Goal: Task Accomplishment & Management: Use online tool/utility

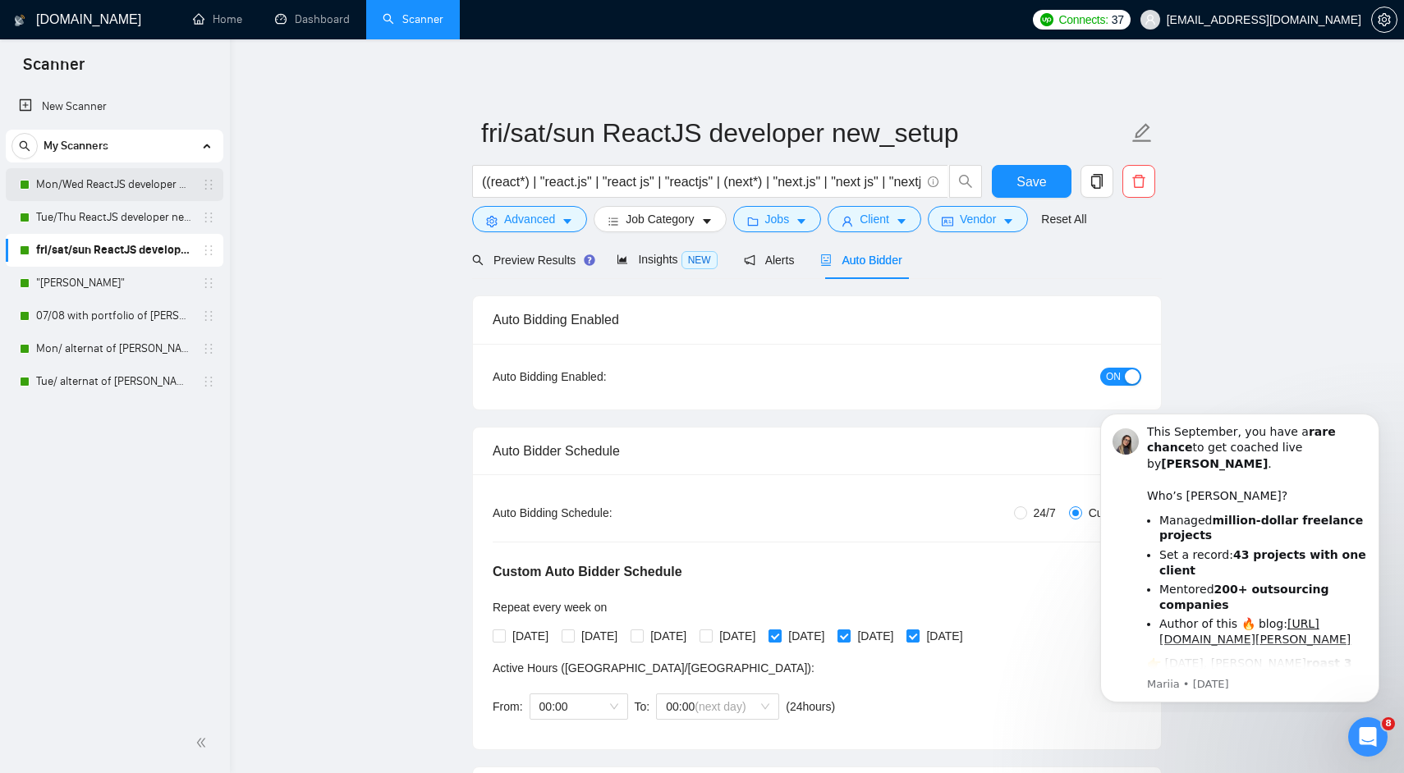
click at [71, 183] on link "Mon/Wed ReactJS developer new_setup" at bounding box center [114, 184] width 156 height 33
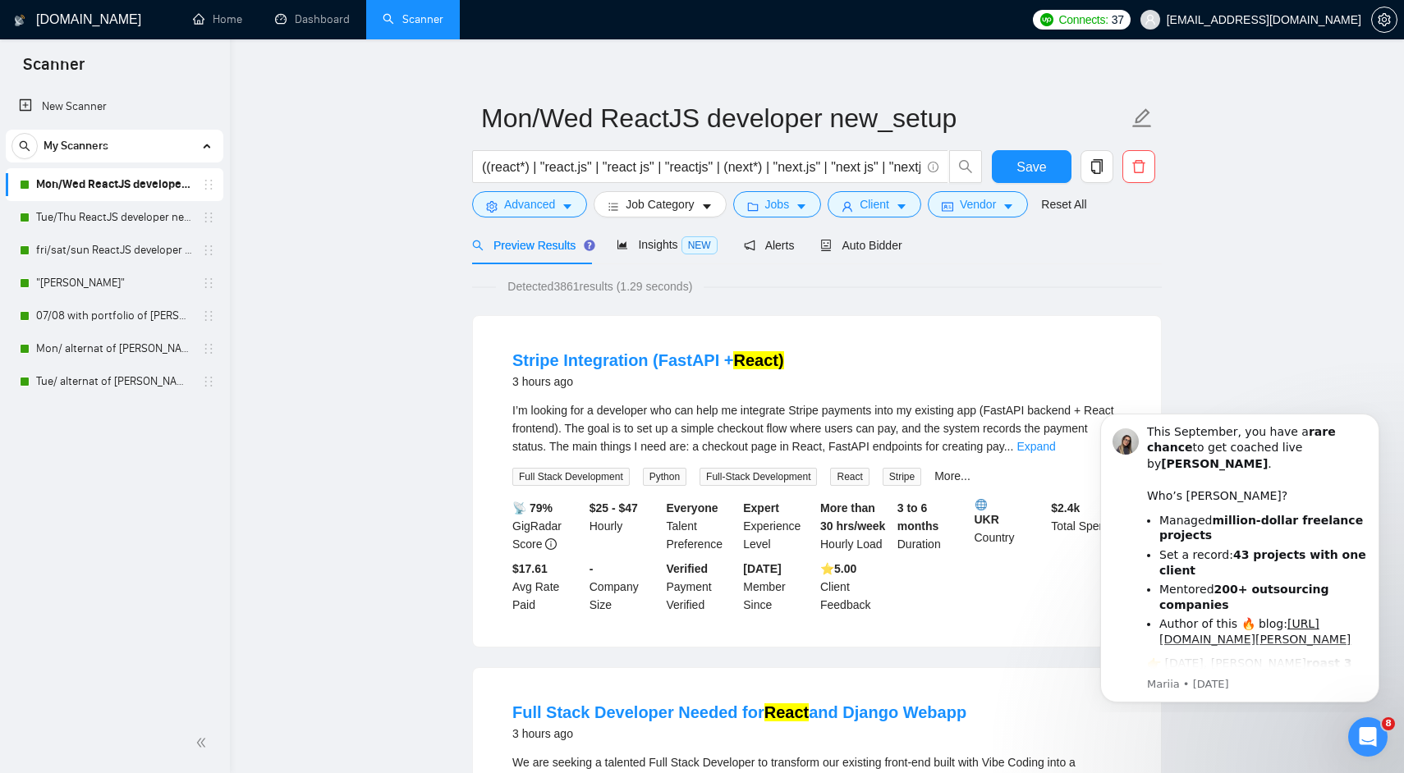
scroll to position [16, 0]
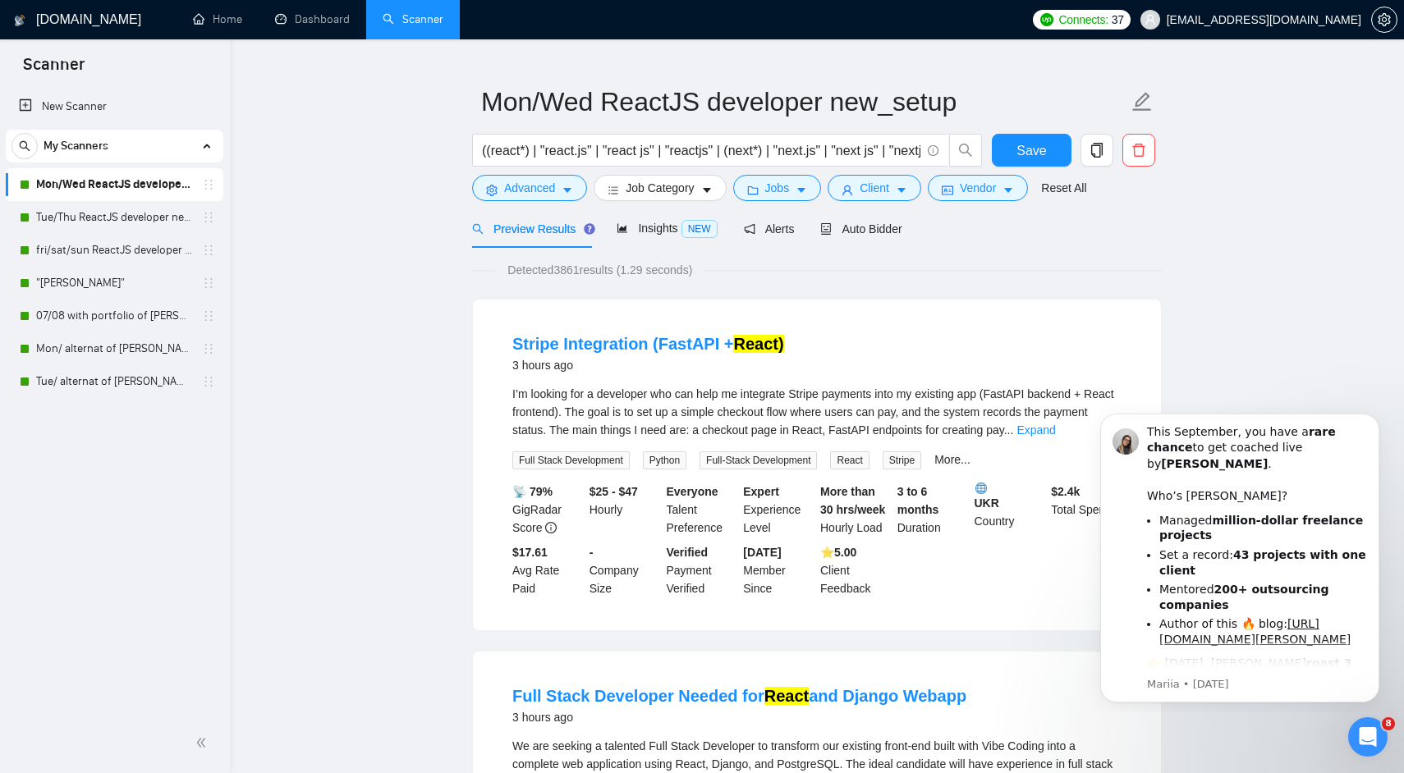
scroll to position [0, 0]
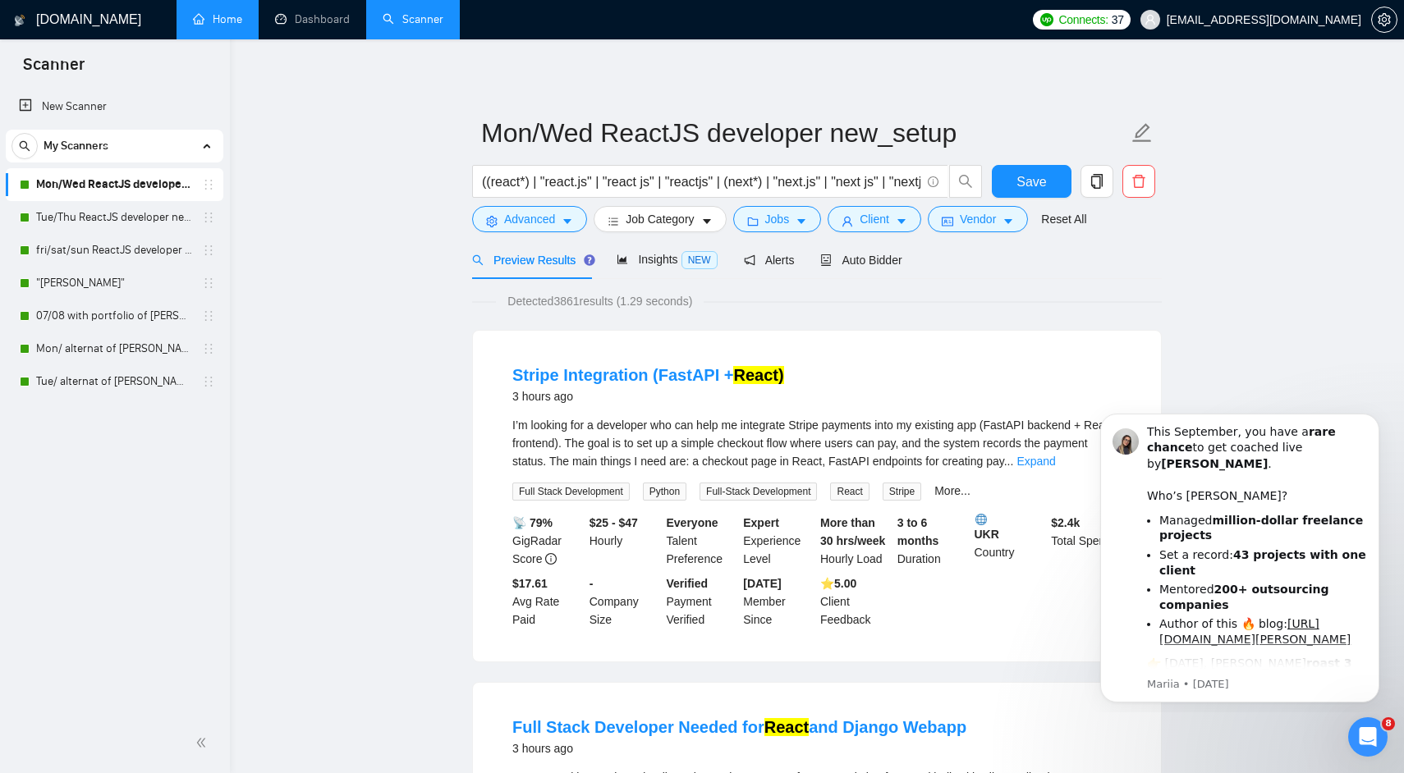
click at [241, 12] on link "Home" at bounding box center [217, 19] width 49 height 14
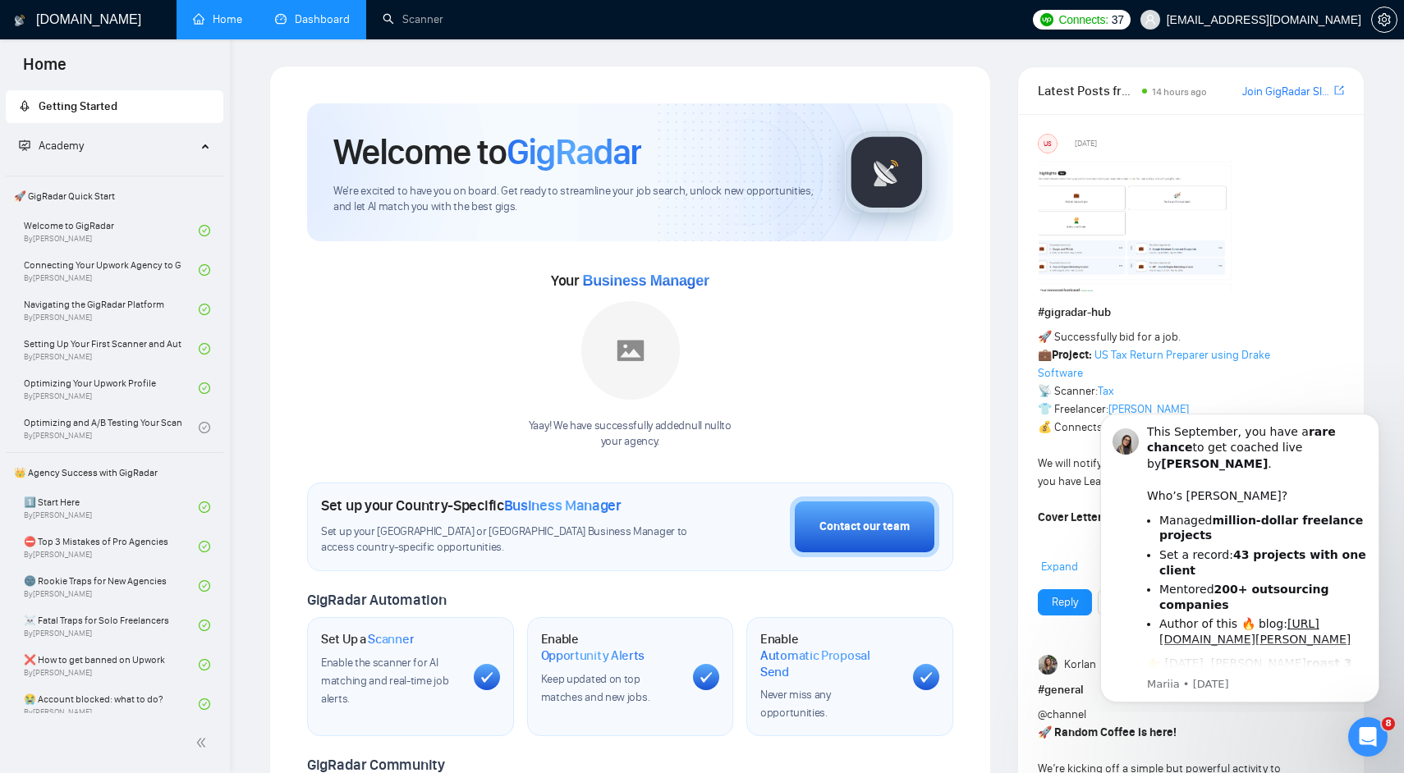
click at [325, 14] on link "Dashboard" at bounding box center [312, 19] width 75 height 14
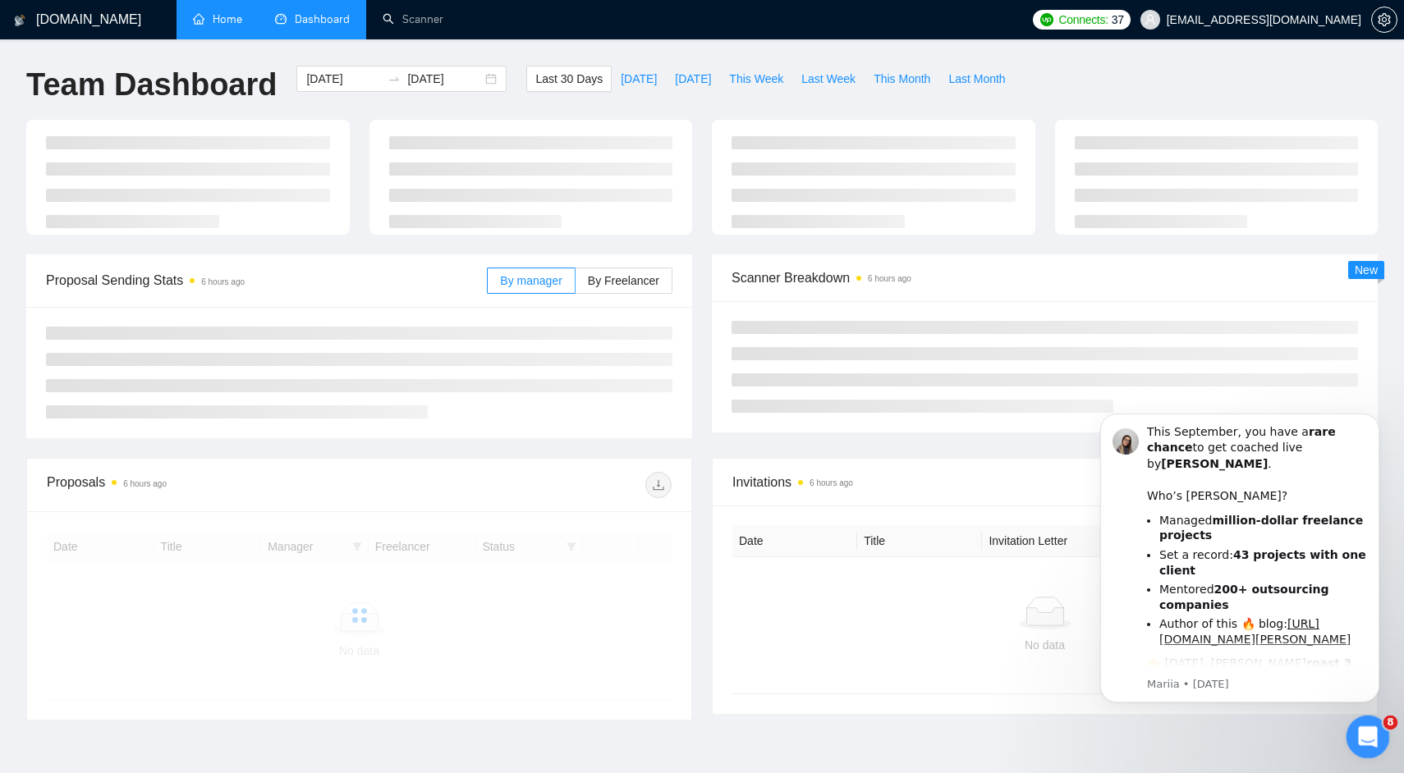
click at [1372, 729] on icon "Open Intercom Messenger" at bounding box center [1365, 734] width 27 height 27
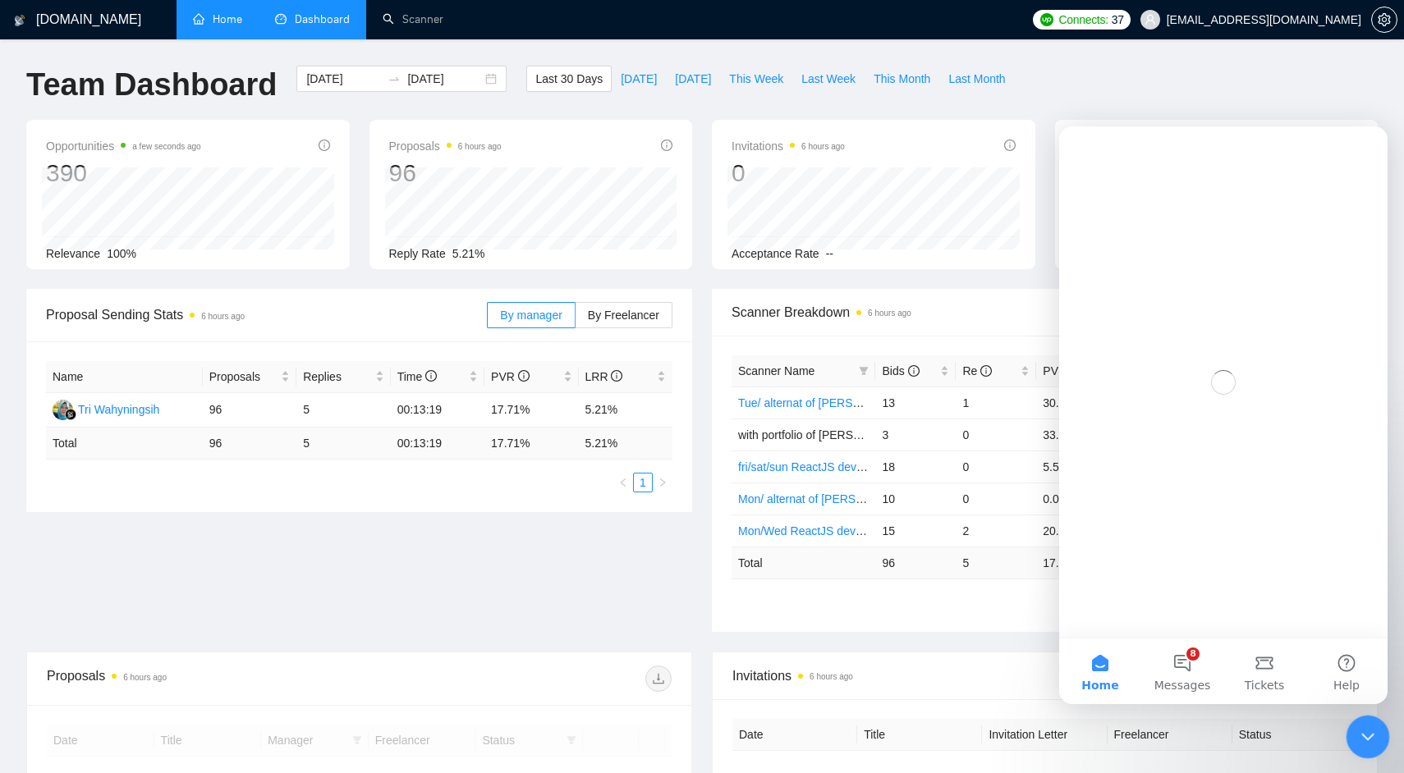
click at [1371, 730] on icon "Close Intercom Messenger" at bounding box center [1365, 735] width 20 height 20
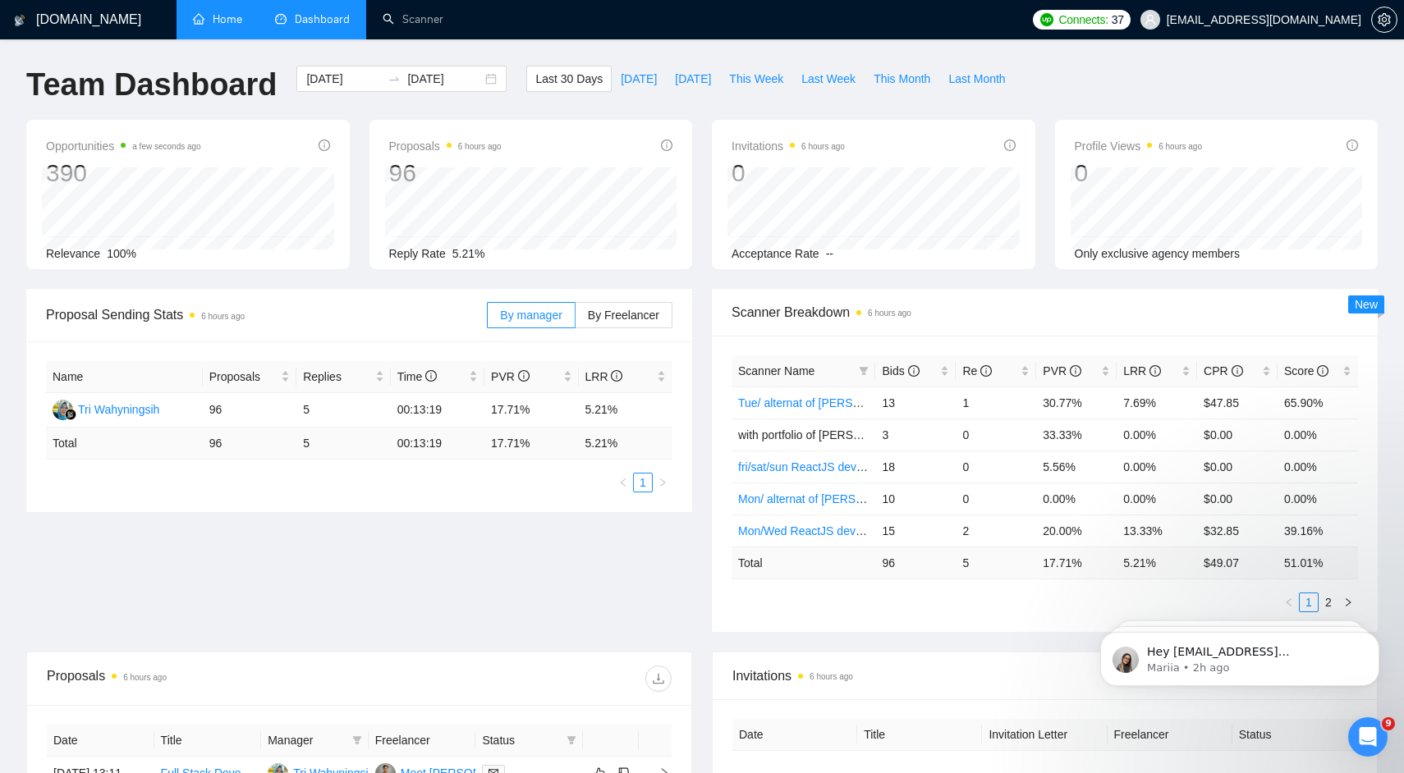
click at [1385, 414] on div "Scanner Breakdown 6 hours ago Scanner Name Bids Re PVR LRR CPR Score Tue/ alter…" at bounding box center [1044, 460] width 685 height 343
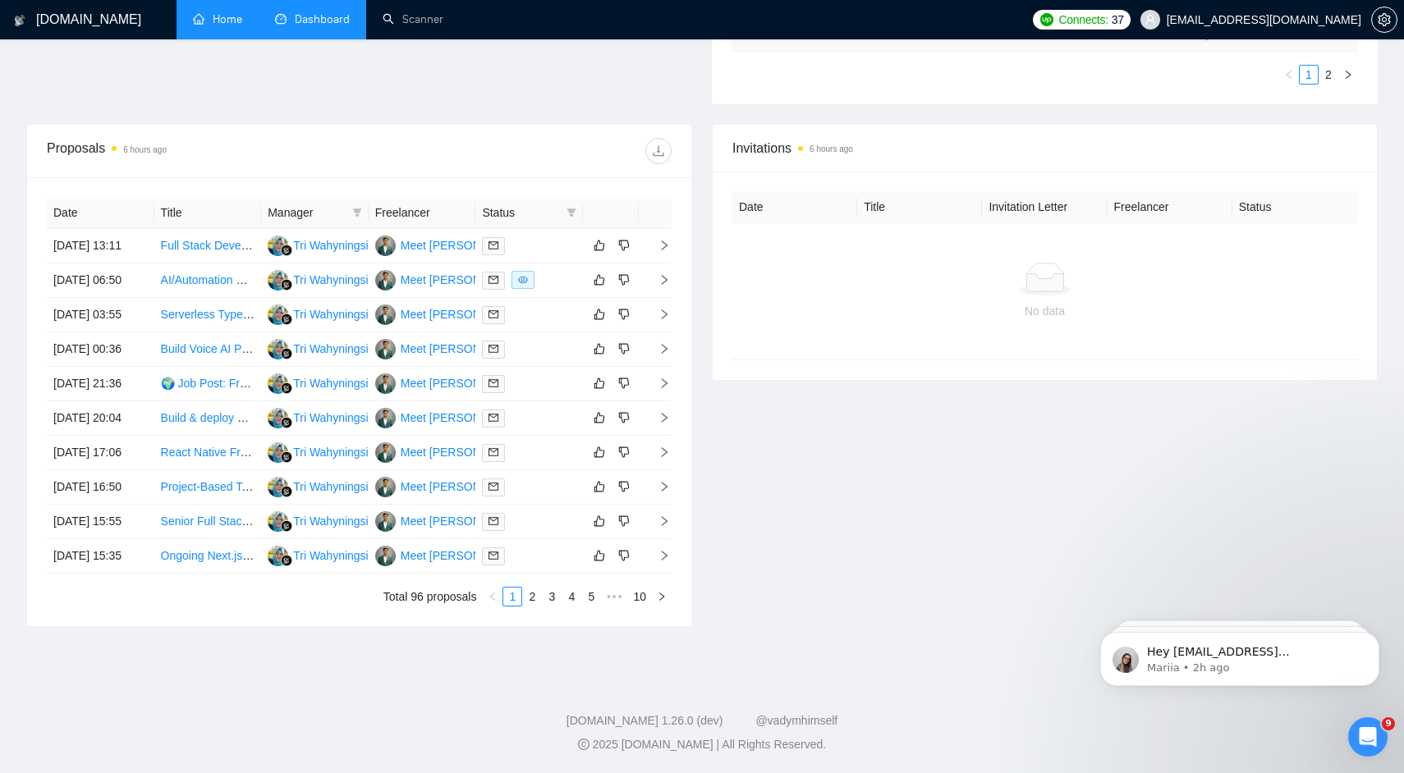
scroll to position [637, 0]
click at [576, 606] on link "4" at bounding box center [571, 597] width 18 height 18
click at [575, 606] on link "5" at bounding box center [571, 597] width 18 height 18
click at [569, 606] on link "6" at bounding box center [571, 597] width 18 height 18
click at [112, 446] on td "[DATE] 02:01" at bounding box center [101, 453] width 108 height 34
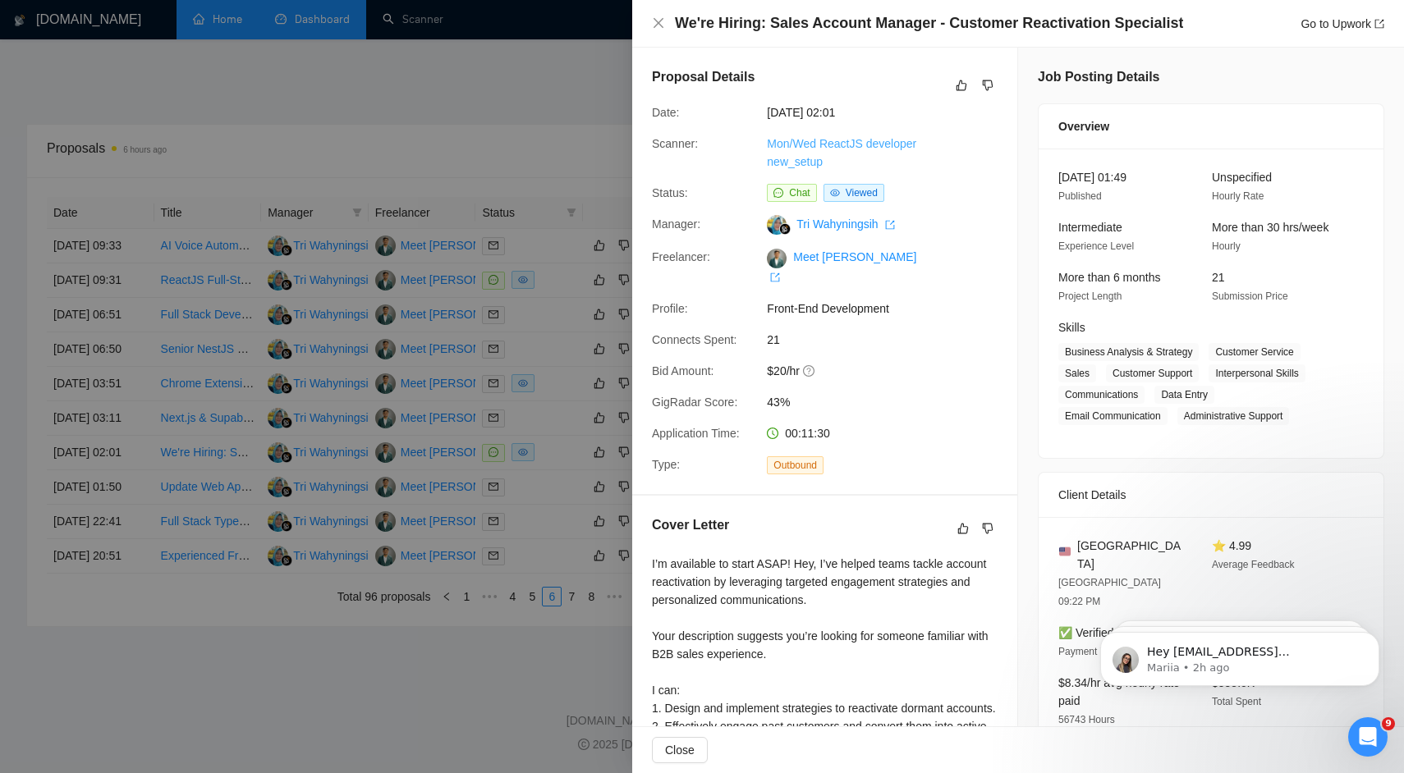
click at [798, 149] on link "Mon/Wed ReactJS developer new_setup" at bounding box center [841, 152] width 149 height 31
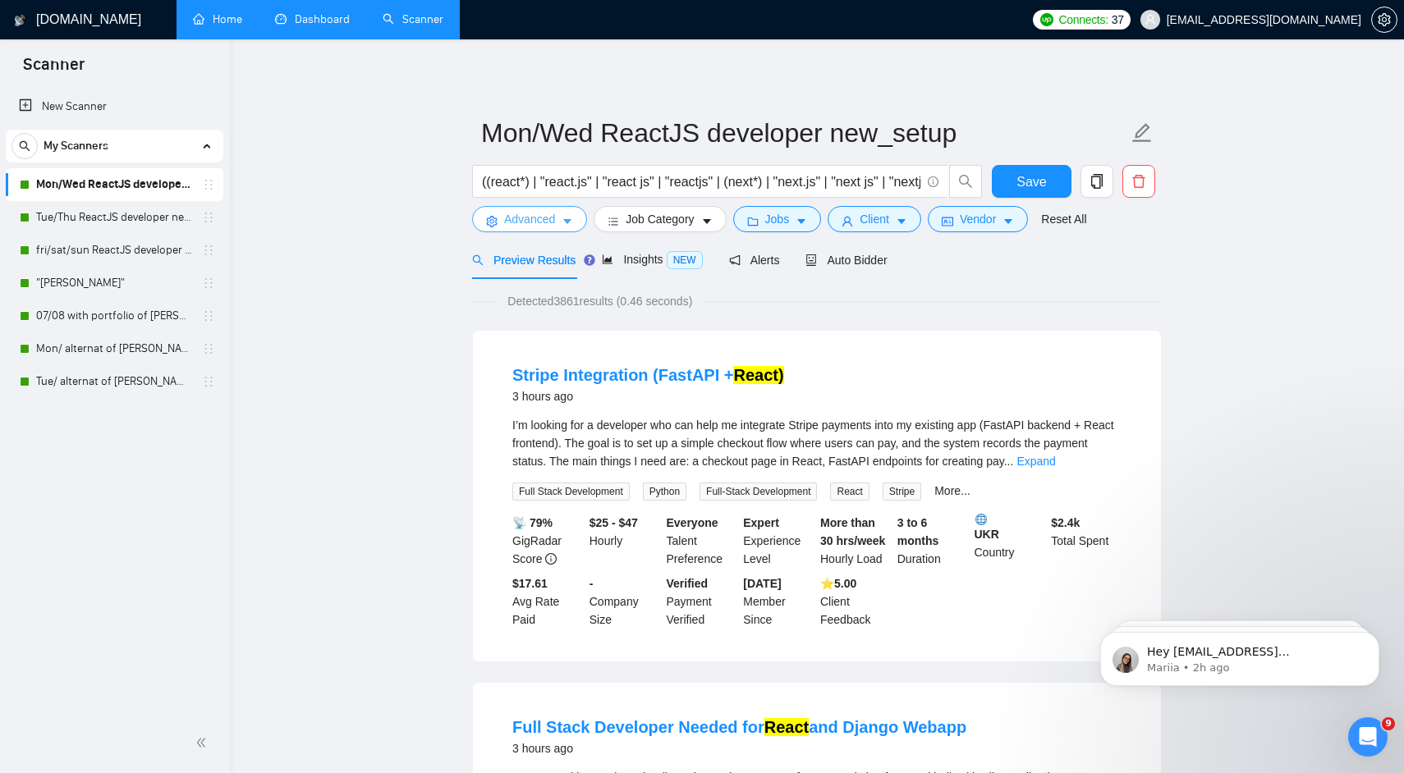
click at [558, 221] on button "Advanced" at bounding box center [529, 219] width 115 height 26
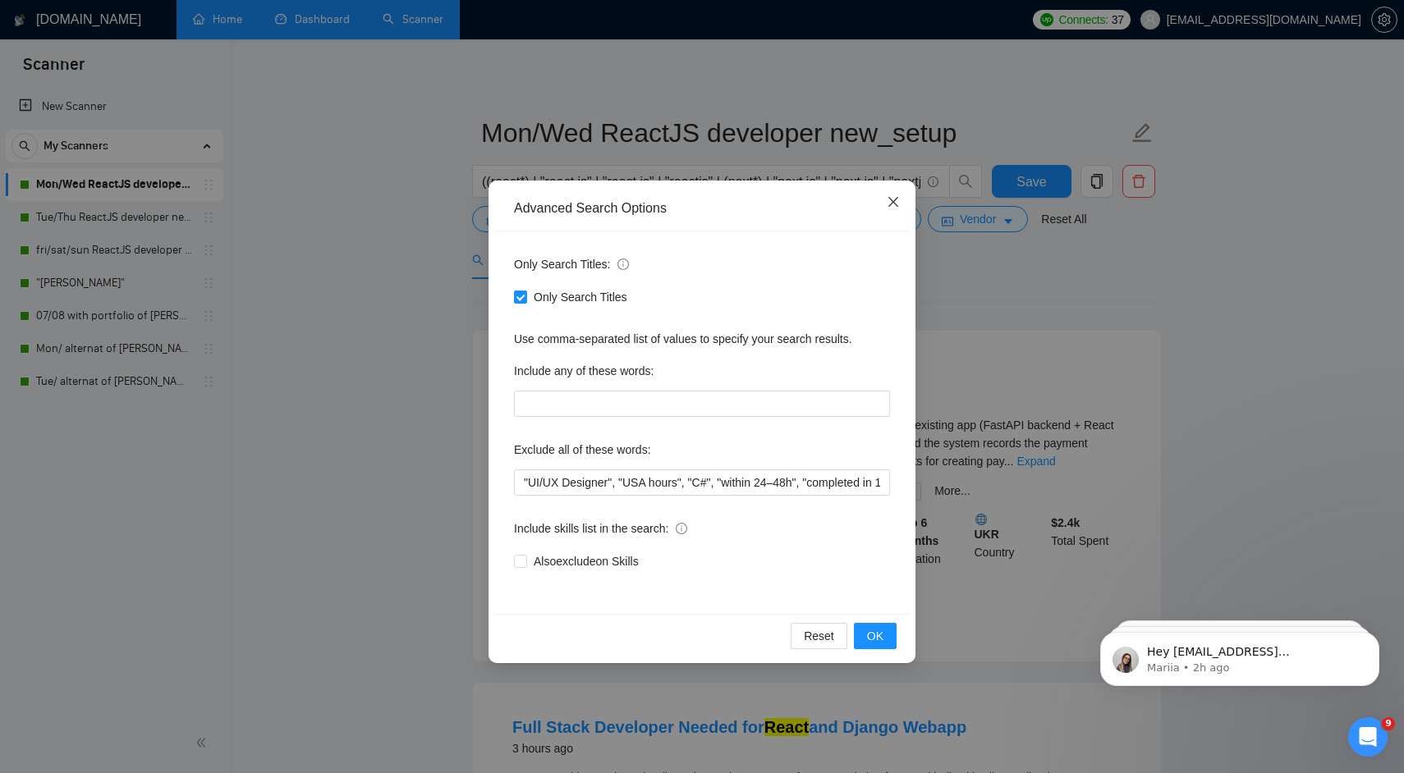
click at [892, 204] on icon "close" at bounding box center [893, 202] width 10 height 10
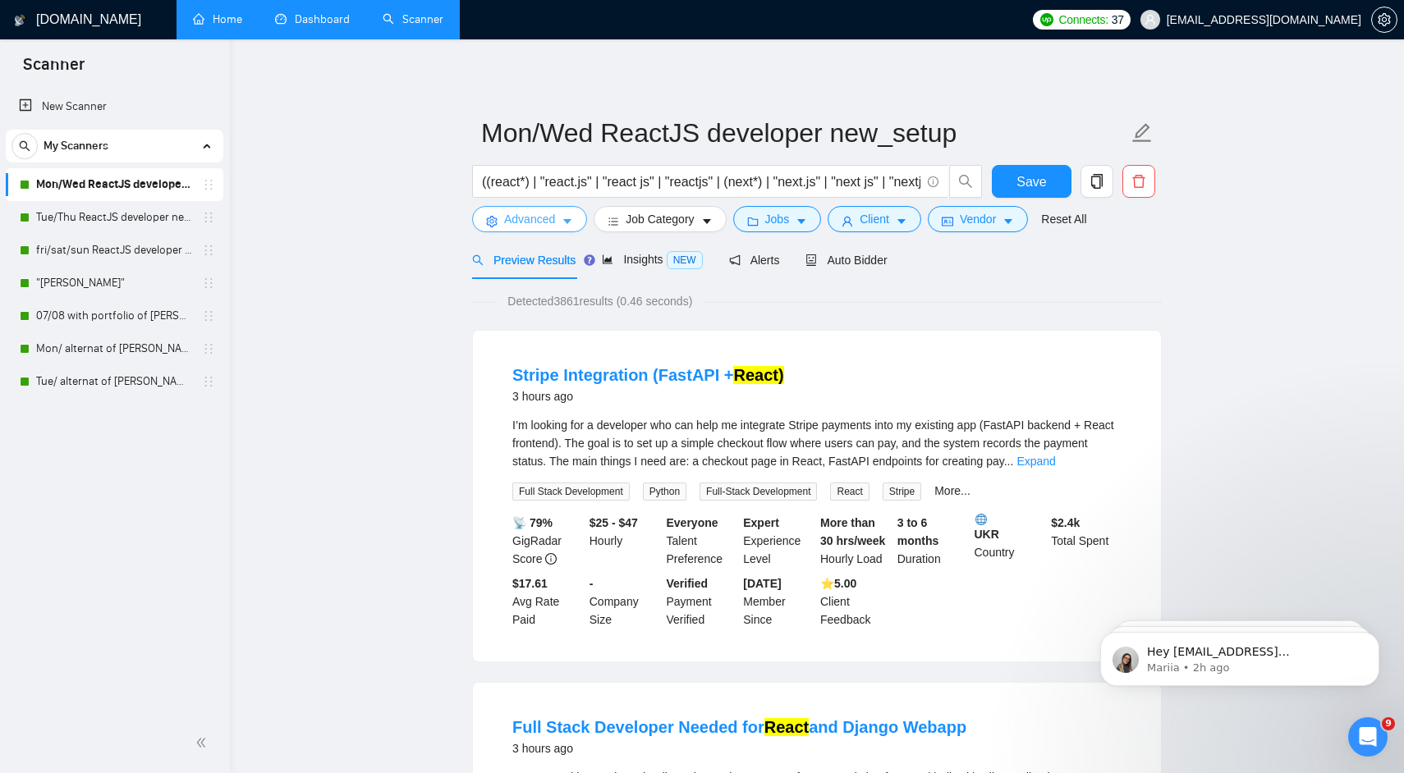
click at [549, 227] on span "Advanced" at bounding box center [529, 219] width 51 height 18
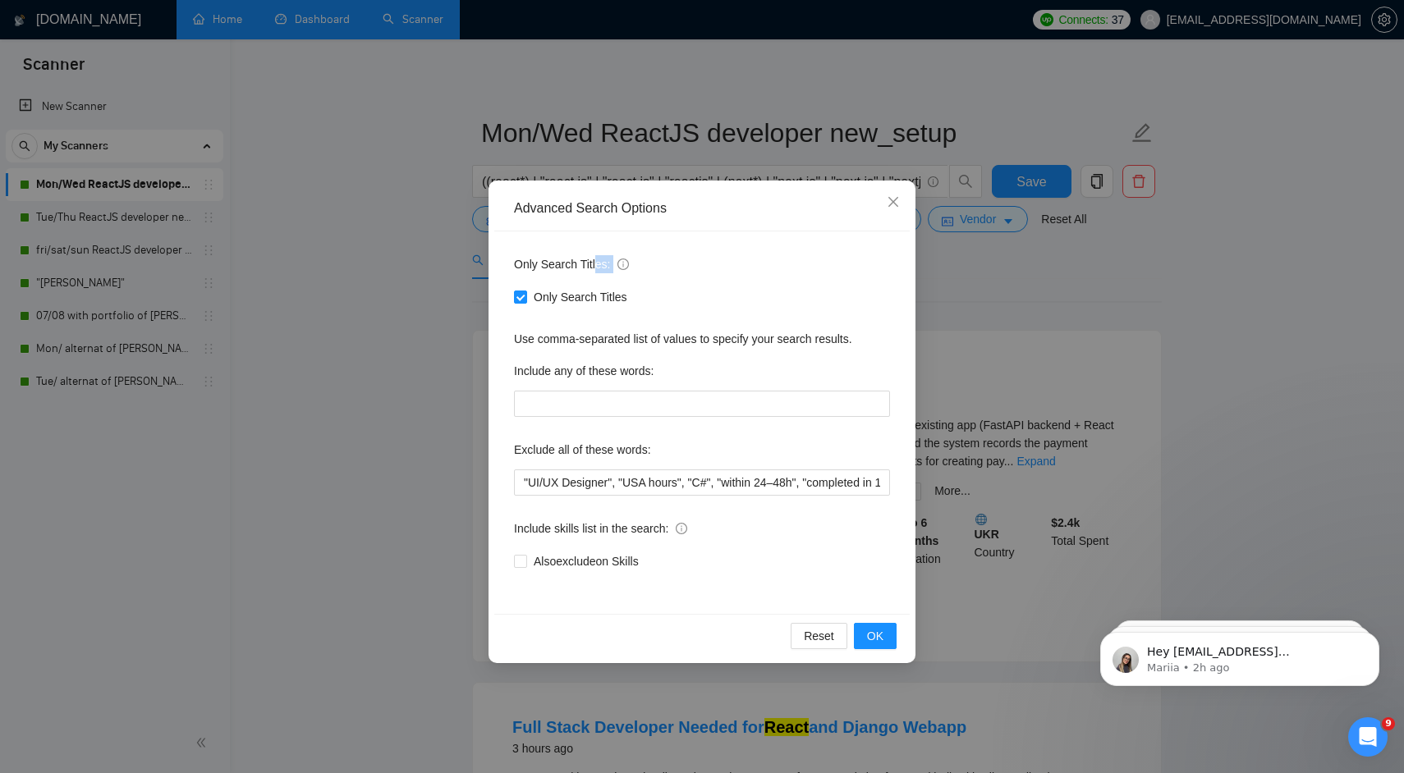
drag, startPoint x: 598, startPoint y: 269, endPoint x: 619, endPoint y: 269, distance: 21.3
click at [619, 269] on span "Only Search Titles:" at bounding box center [571, 264] width 115 height 18
click at [615, 269] on span "Only Search Titles:" at bounding box center [571, 264] width 115 height 18
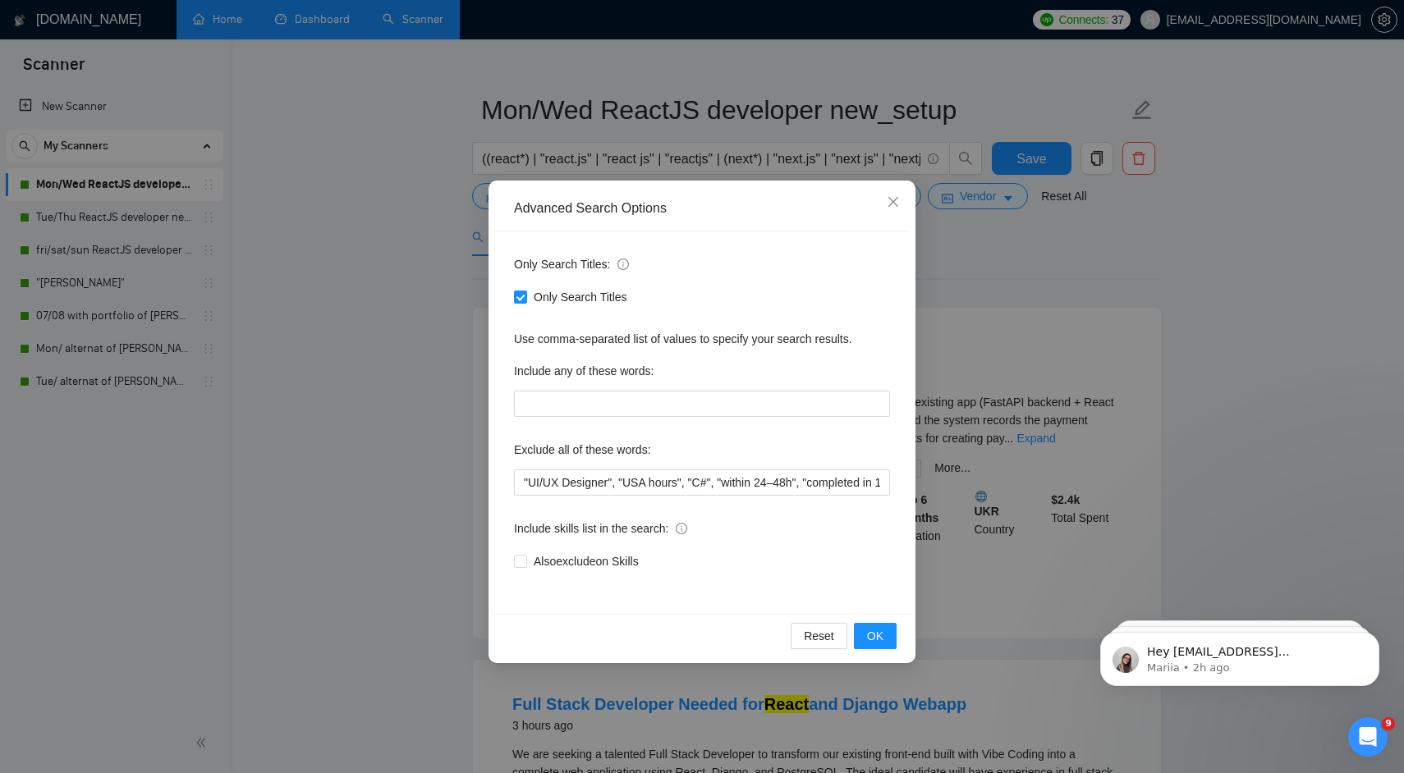
scroll to position [25, 0]
click at [887, 209] on span "Close" at bounding box center [893, 203] width 44 height 44
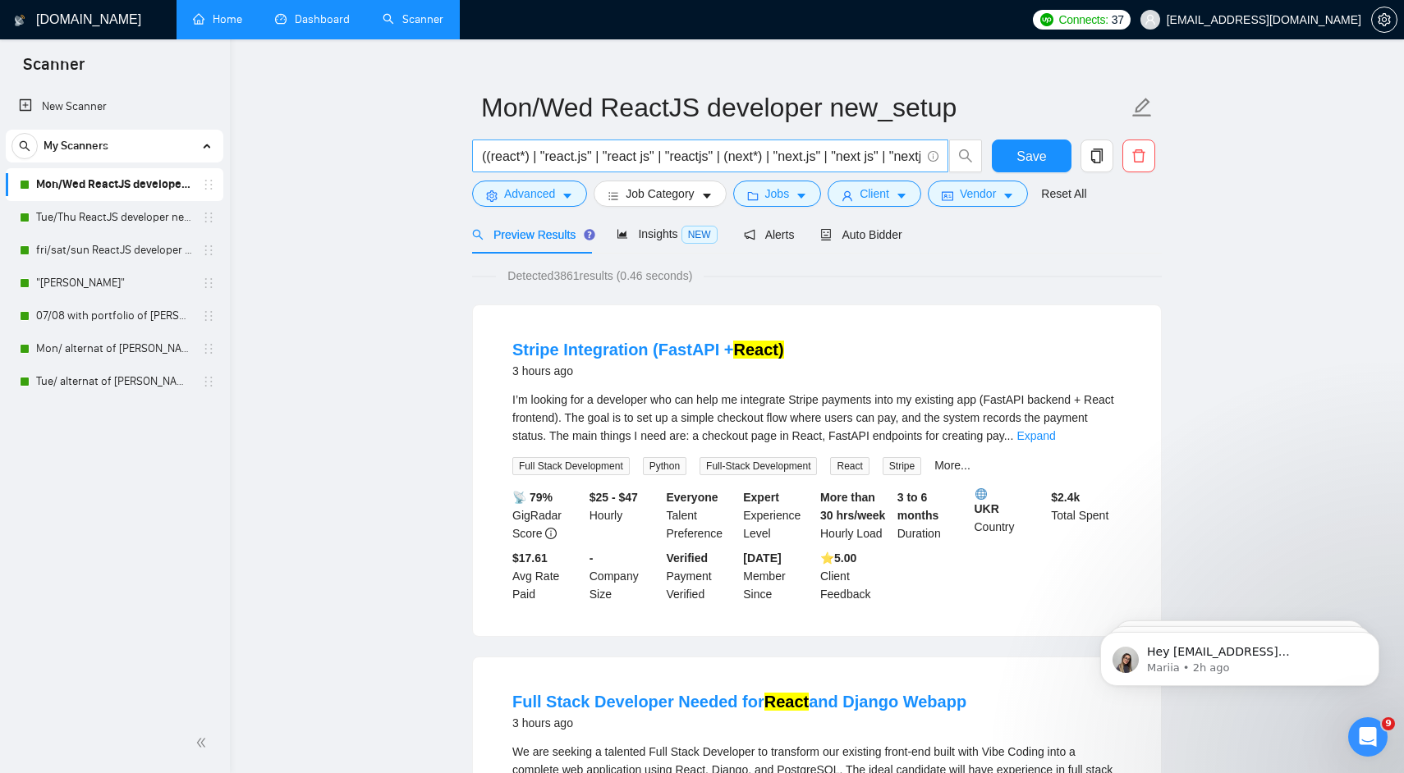
click at [685, 153] on input "((react*) | "react.js" | "react js" | "reactjs" | (next*) | "next.js" | "next j…" at bounding box center [701, 156] width 438 height 21
drag, startPoint x: 527, startPoint y: 155, endPoint x: 496, endPoint y: 154, distance: 31.2
click at [496, 154] on input "((react*) | "react.js" | "react js" | "reactjs" | (next*) | "next.js" | "next j…" at bounding box center [701, 156] width 438 height 21
drag, startPoint x: 496, startPoint y: 154, endPoint x: 519, endPoint y: 154, distance: 23.0
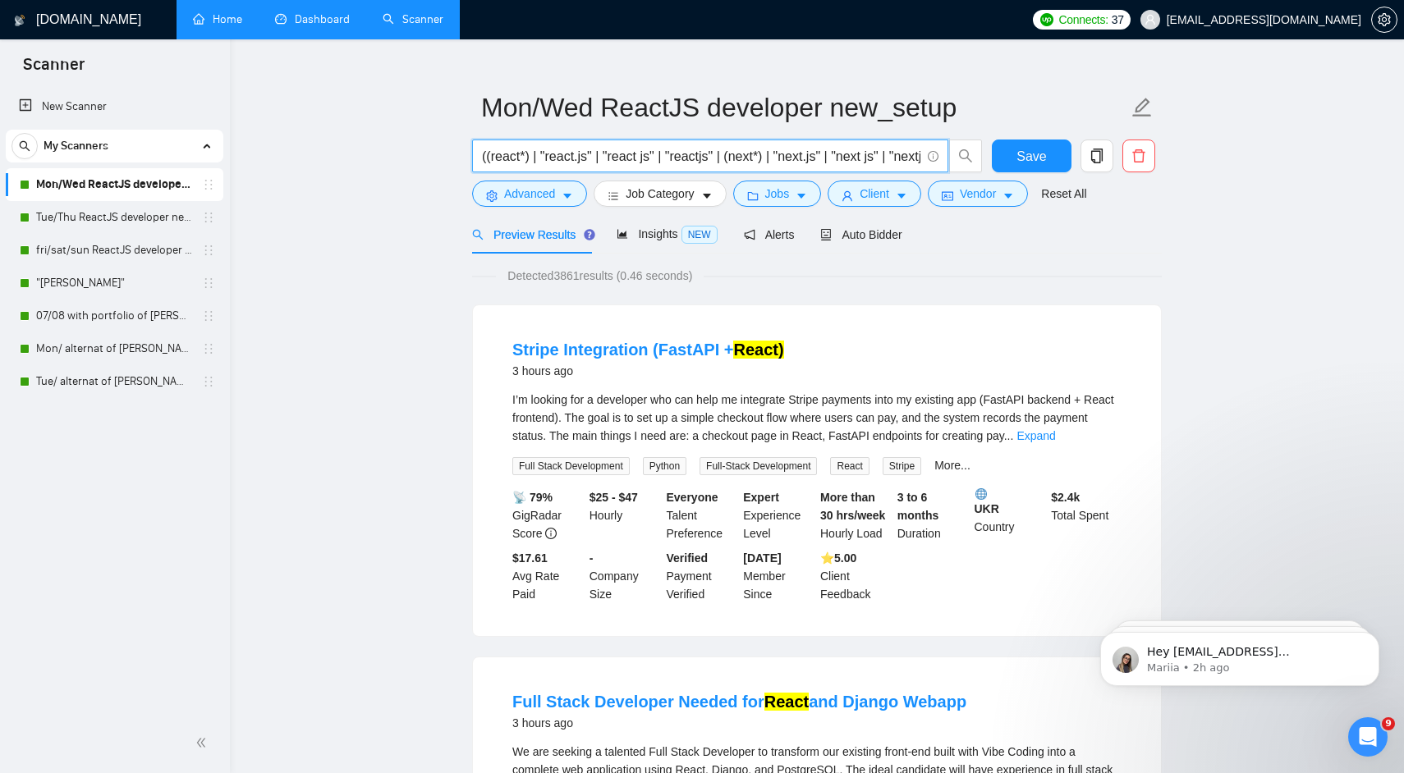
click at [519, 154] on input "((react*) | "react.js" | "react js" | "reactjs" | (next*) | "next.js" | "next j…" at bounding box center [701, 156] width 438 height 21
click at [528, 153] on input "((react*) | "react.js" | "react js" | "reactjs" | (next*) | "next.js" | "next j…" at bounding box center [701, 156] width 438 height 21
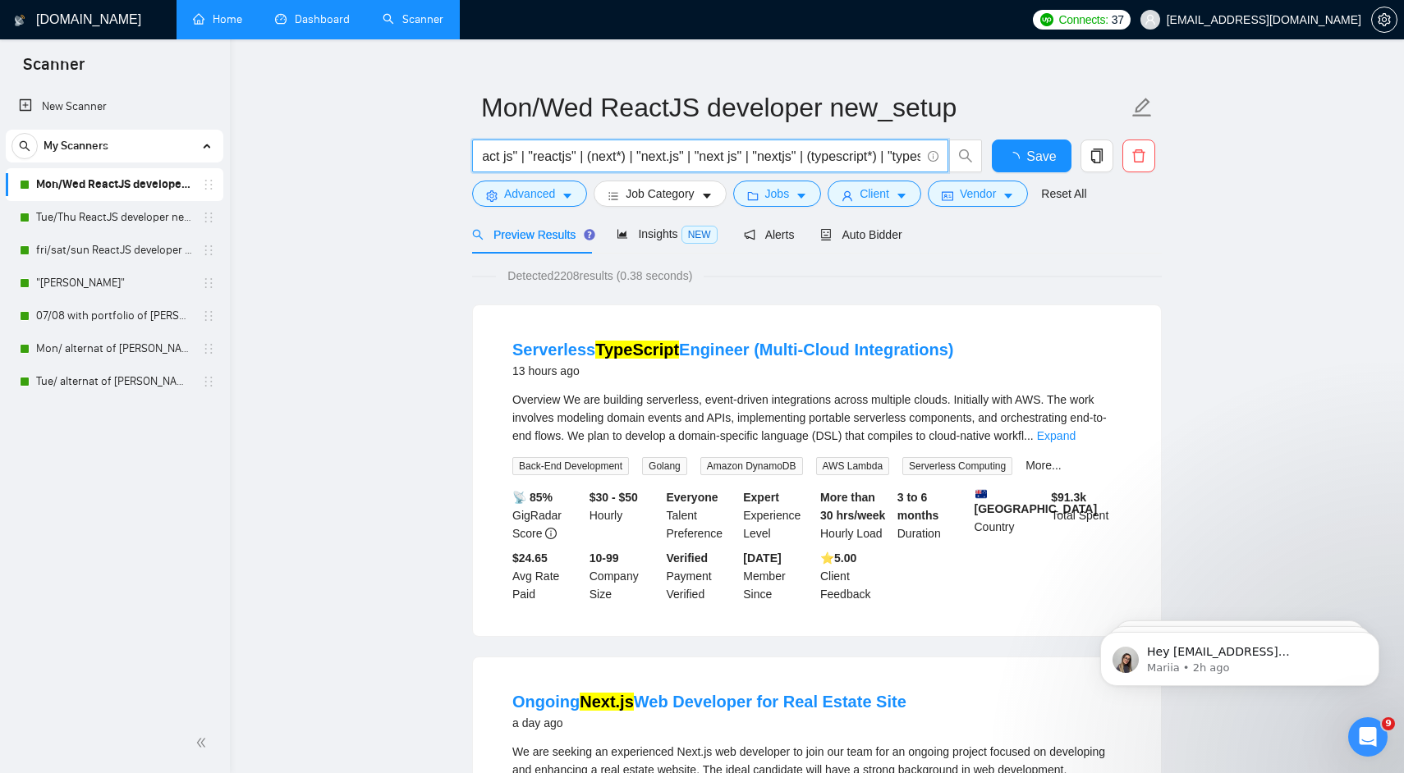
scroll to position [0, 0]
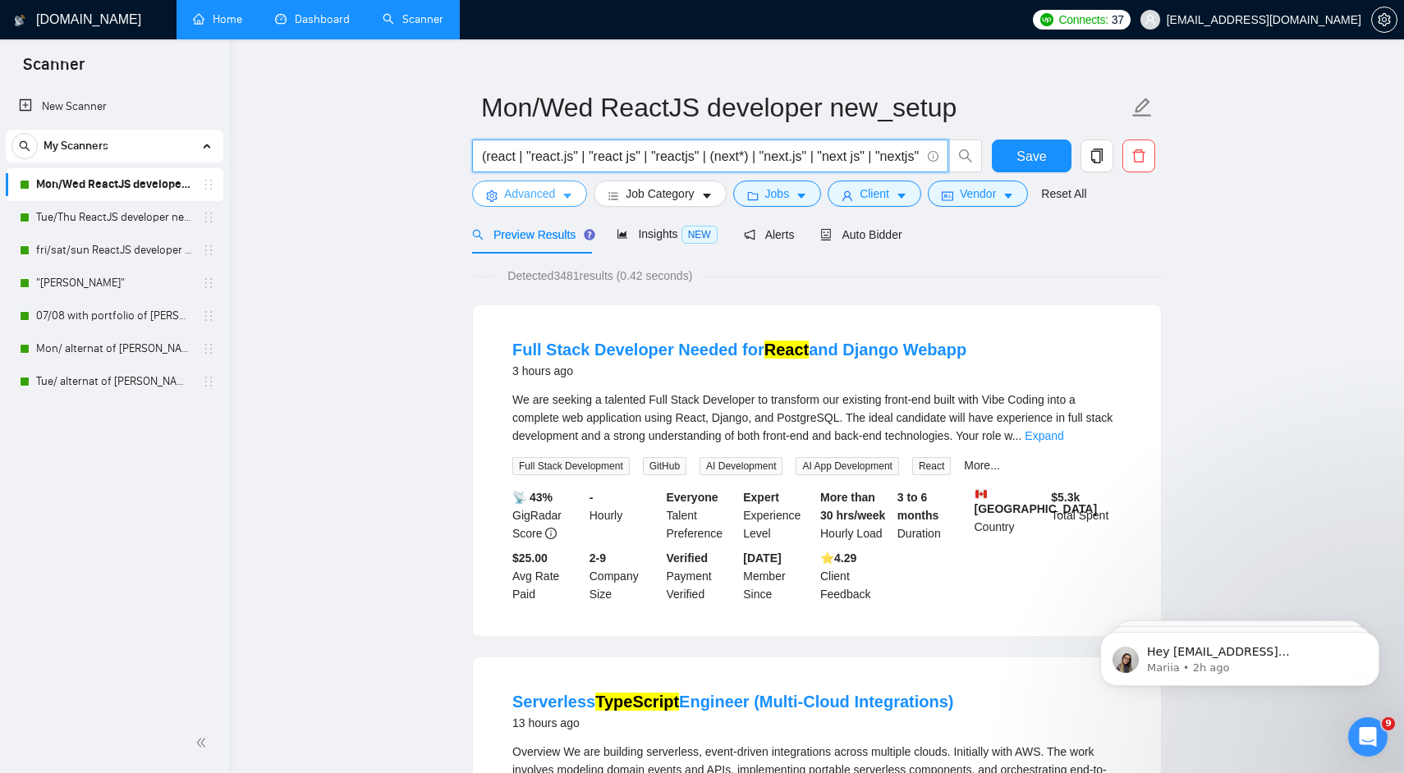
type input "(react | "react.js" | "react js" | "reactjs" | (next*) | "next.js" | "next js" …"
click at [554, 200] on span "Advanced" at bounding box center [529, 194] width 51 height 18
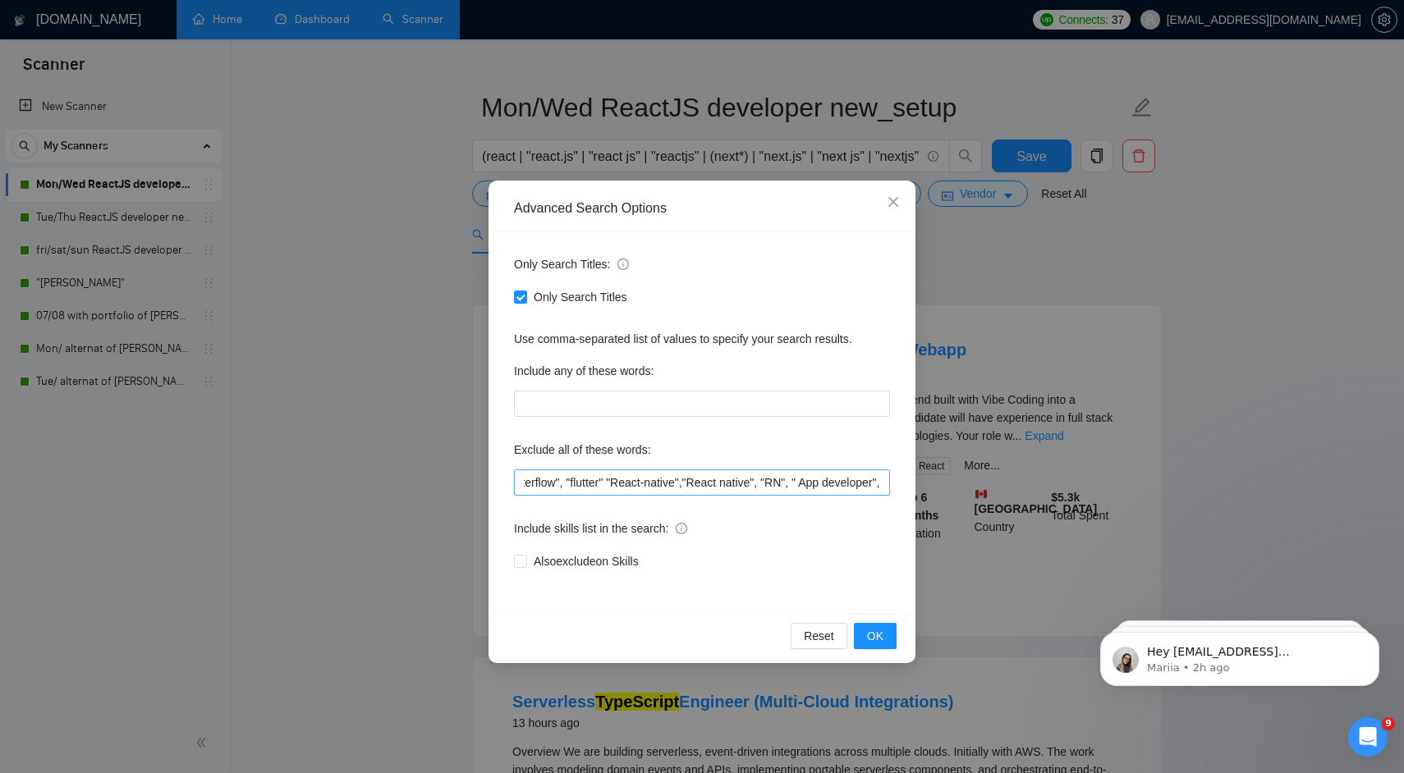
scroll to position [0, 1478]
click at [628, 476] on input ""UI/UX Designer", "USA hours", "C#", "within 24–48h", "completed in 1–2 days", …" at bounding box center [702, 482] width 376 height 26
drag, startPoint x: 628, startPoint y: 476, endPoint x: 659, endPoint y: 476, distance: 31.2
click at [659, 476] on input ""UI/UX Designer", "USA hours", "C#", "within 24–48h", "completed in 1–2 days", …" at bounding box center [702, 482] width 376 height 26
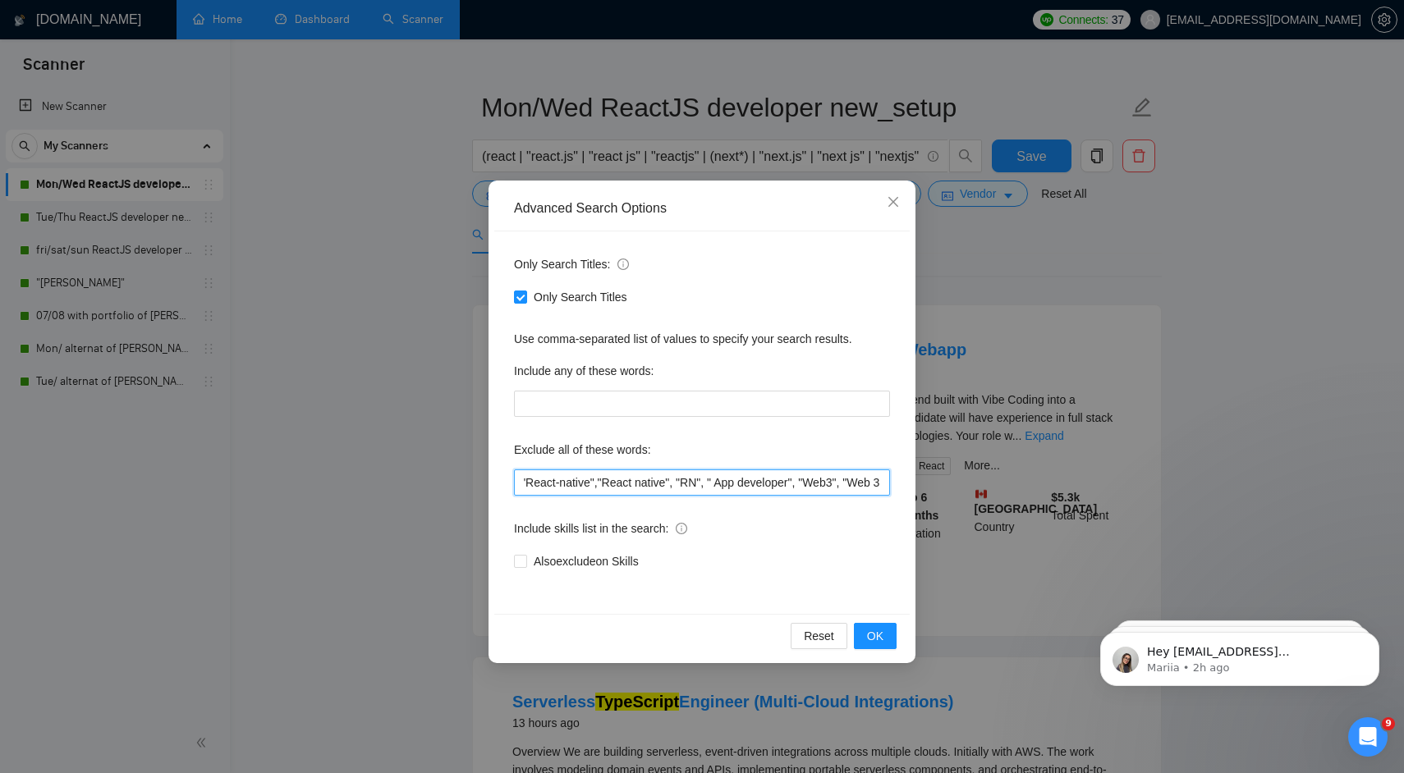
click at [716, 479] on input ""UI/UX Designer", "USA hours", "C#", "within 24–48h", "completed in 1–2 days", …" at bounding box center [702, 482] width 376 height 26
drag, startPoint x: 716, startPoint y: 479, endPoint x: 733, endPoint y: 479, distance: 17.2
click at [733, 479] on input ""UI/UX Designer", "USA hours", "C#", "within 24–48h", "completed in 1–2 days", …" at bounding box center [702, 482] width 376 height 26
click at [873, 632] on span "OK" at bounding box center [875, 636] width 16 height 18
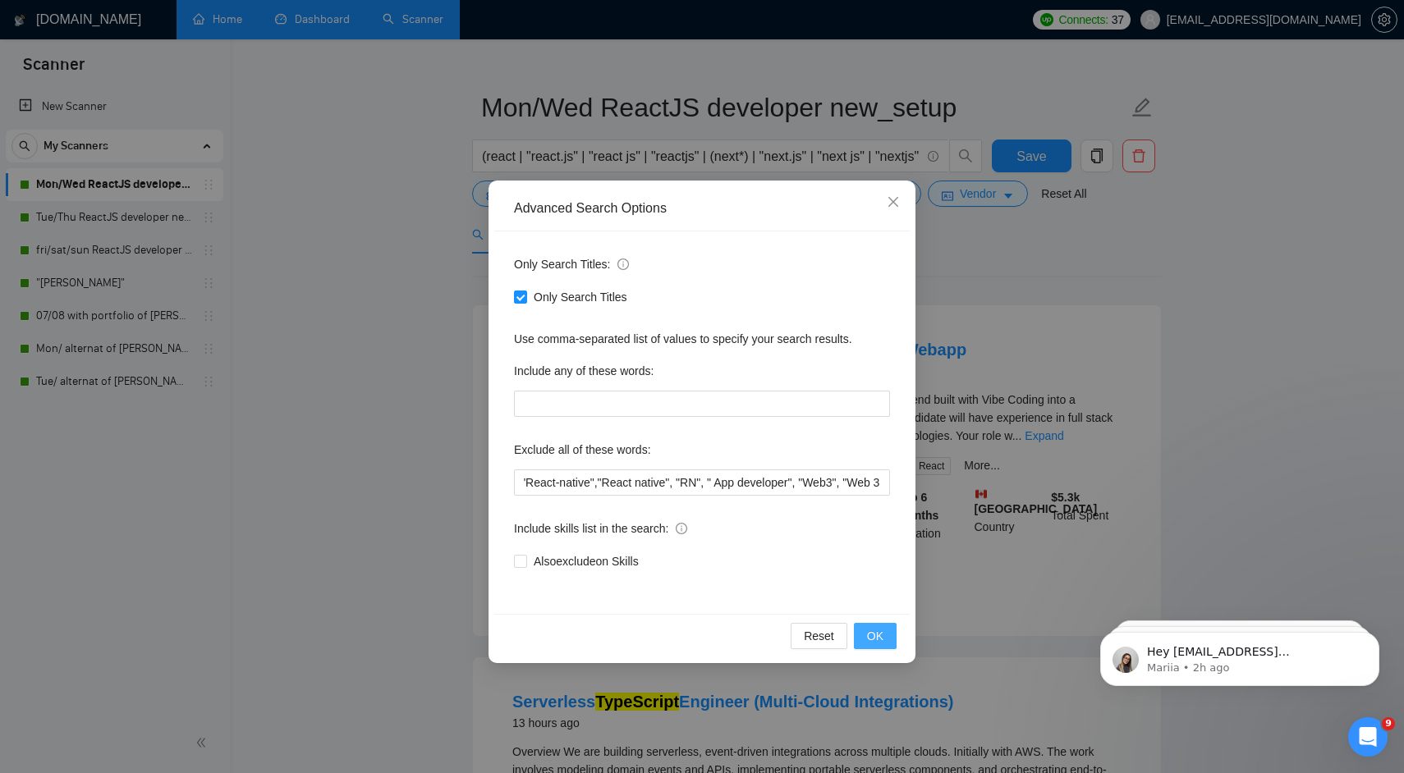
scroll to position [0, 0]
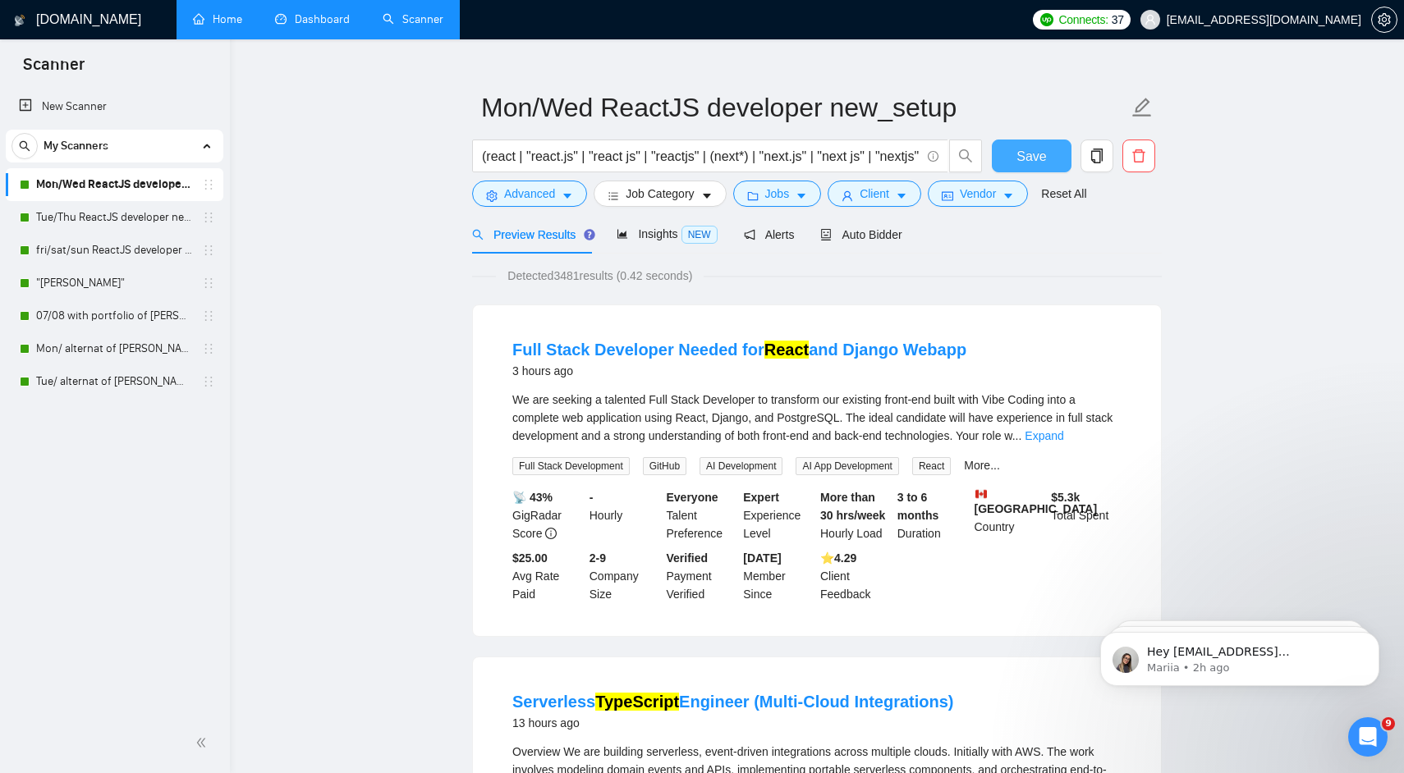
click at [1045, 161] on span "Save" at bounding box center [1031, 156] width 30 height 21
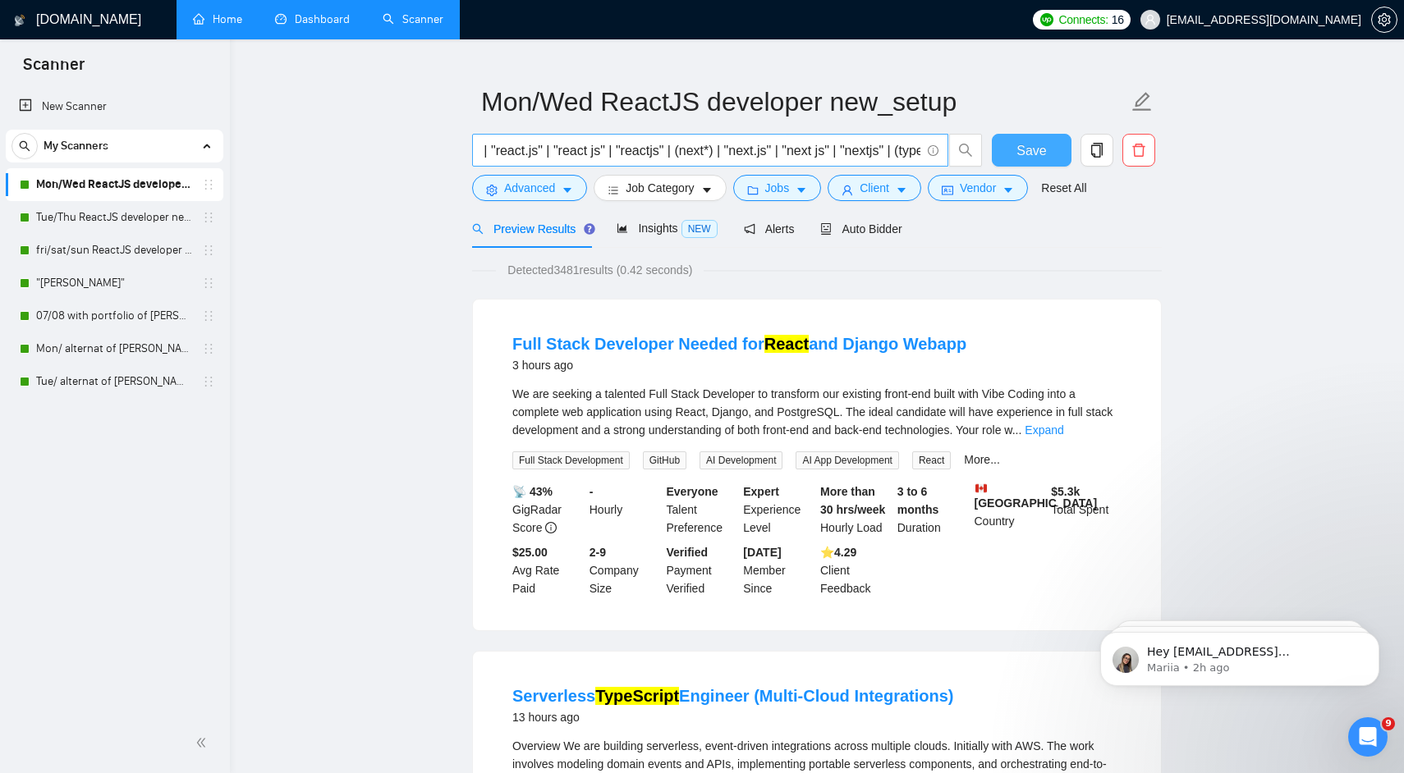
scroll to position [0, 37]
click at [719, 148] on input "(react | "react.js" | "react js" | "reactjs" | (next*) | "next.js" | "next js" …" at bounding box center [701, 150] width 438 height 21
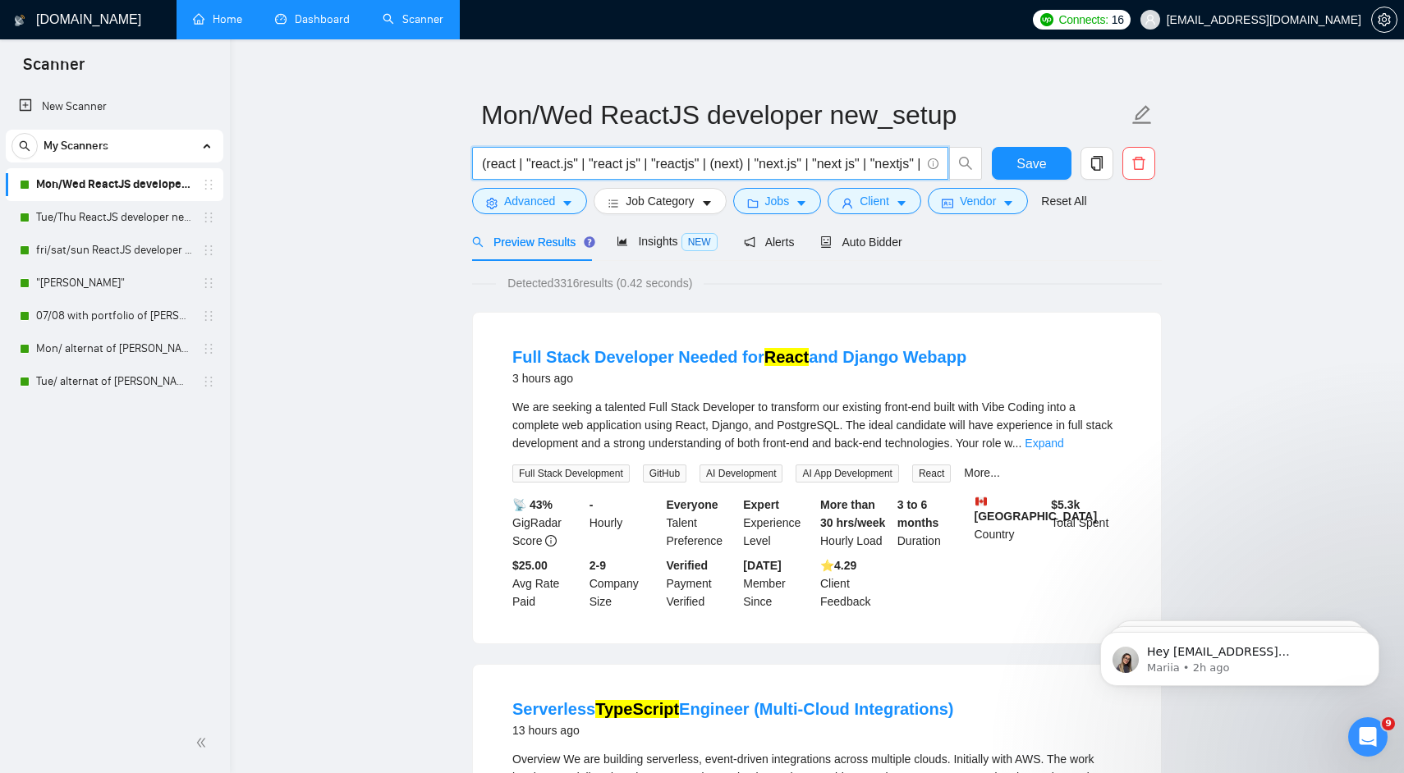
scroll to position [0, 0]
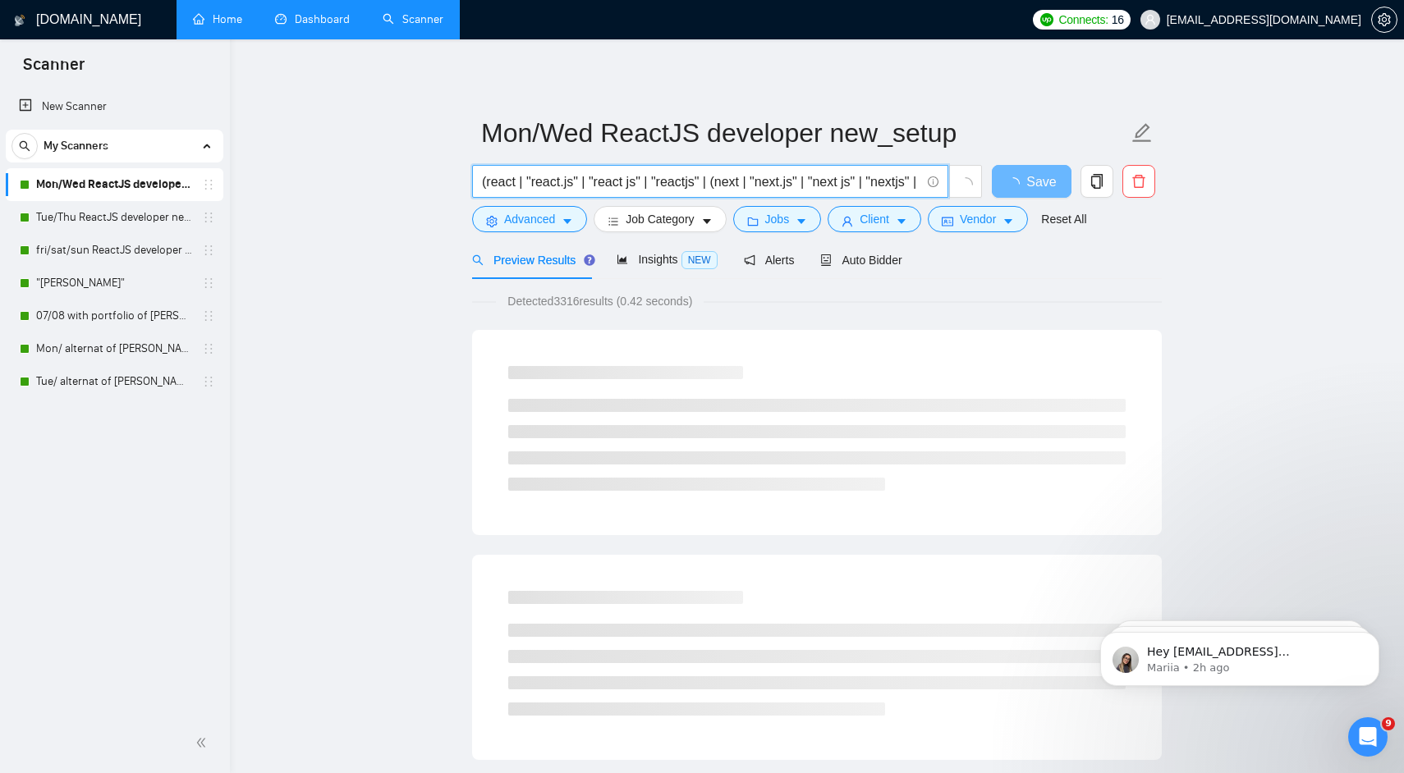
click at [724, 181] on input "(react | "react.js" | "react js" | "reactjs" | (next | "next.js" | "next js" | …" at bounding box center [701, 182] width 438 height 21
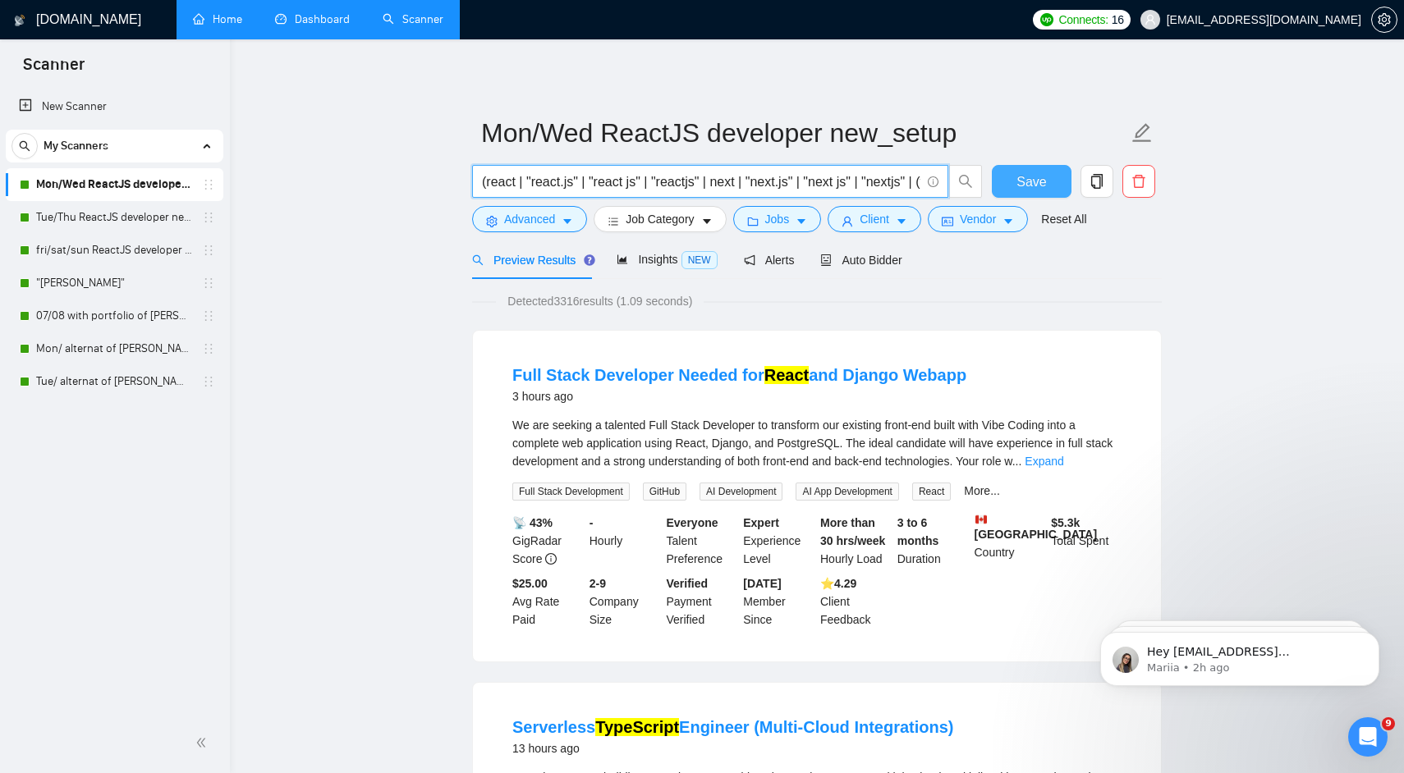
type input "(react | "react.js" | "react js" | "reactjs" | next | "next.js" | "next js" | "…"
click at [1025, 175] on span "Save" at bounding box center [1031, 182] width 30 height 21
click at [735, 183] on input "(react | "react.js" | "react js" | "reactjs" | next | "next.js" | "next js" | "…" at bounding box center [701, 182] width 438 height 21
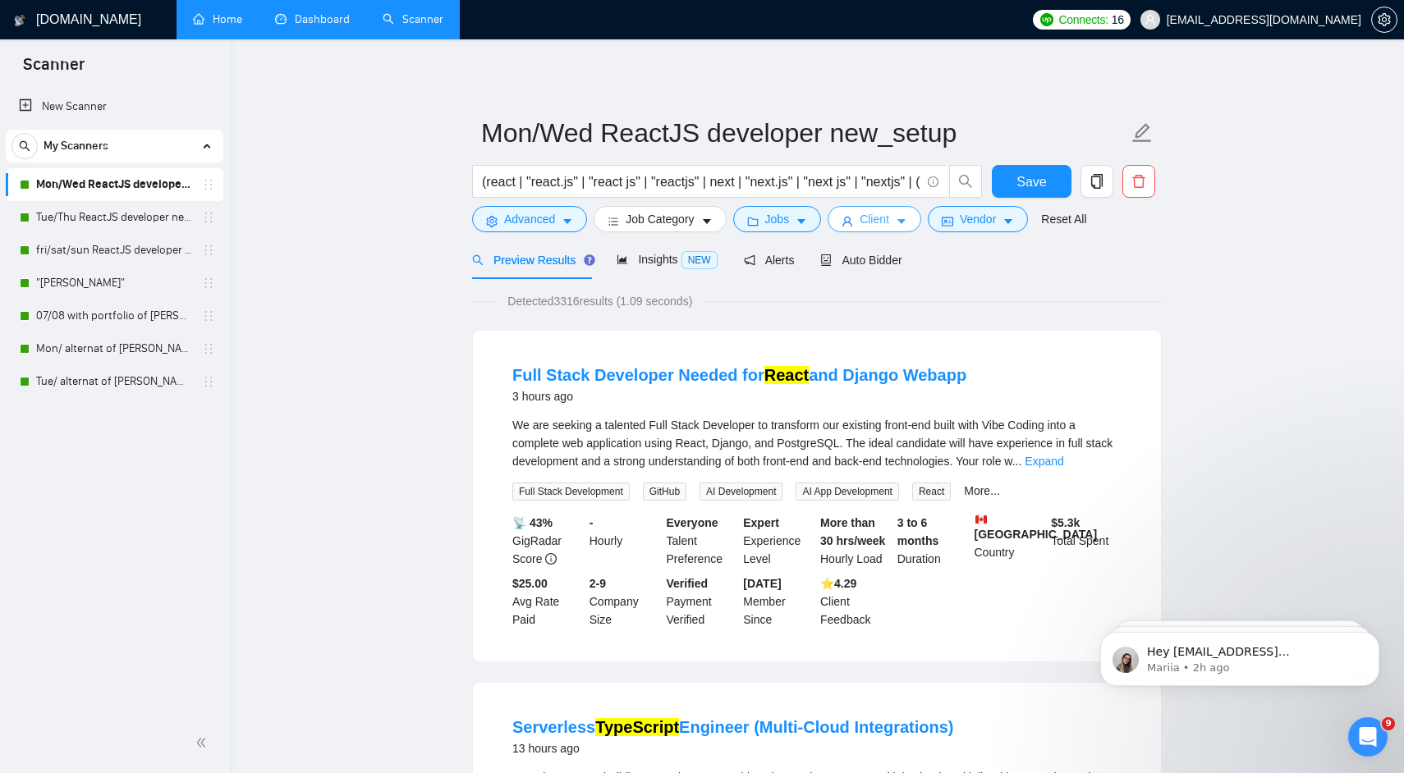
click at [853, 220] on icon "user" at bounding box center [846, 221] width 11 height 11
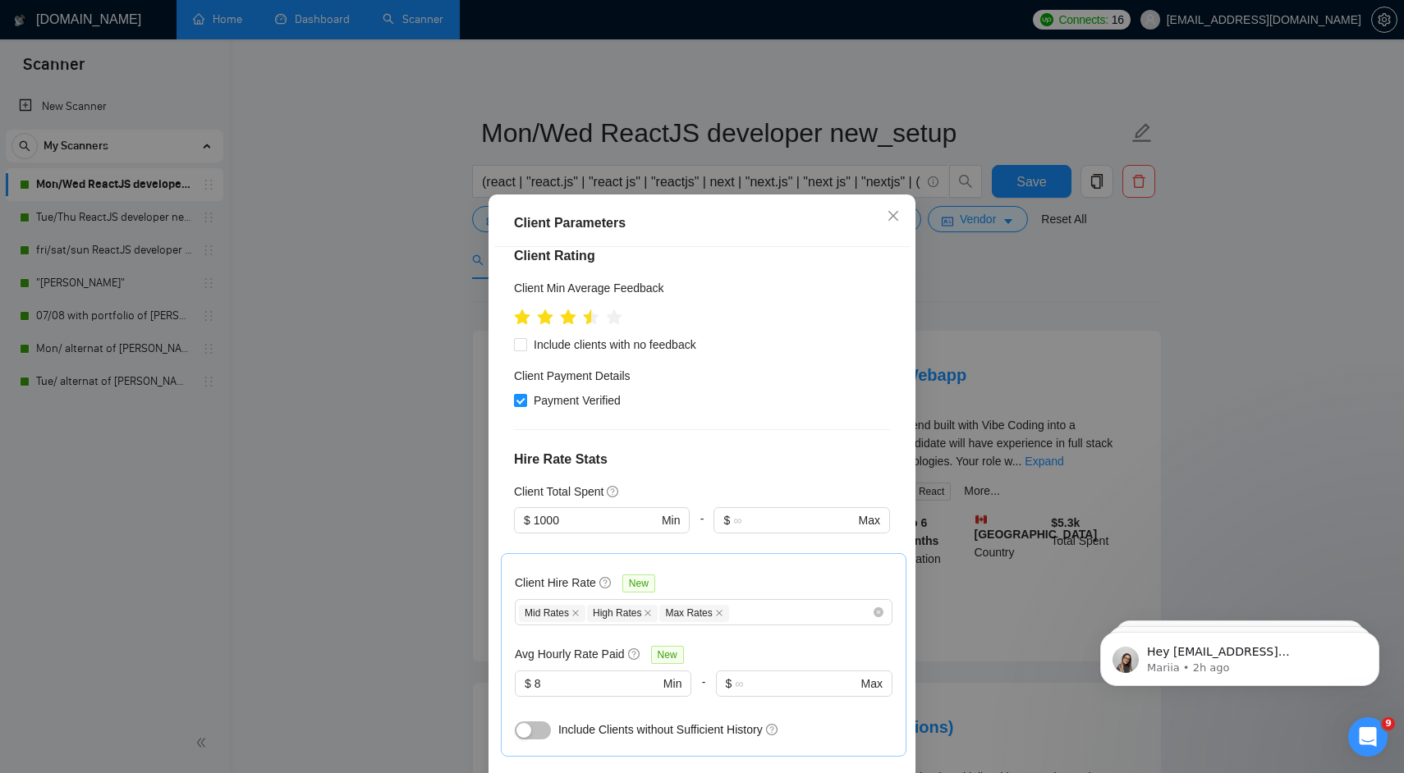
scroll to position [291, 0]
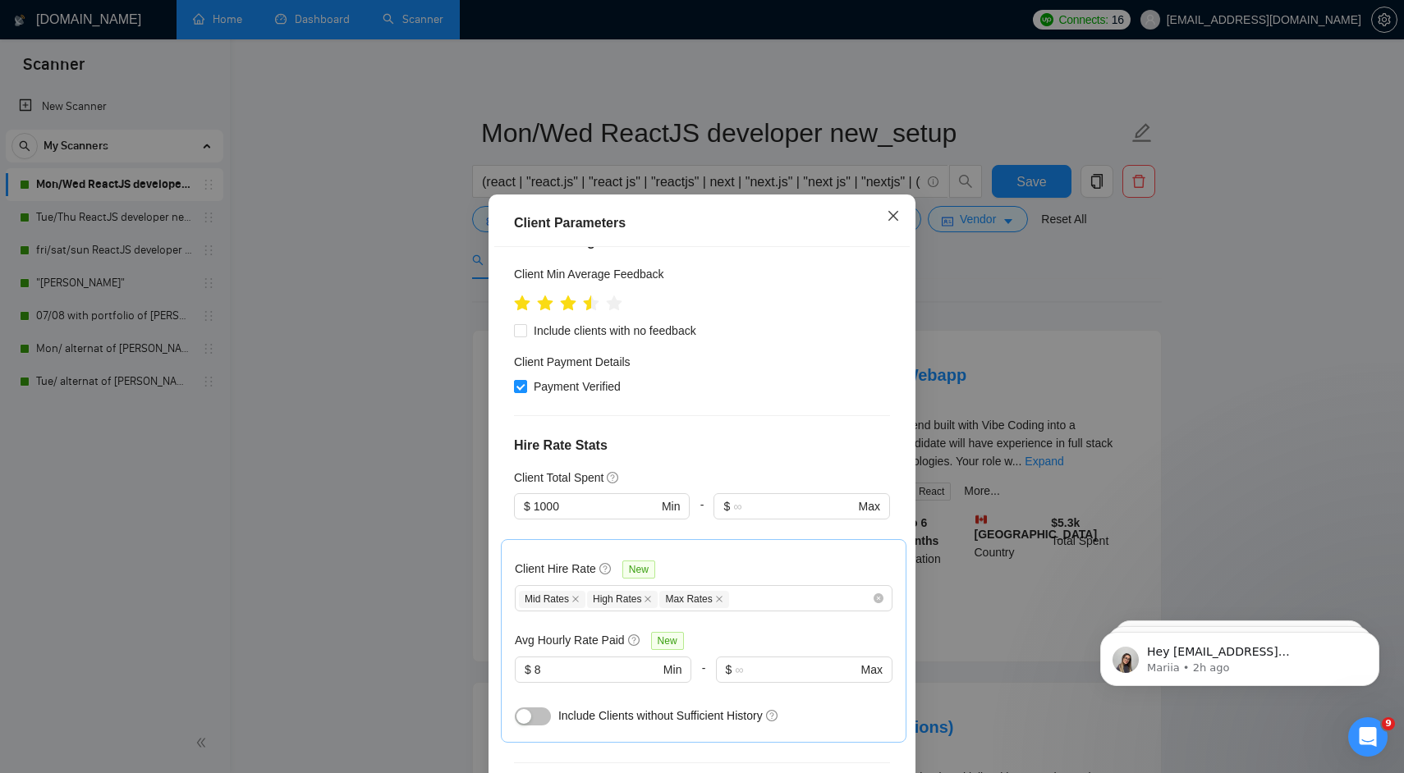
click at [891, 214] on icon "close" at bounding box center [893, 216] width 10 height 10
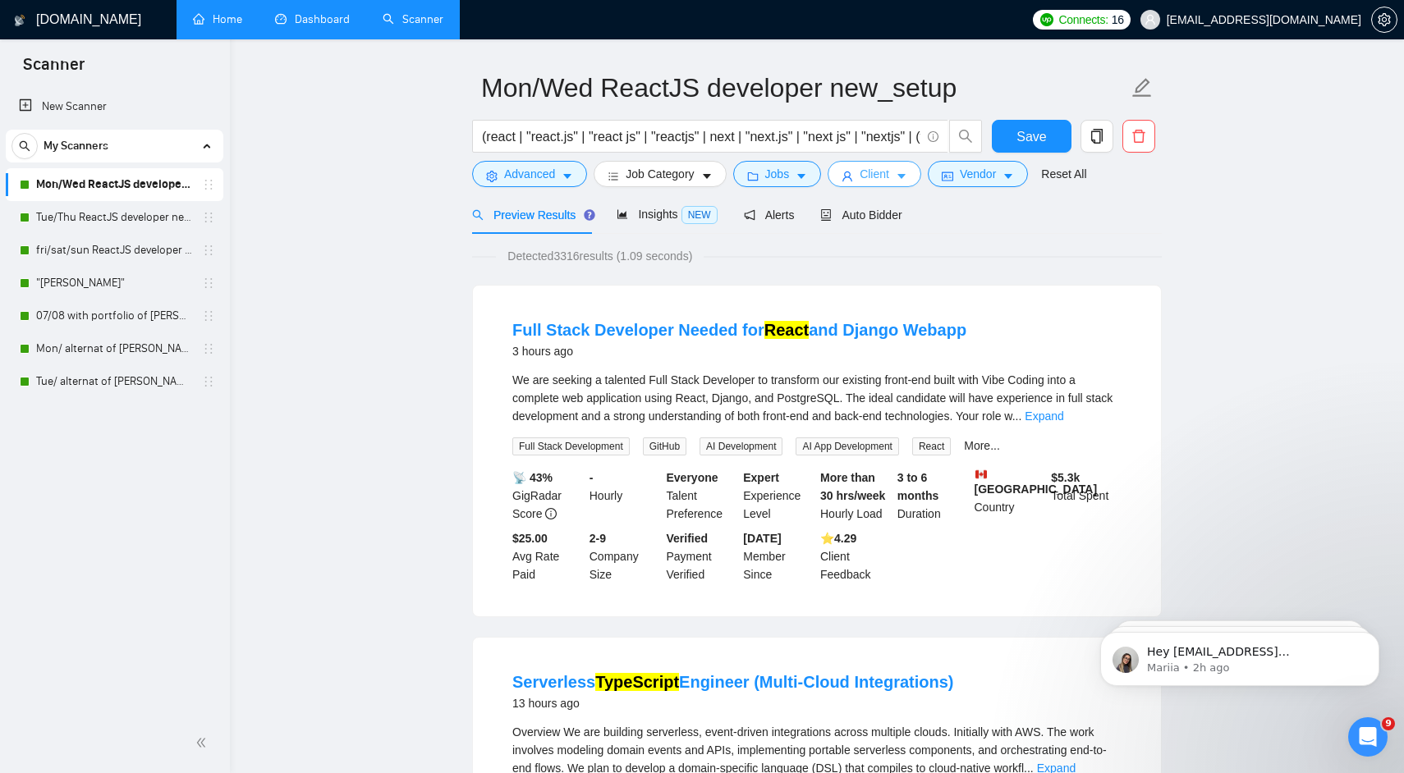
scroll to position [62, 0]
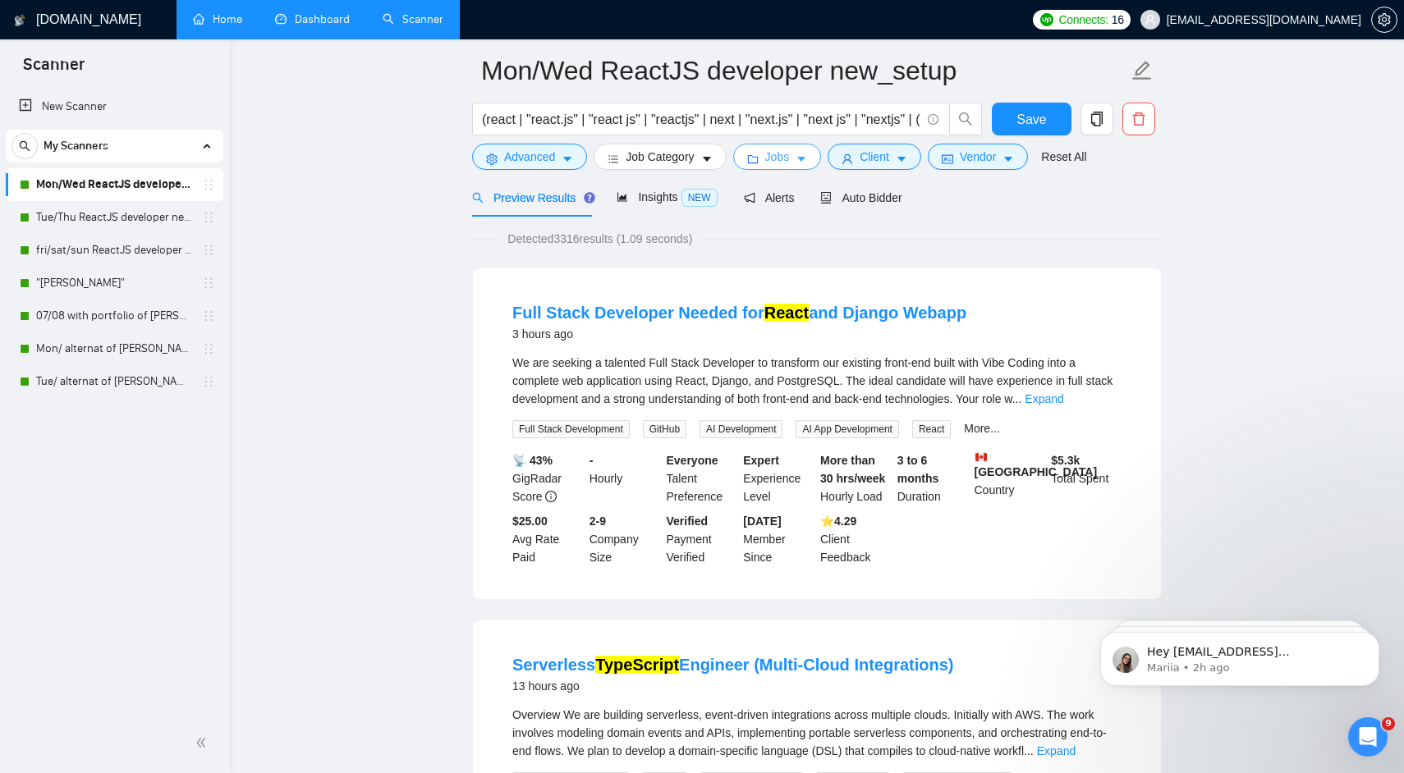
click at [782, 149] on span "Jobs" at bounding box center [777, 157] width 25 height 18
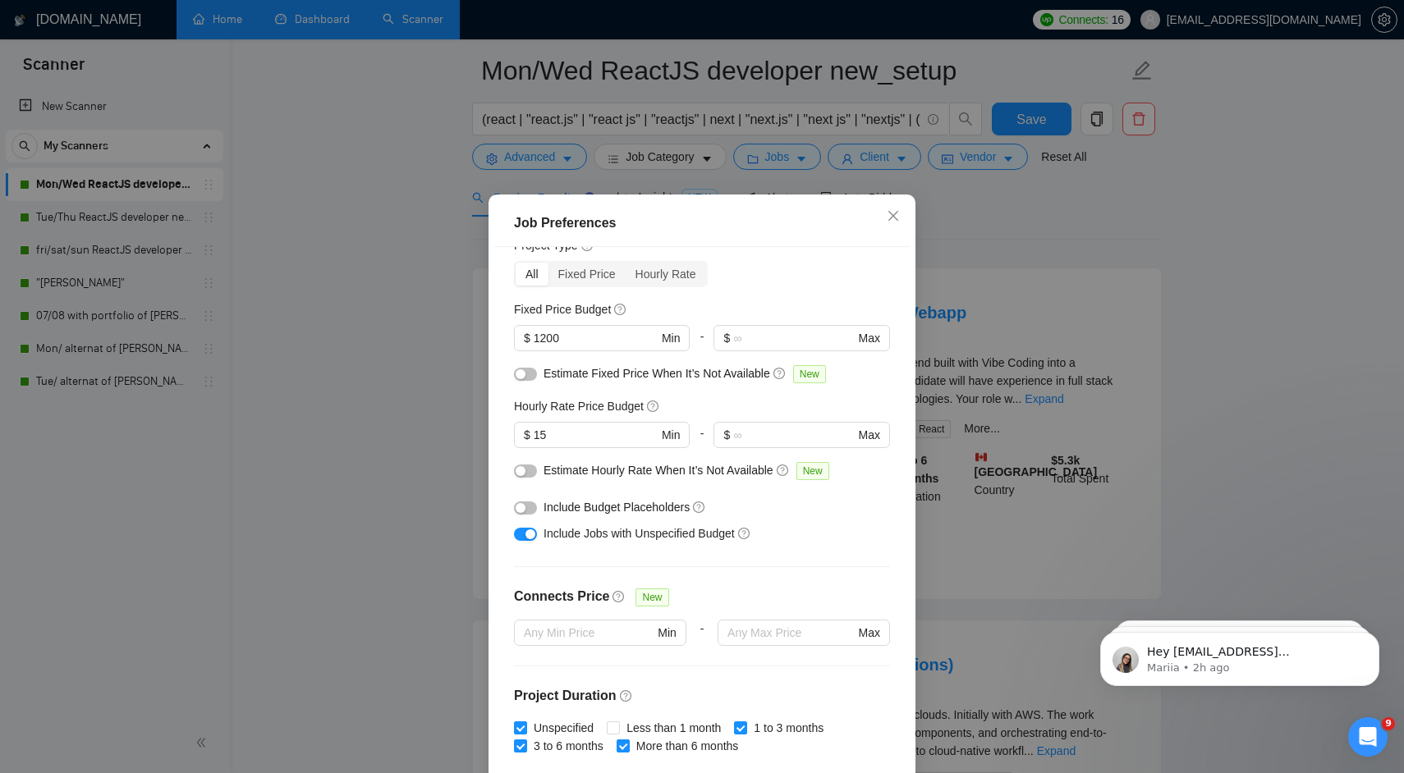
scroll to position [62, 0]
click at [625, 443] on input "15" at bounding box center [596, 437] width 124 height 18
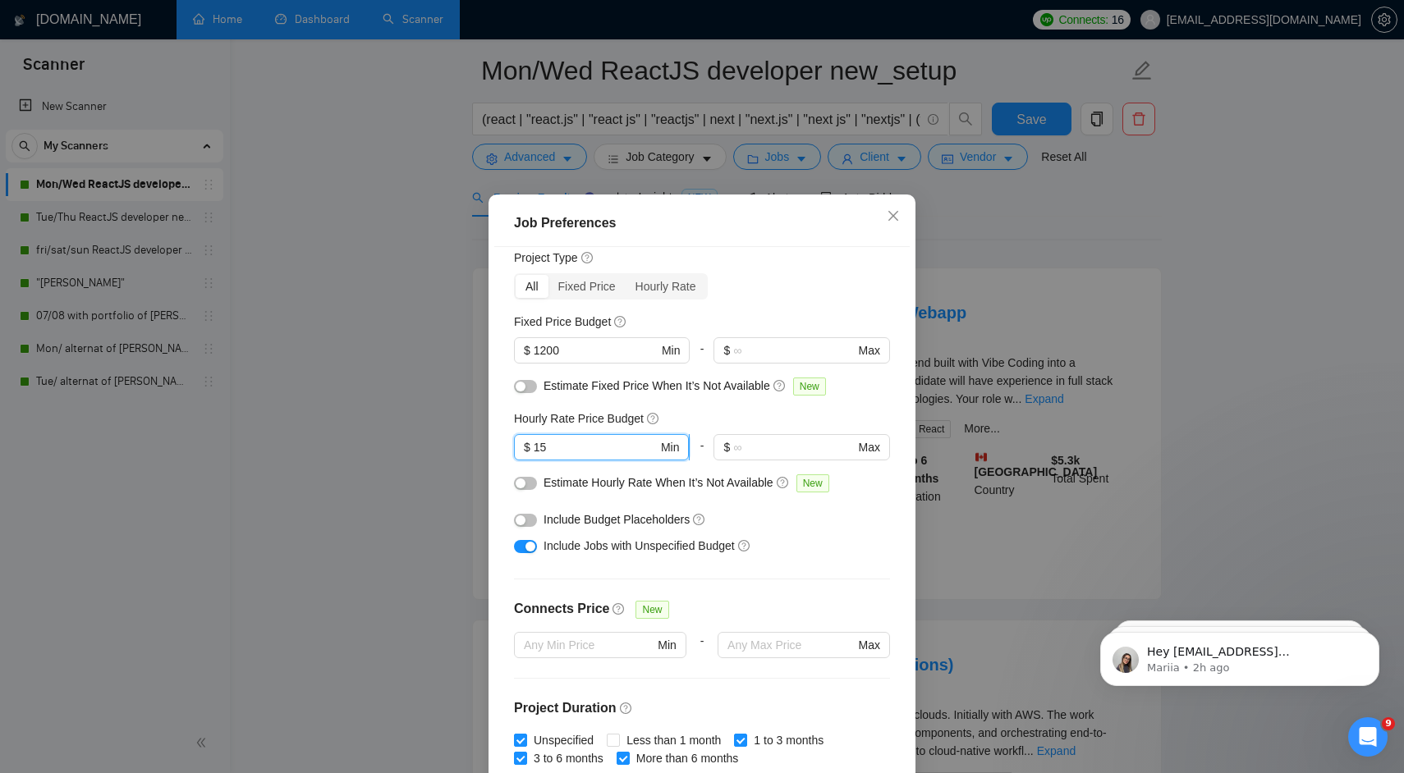
scroll to position [40, 0]
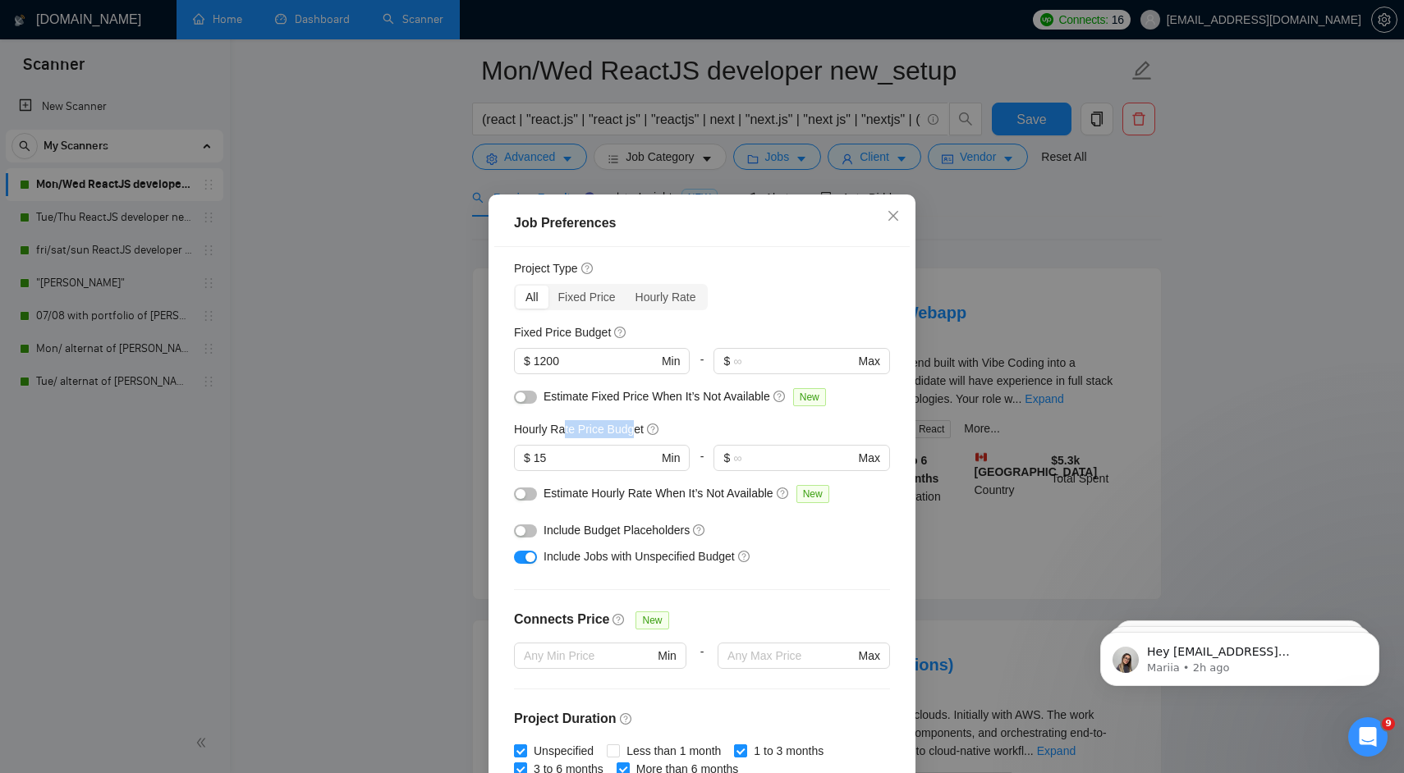
drag, startPoint x: 565, startPoint y: 428, endPoint x: 641, endPoint y: 432, distance: 76.4
click at [639, 431] on h5 "Hourly Rate Price Budget" at bounding box center [579, 429] width 130 height 18
click at [634, 435] on h5 "Hourly Rate Price Budget" at bounding box center [579, 429] width 130 height 18
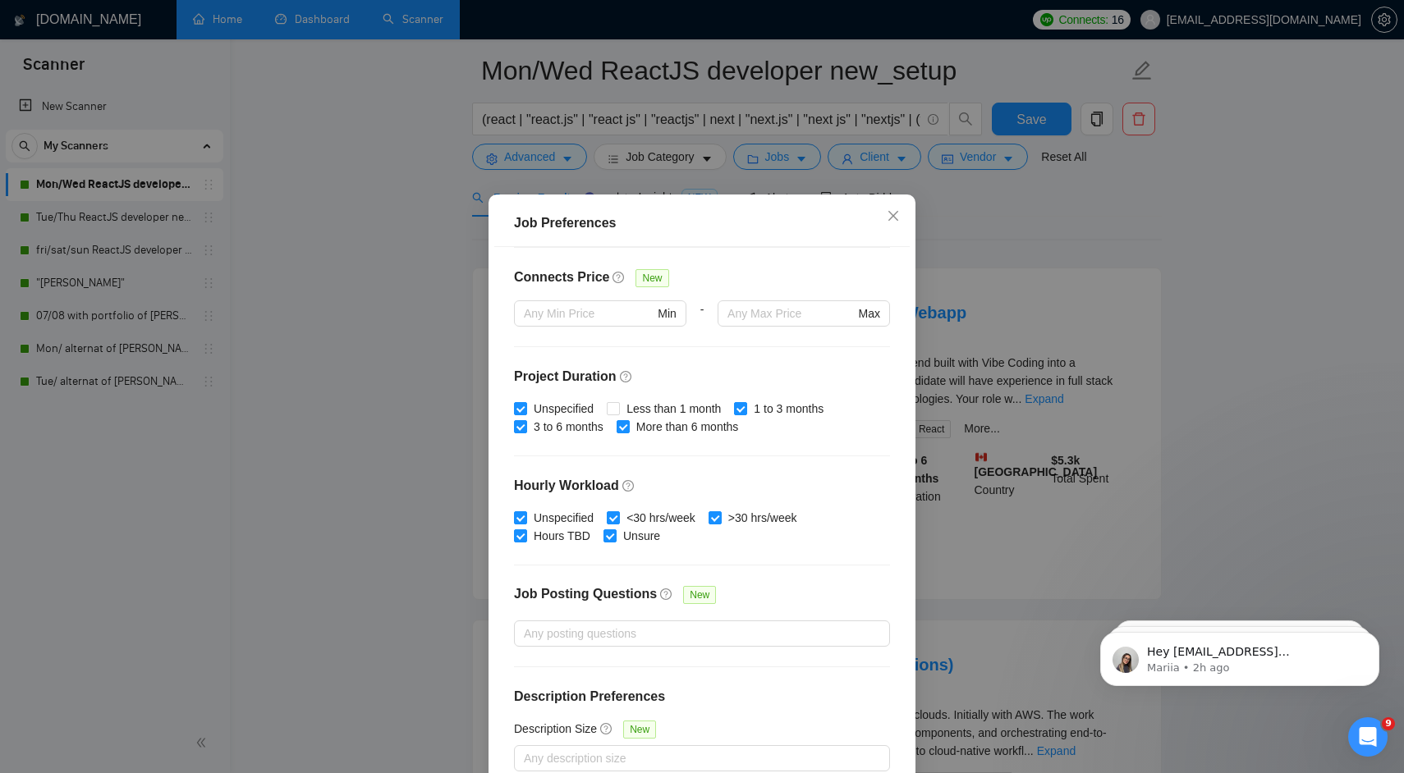
scroll to position [384, 0]
click at [650, 405] on span "Less than 1 month" at bounding box center [674, 407] width 108 height 18
click at [618, 405] on input "Less than 1 month" at bounding box center [612, 406] width 11 height 11
checkbox input "true"
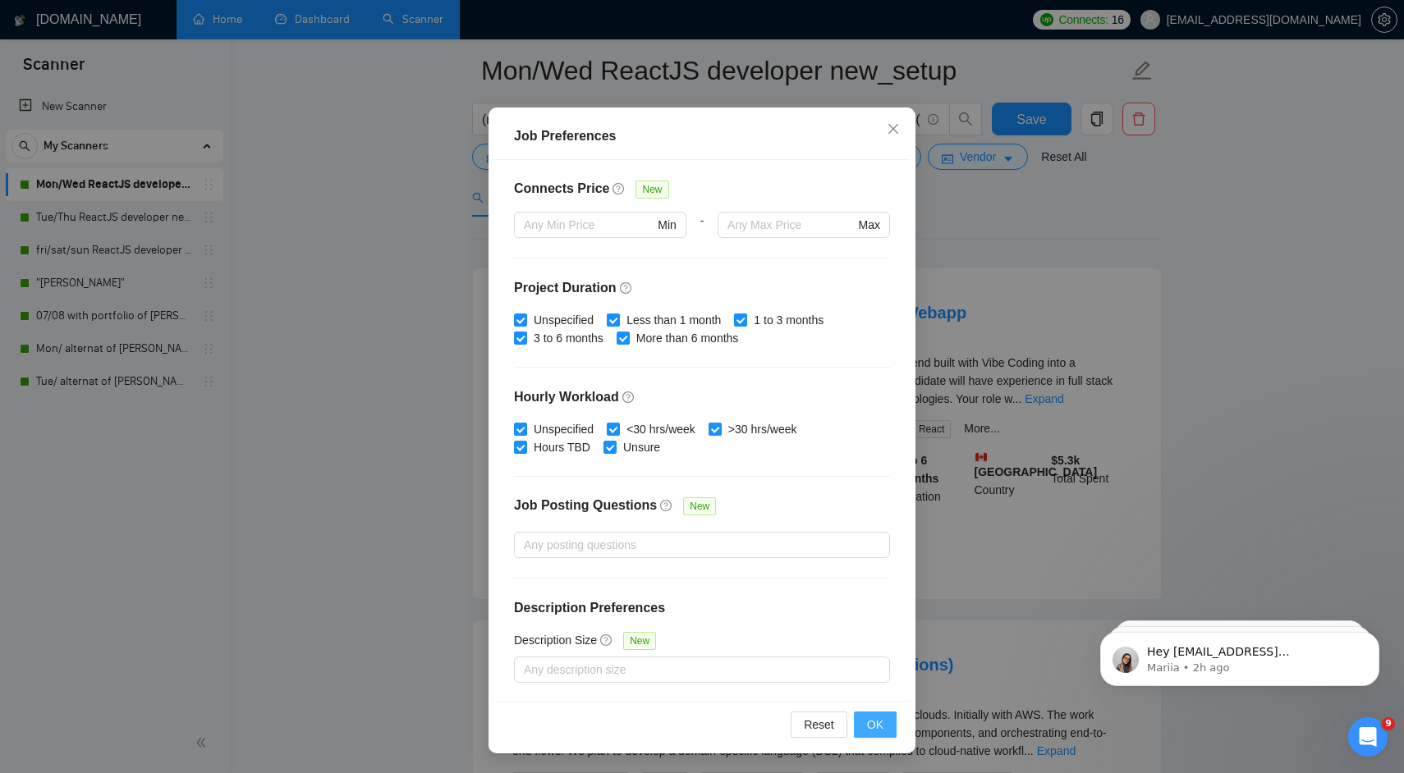
click at [868, 726] on span "OK" at bounding box center [875, 725] width 16 height 18
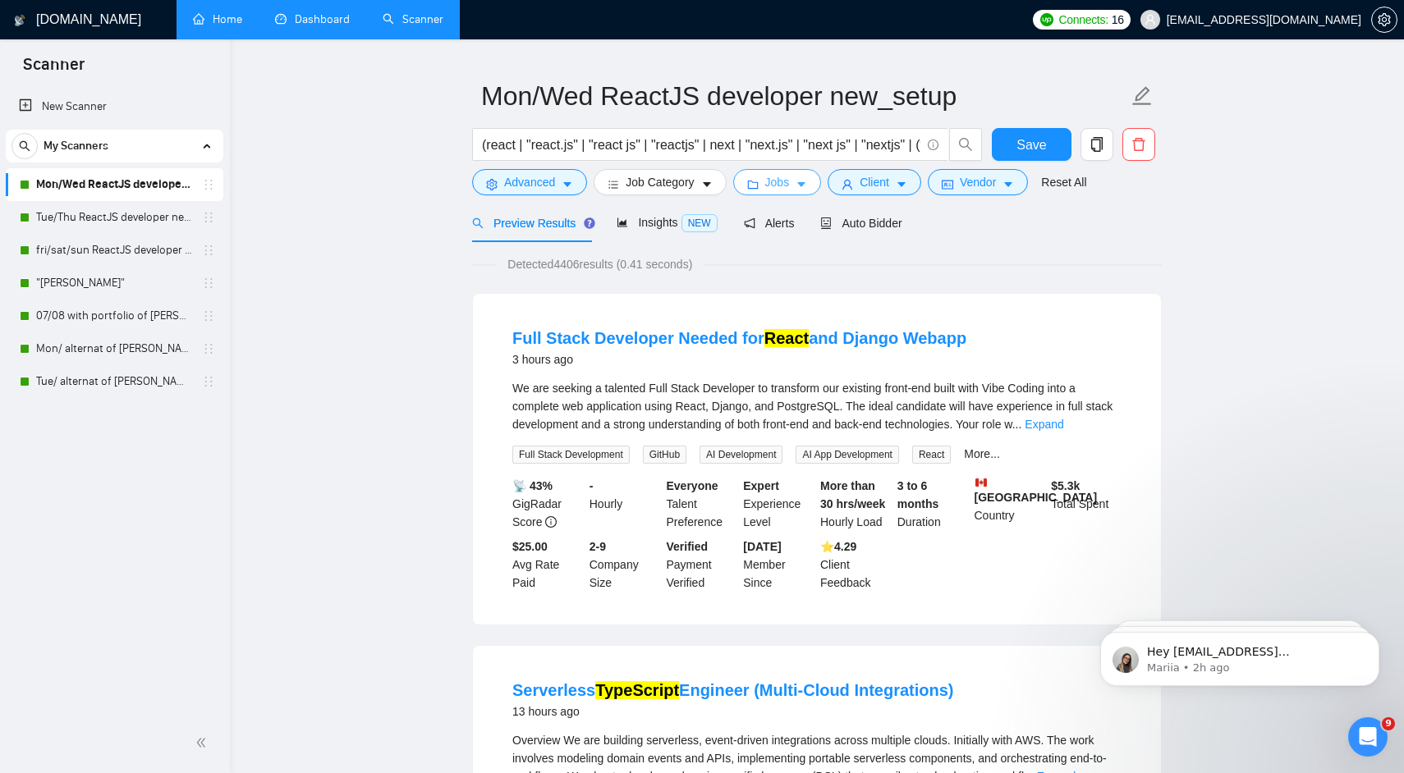
scroll to position [39, 0]
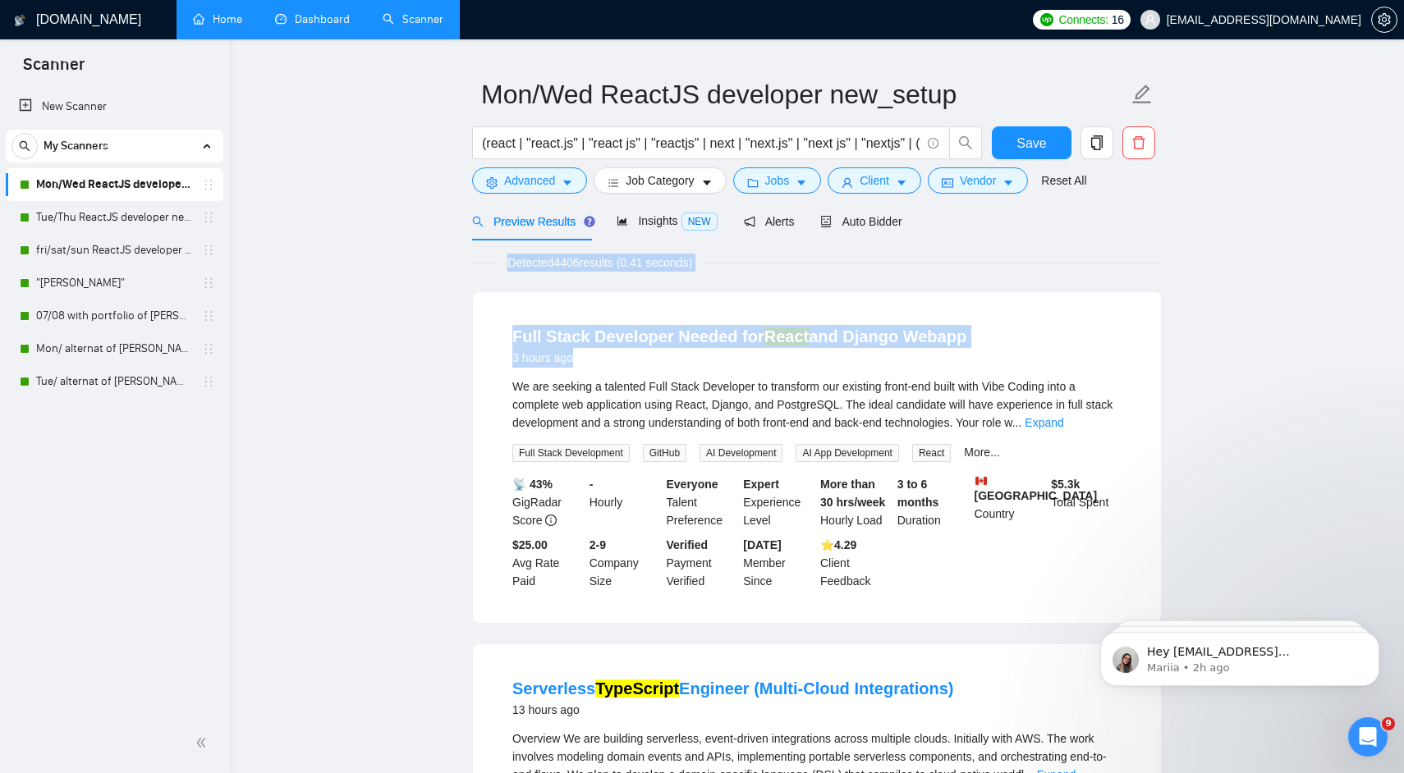
drag, startPoint x: 501, startPoint y: 259, endPoint x: 1166, endPoint y: 356, distance: 672.8
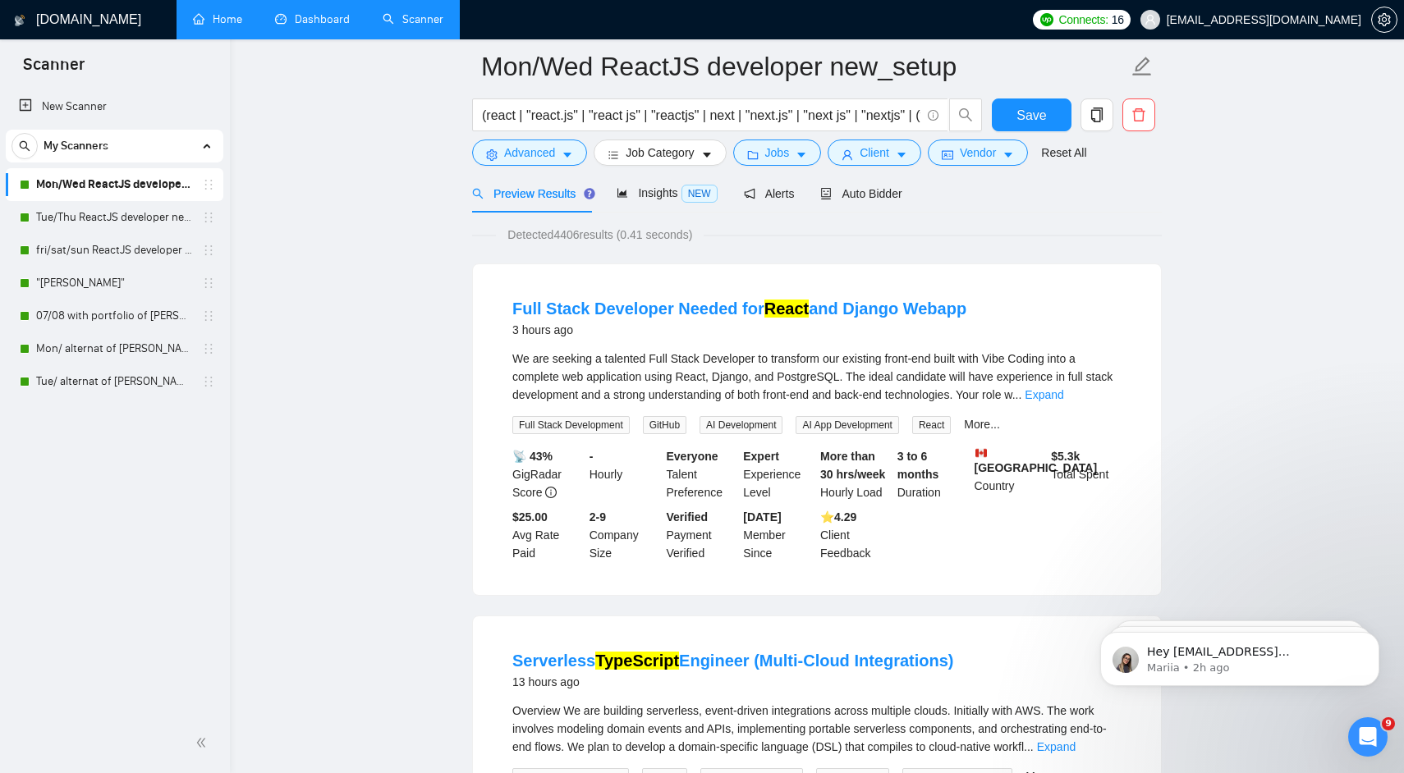
scroll to position [0, 0]
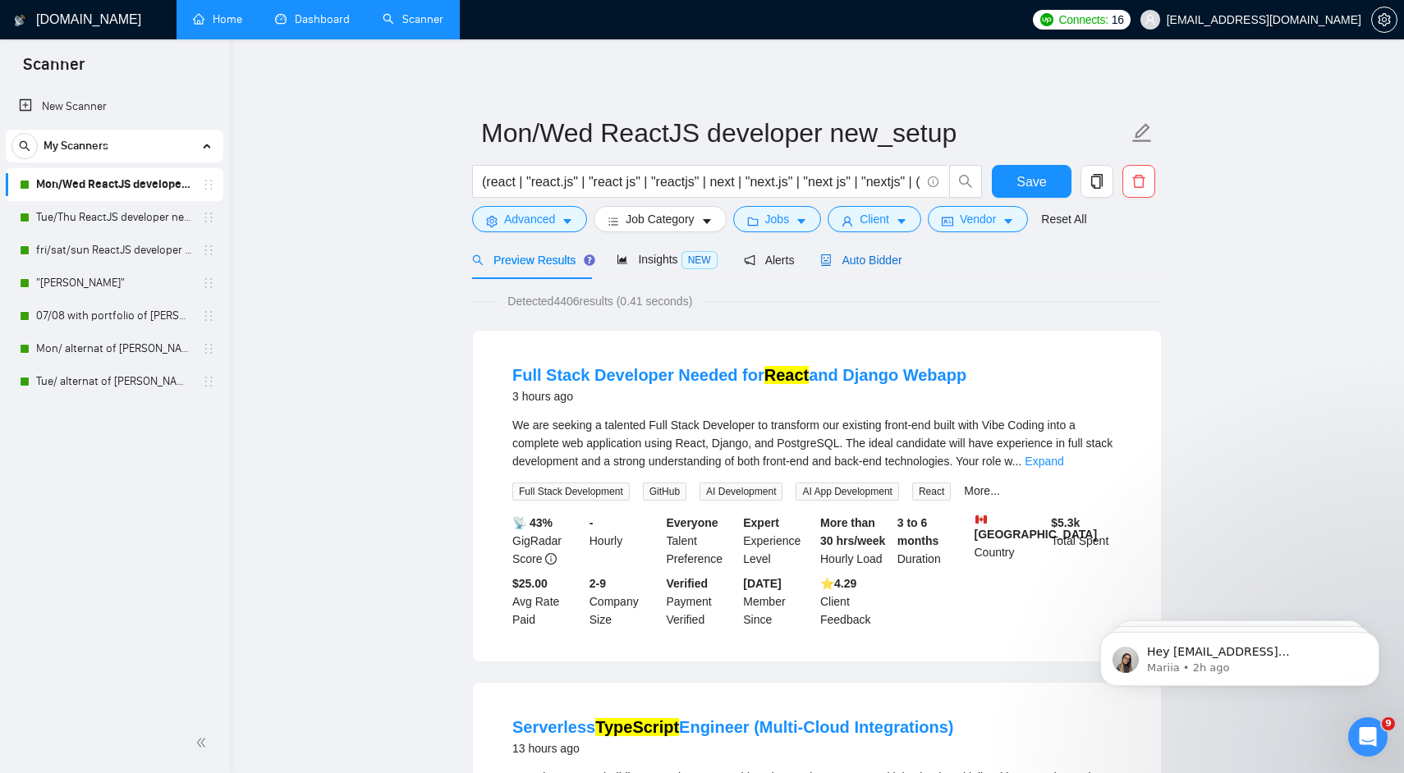
click at [854, 251] on div "Auto Bidder" at bounding box center [860, 260] width 81 height 18
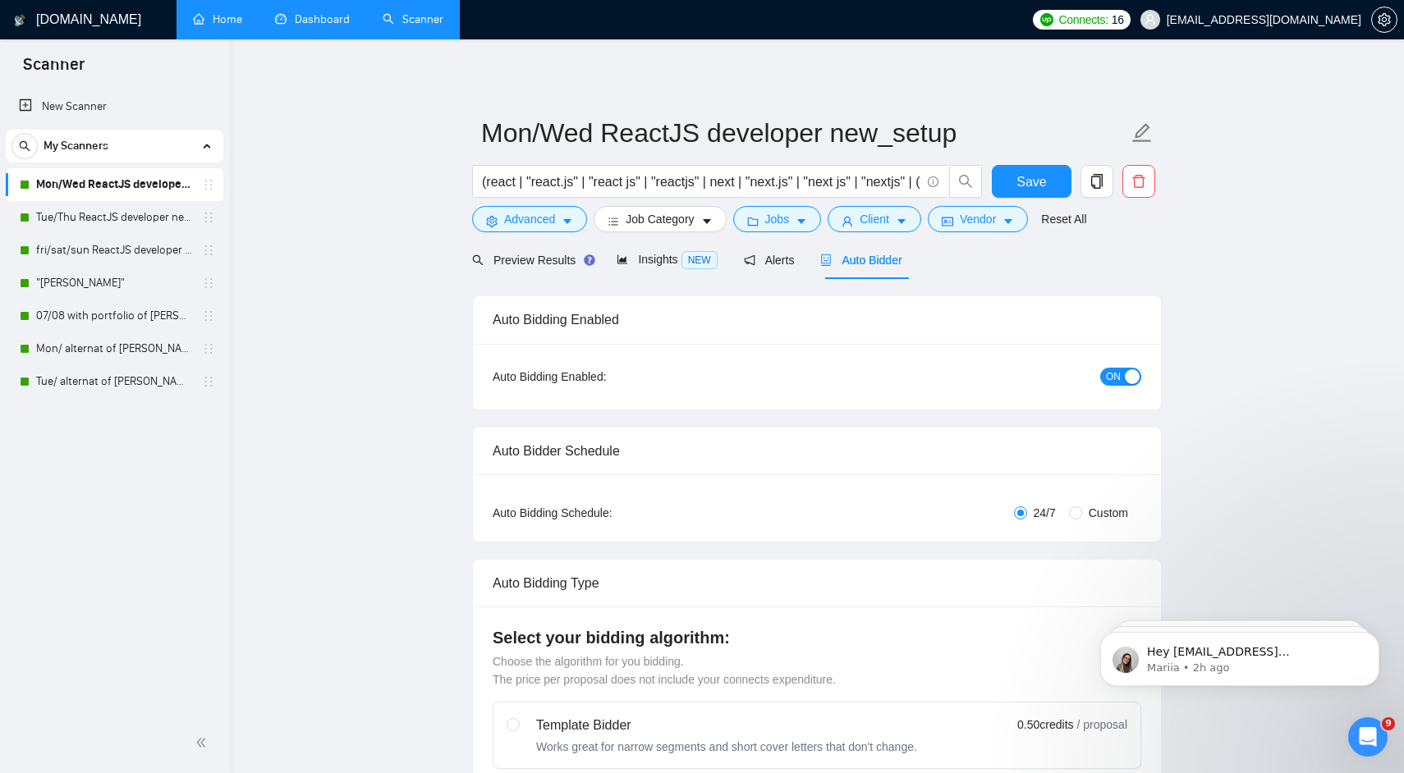
radio input "false"
radio input "true"
checkbox input "true"
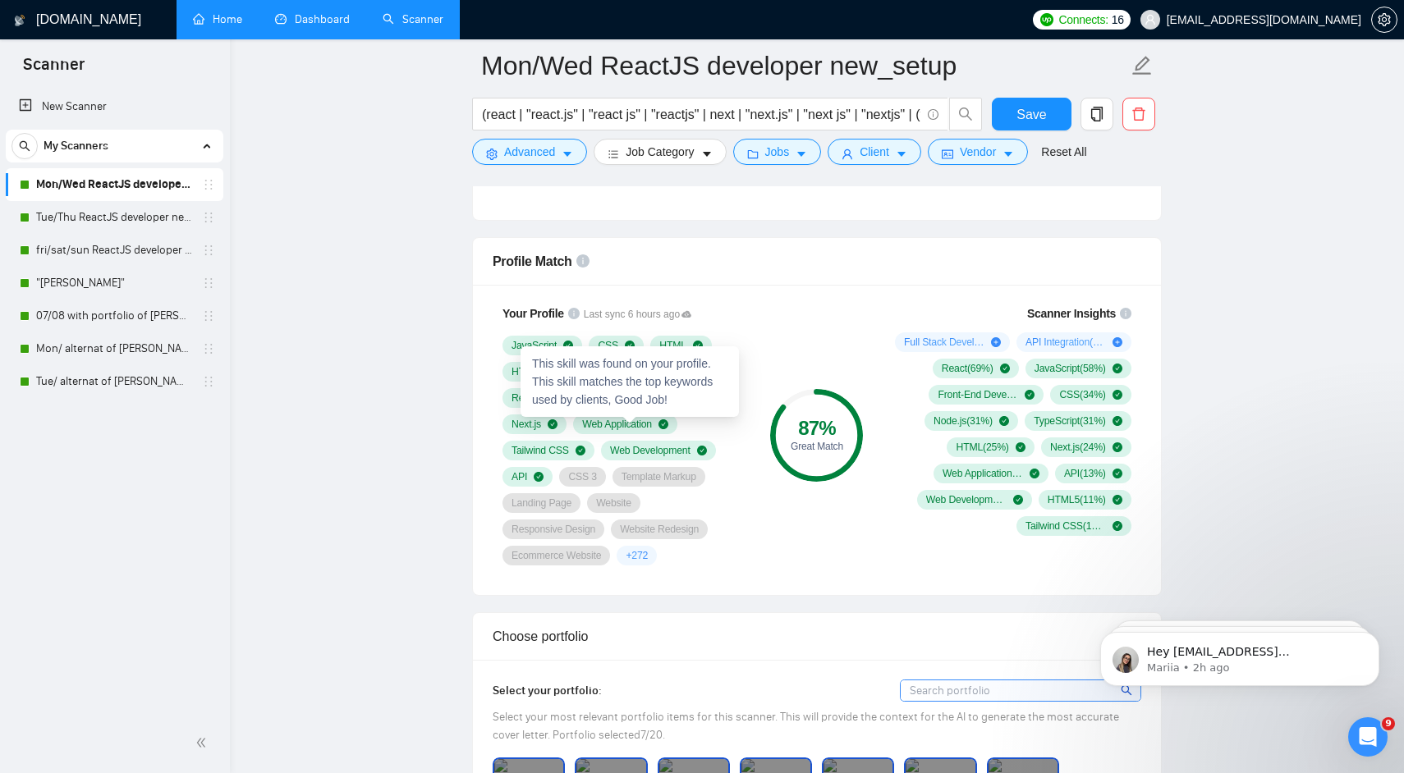
scroll to position [1204, 0]
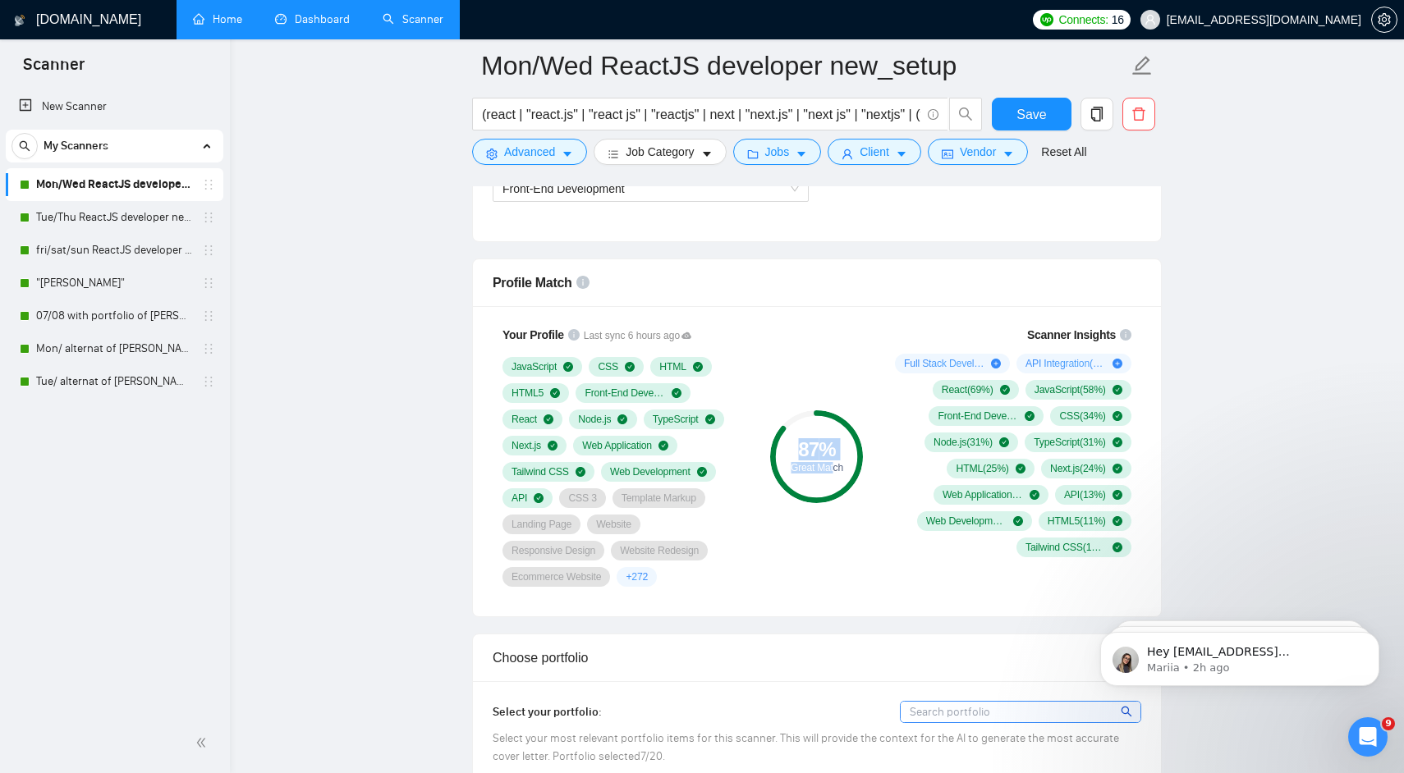
drag, startPoint x: 799, startPoint y: 445, endPoint x: 834, endPoint y: 470, distance: 43.5
click at [834, 470] on div "87 % Great Match" at bounding box center [816, 456] width 93 height 33
click at [834, 470] on div "Great Match" at bounding box center [816, 468] width 93 height 10
drag, startPoint x: 834, startPoint y: 470, endPoint x: 803, endPoint y: 451, distance: 36.5
click at [803, 451] on div "87 % Great Match" at bounding box center [816, 456] width 93 height 33
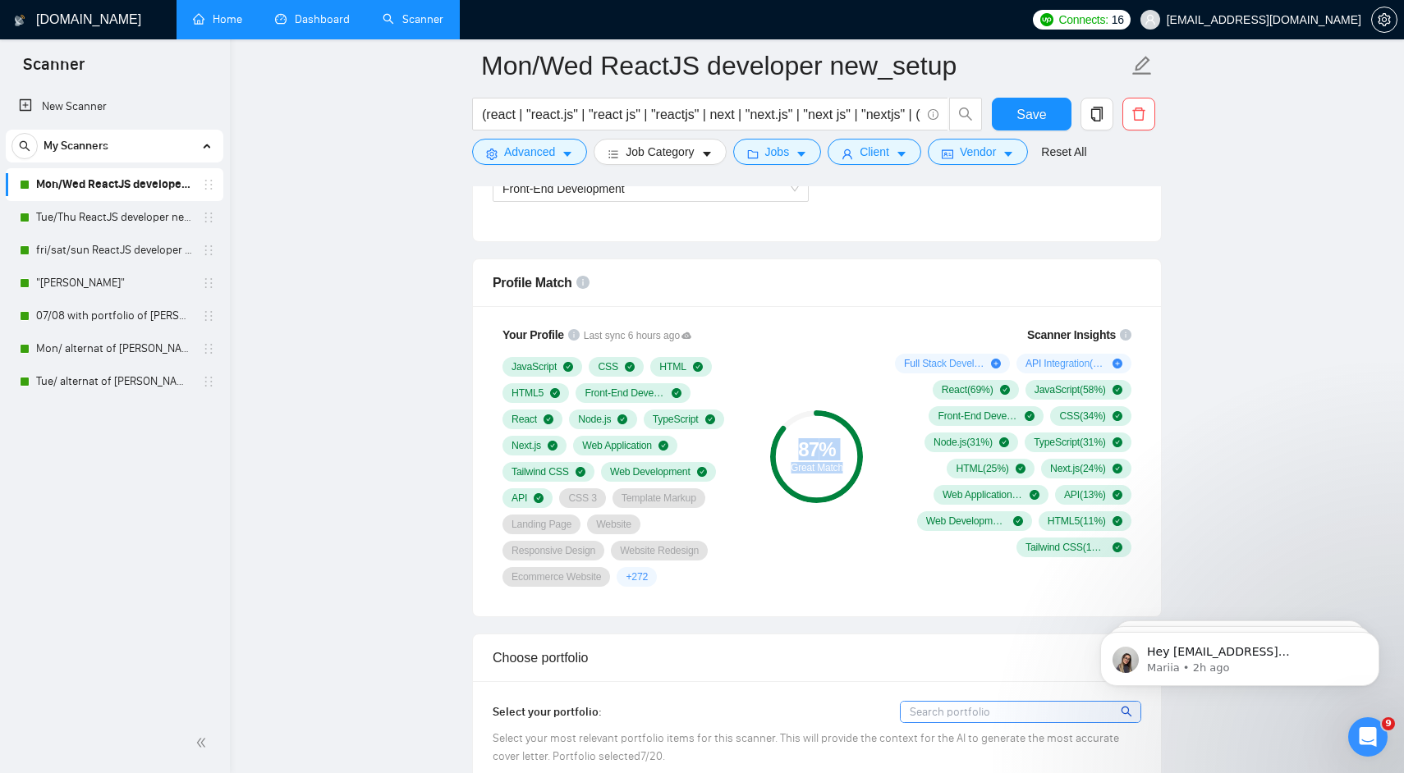
click at [803, 451] on div "87 %" at bounding box center [816, 450] width 93 height 20
drag, startPoint x: 803, startPoint y: 451, endPoint x: 828, endPoint y: 460, distance: 26.7
click at [828, 460] on div "87 %" at bounding box center [816, 450] width 93 height 20
click at [828, 463] on div "Great Match" at bounding box center [816, 468] width 93 height 10
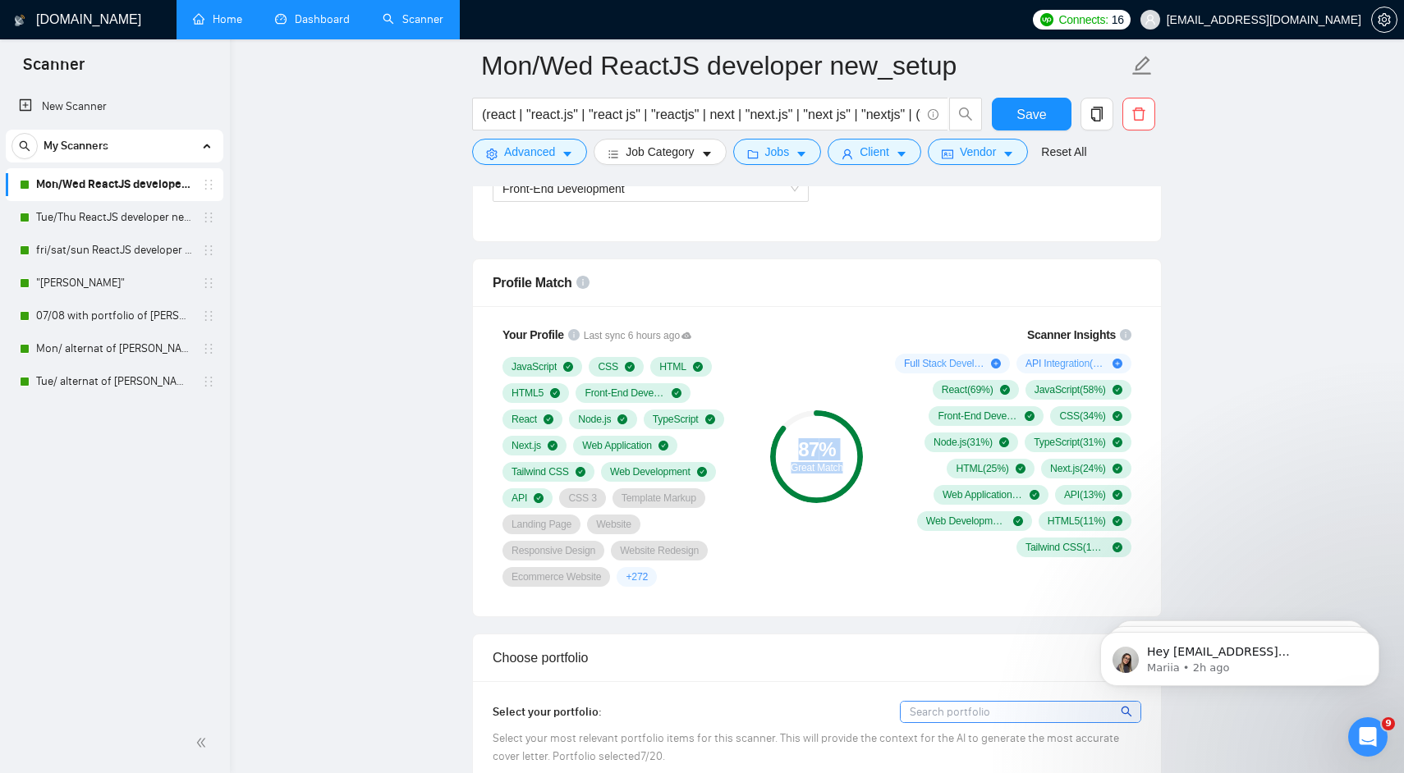
drag, startPoint x: 828, startPoint y: 461, endPoint x: 813, endPoint y: 456, distance: 15.6
click at [813, 456] on div "87 % Great Match" at bounding box center [816, 456] width 93 height 33
click at [813, 456] on div "87 %" at bounding box center [816, 450] width 93 height 20
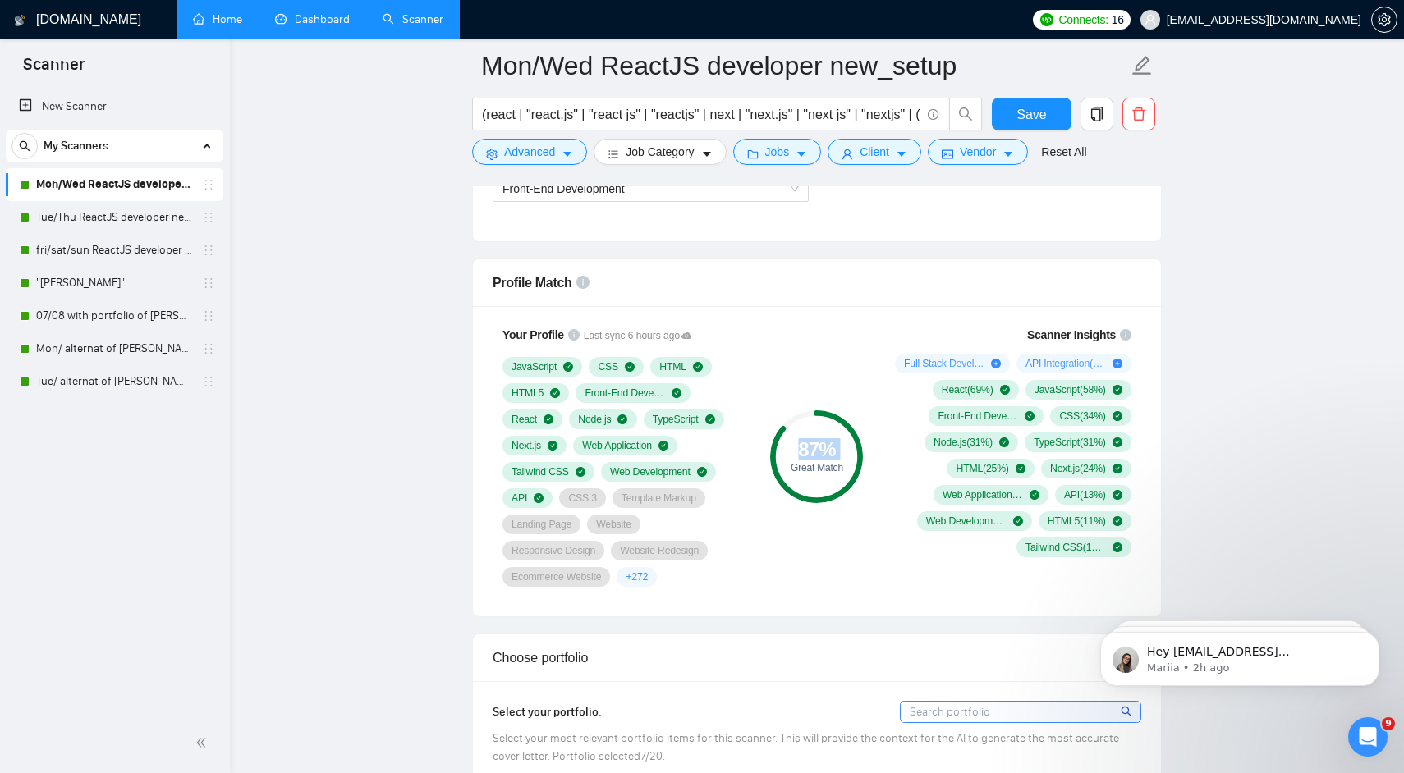
click at [813, 456] on div "87 %" at bounding box center [816, 450] width 93 height 20
click at [946, 338] on div "Full Stack Development is used in 50 % of the jobs found by the scanner. We rec…" at bounding box center [951, 293] width 218 height 125
drag, startPoint x: 799, startPoint y: 449, endPoint x: 815, endPoint y: 454, distance: 16.4
click at [813, 453] on div "87 %" at bounding box center [816, 450] width 93 height 20
click at [815, 454] on div "87 %" at bounding box center [816, 450] width 93 height 20
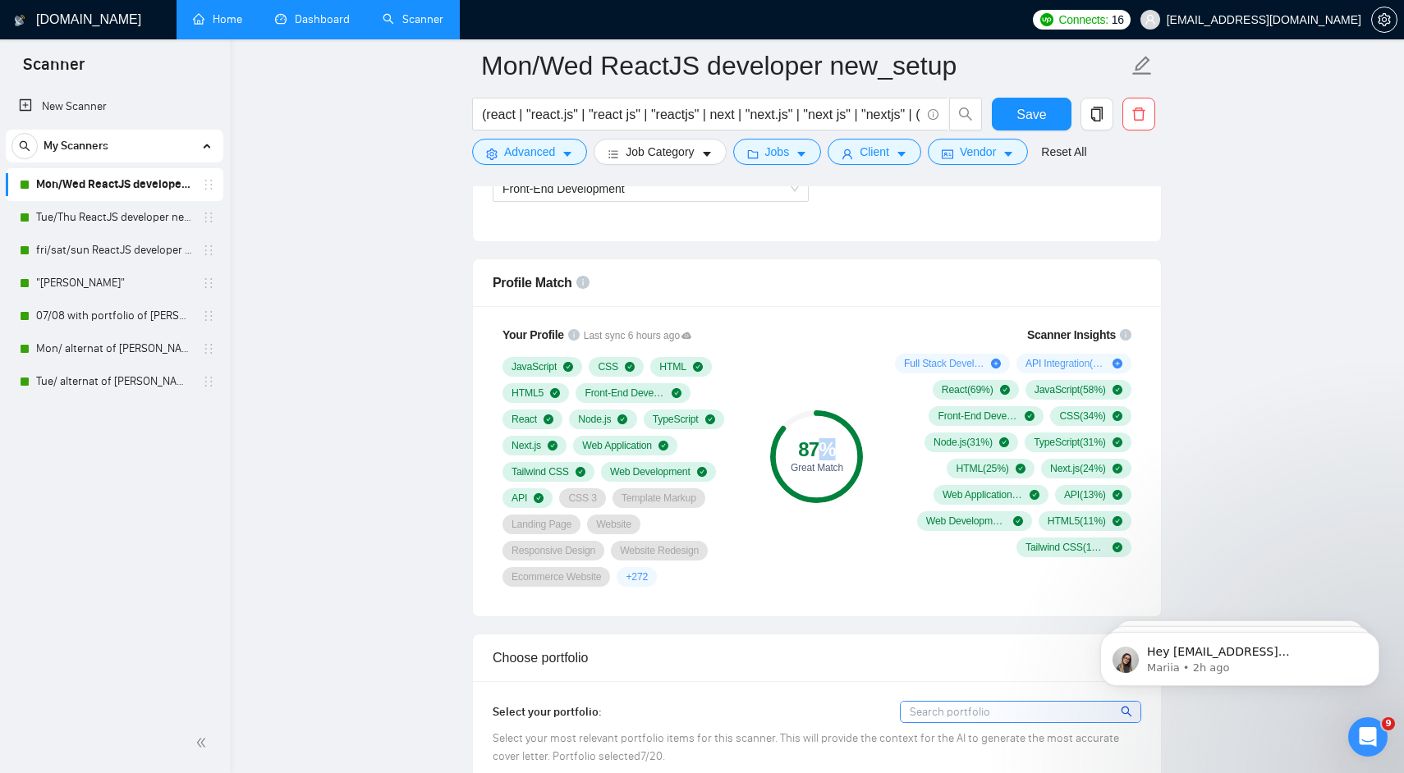
click at [815, 454] on div "87 %" at bounding box center [816, 450] width 93 height 20
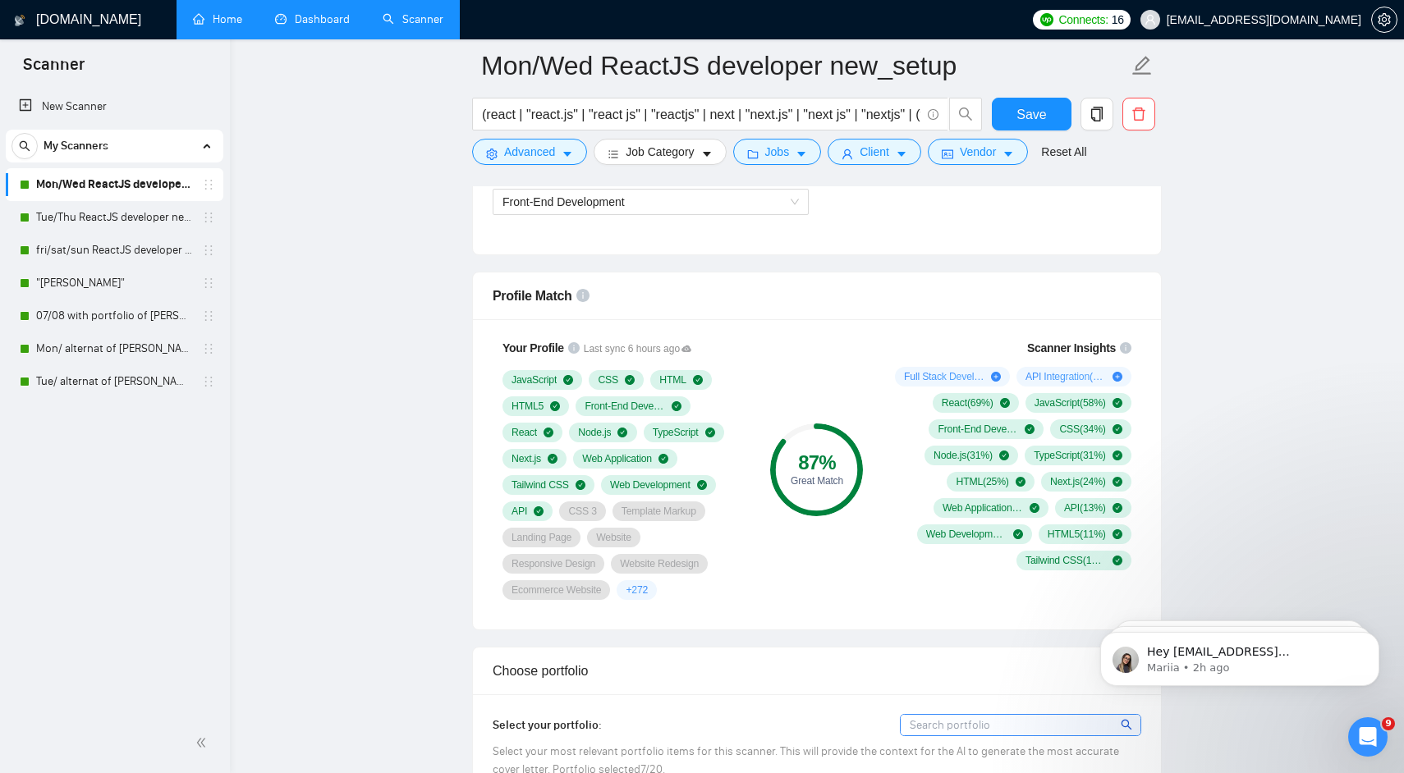
click at [811, 453] on div "87 %" at bounding box center [816, 463] width 93 height 20
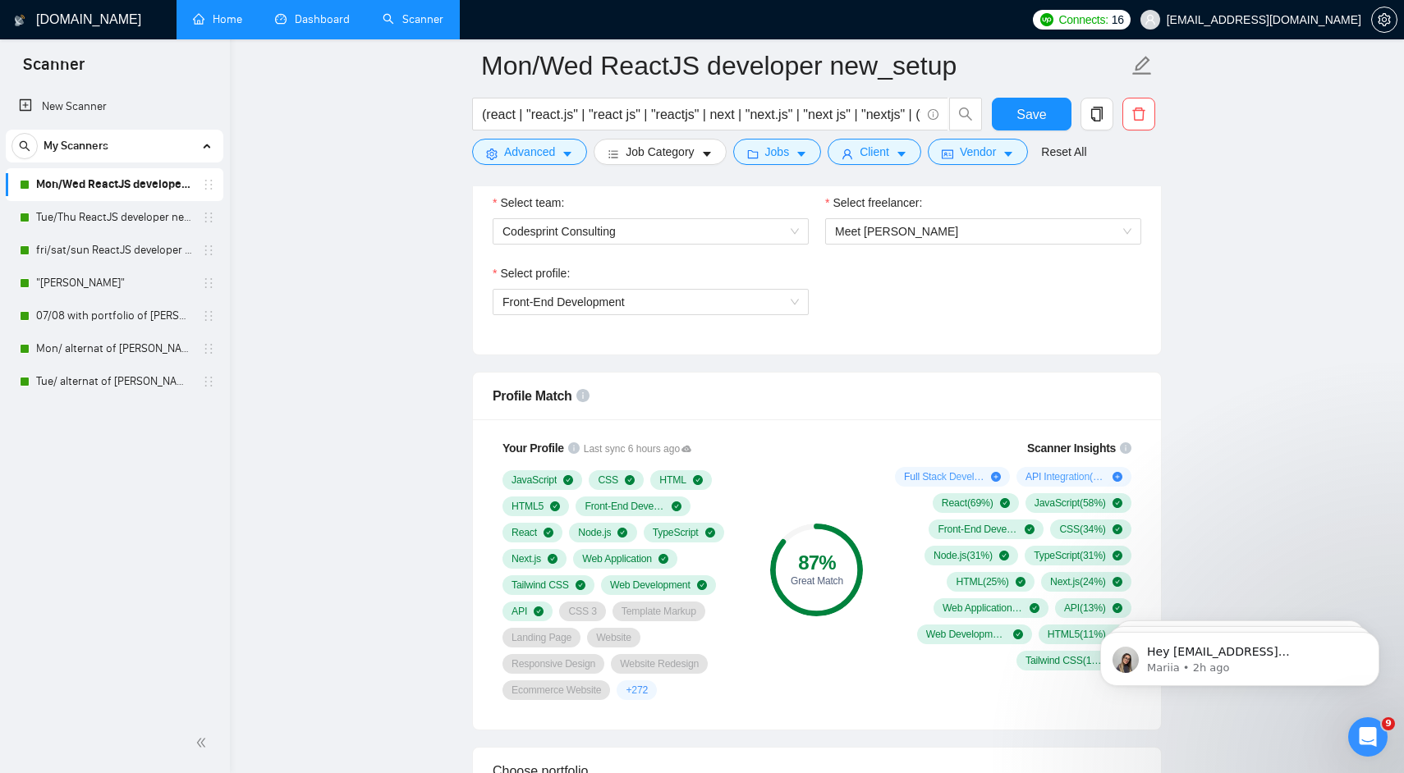
scroll to position [1090, 0]
click at [579, 342] on div "Select team: Codesprint Consulting Select freelancer: Meet [PERSON_NAME] Select…" at bounding box center [817, 265] width 688 height 181
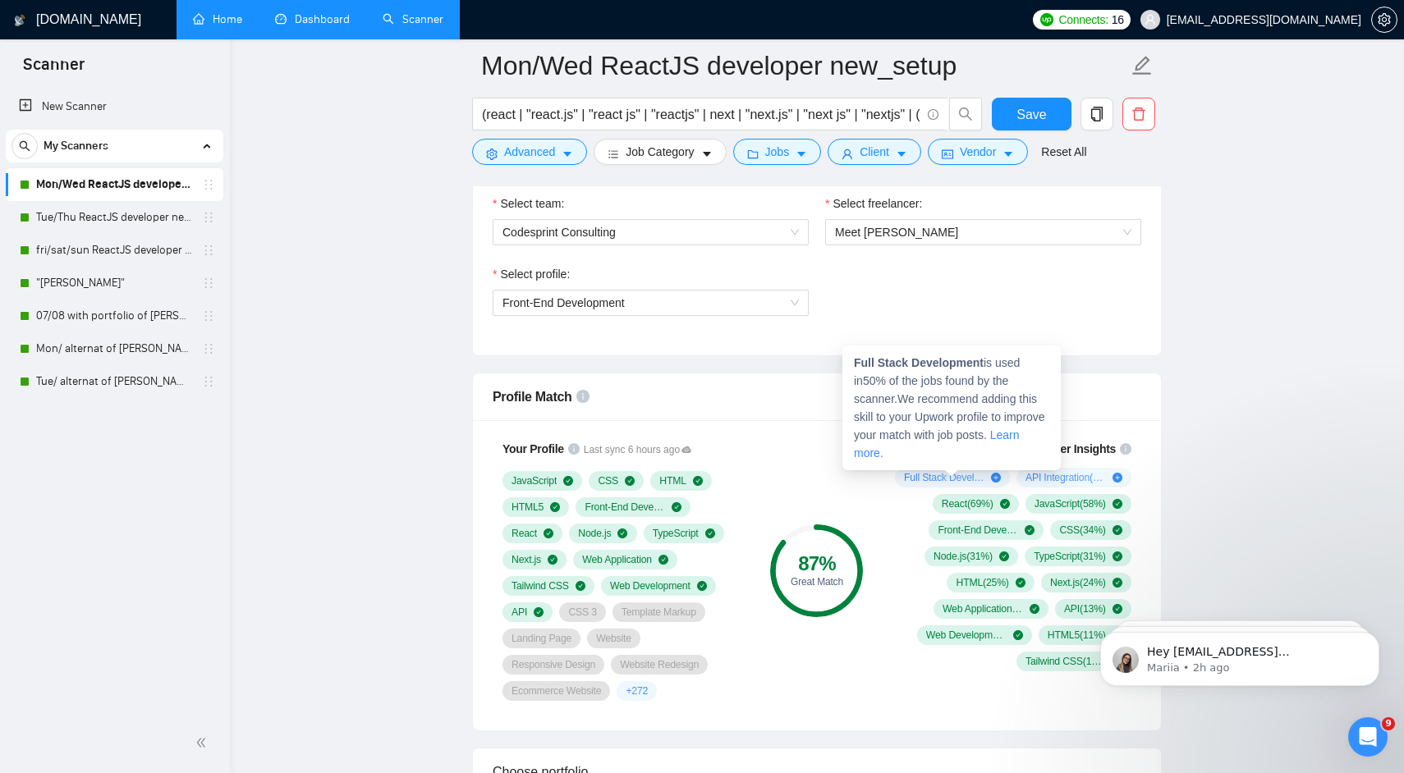
click at [865, 364] on strong "Full Stack Development" at bounding box center [919, 362] width 130 height 13
copy strong "Full Stack Development"
drag, startPoint x: 865, startPoint y: 364, endPoint x: 910, endPoint y: 363, distance: 45.1
click at [910, 363] on strong "Full Stack Development" at bounding box center [919, 362] width 130 height 13
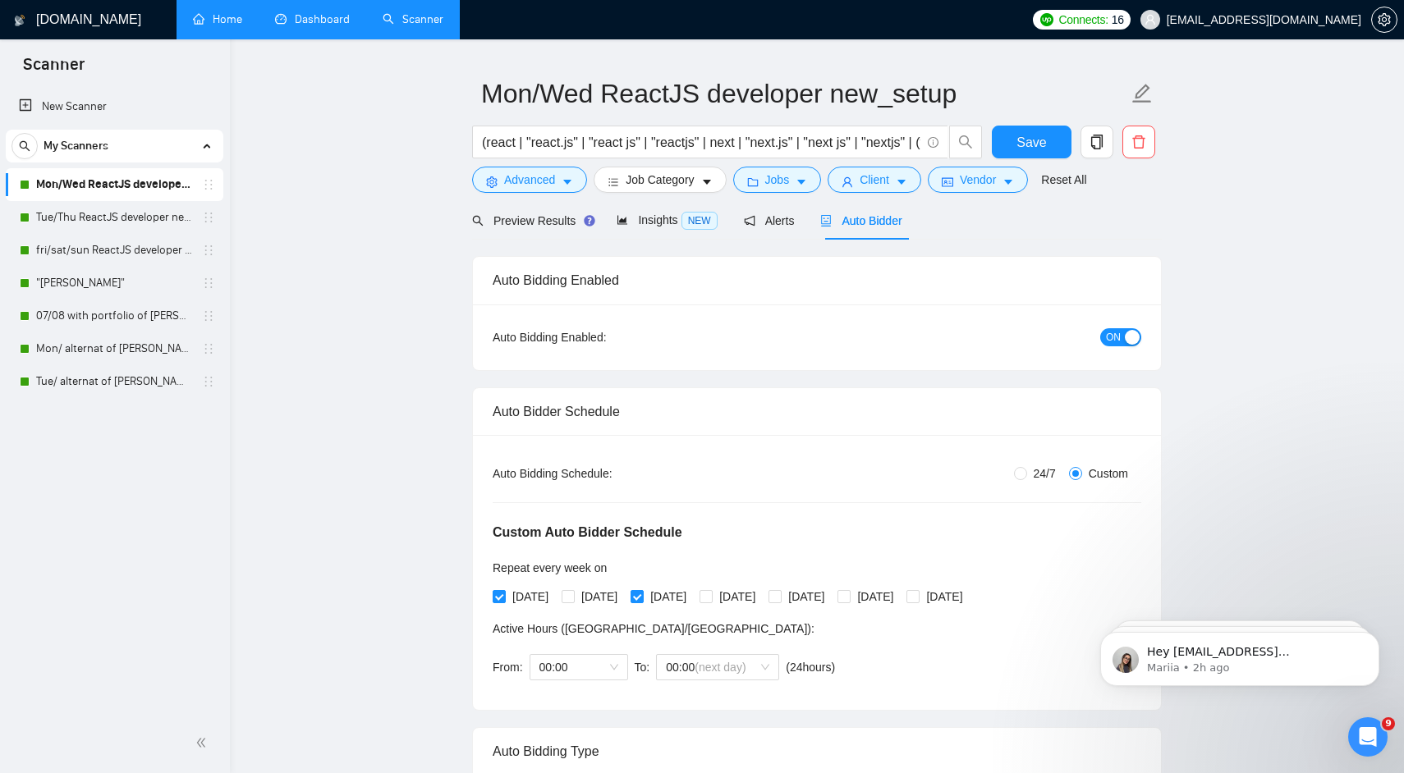
scroll to position [41, 0]
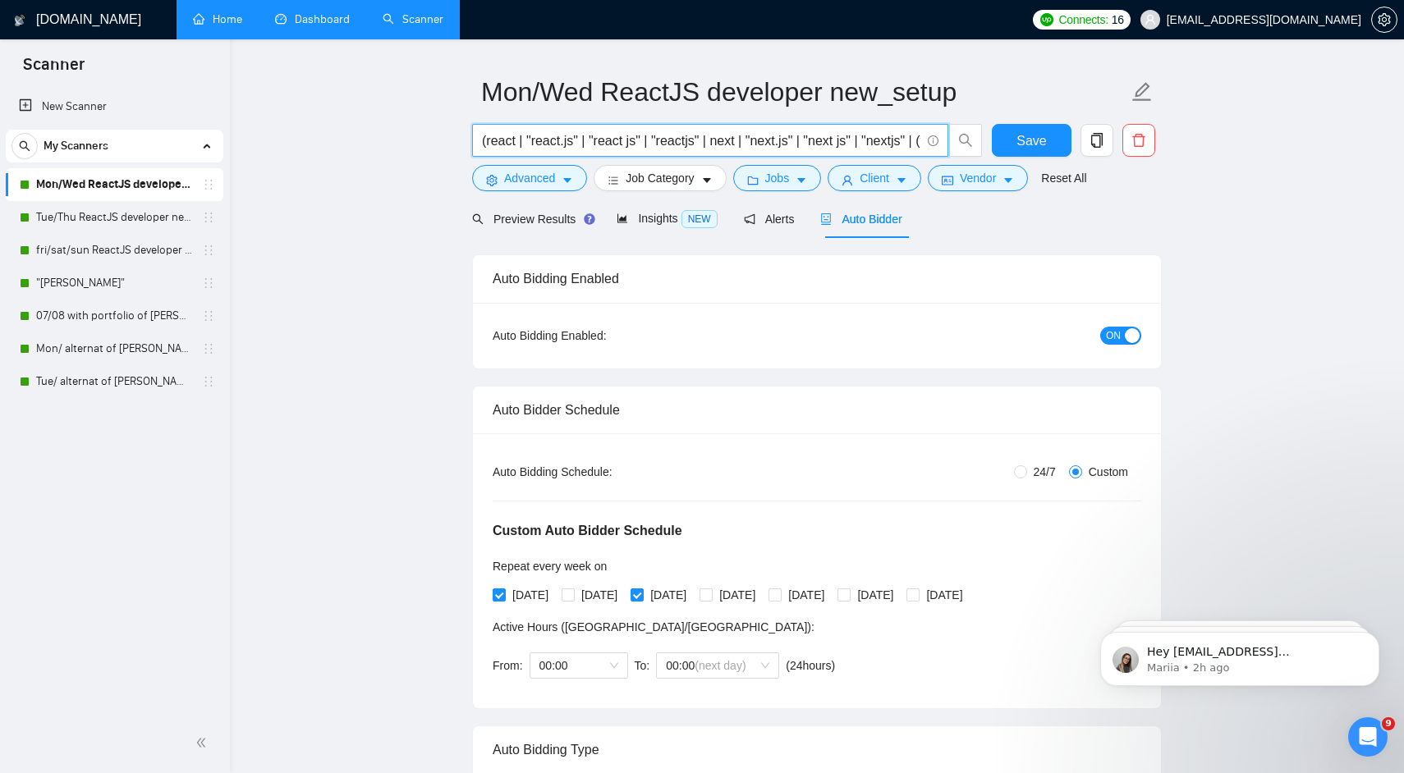
click at [513, 149] on input "(react | "react.js" | "react js" | "reactjs" | next | "next.js" | "next js" | "…" at bounding box center [701, 141] width 438 height 21
drag, startPoint x: 594, startPoint y: 140, endPoint x: 841, endPoint y: 162, distance: 248.0
click at [840, 160] on div "(react | "react.js" | "react js" | "reactjs" | next | "next.js" | "next js" | "…" at bounding box center [727, 144] width 517 height 41
click at [839, 131] on input "(react | "react.js" | "react js" | "reactjs" | next | "next.js" | "next js" | "…" at bounding box center [701, 141] width 438 height 21
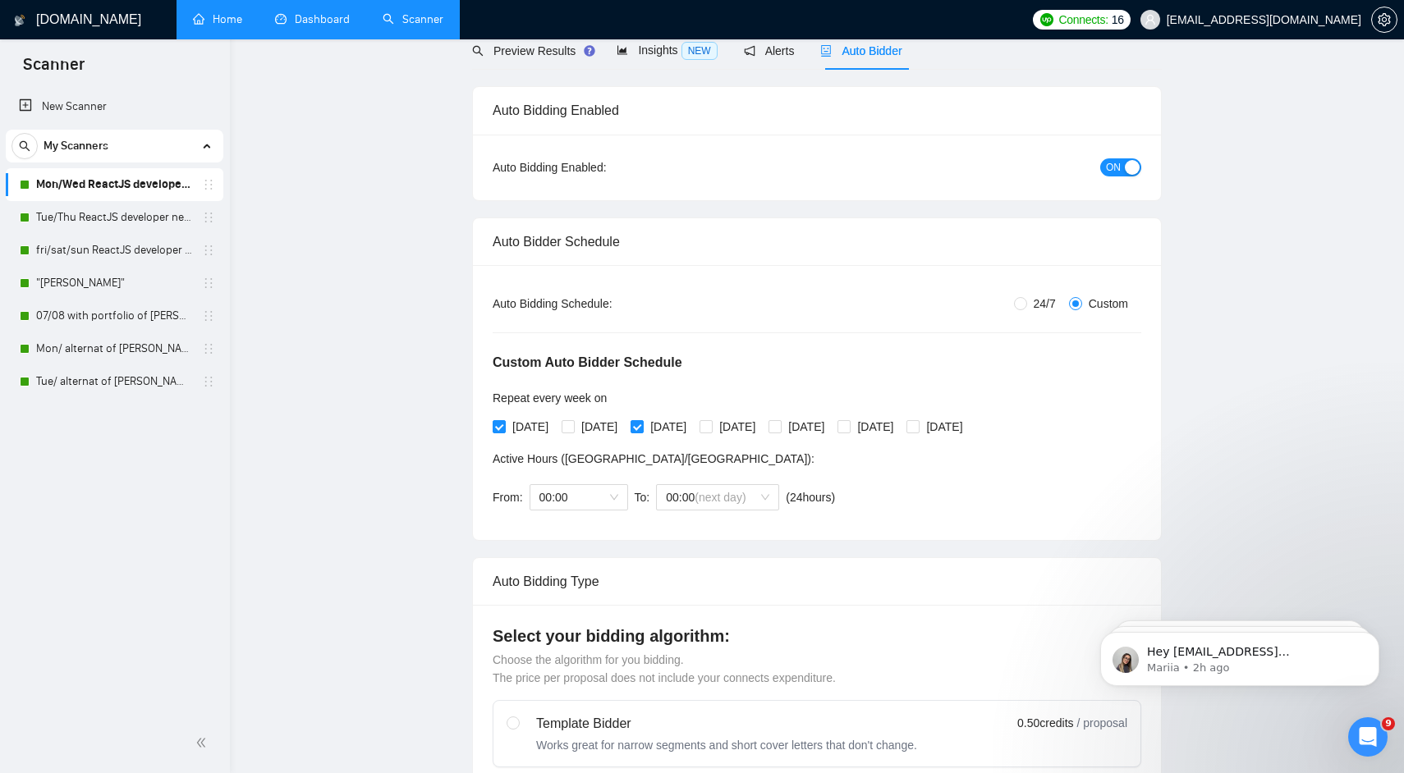
scroll to position [0, 0]
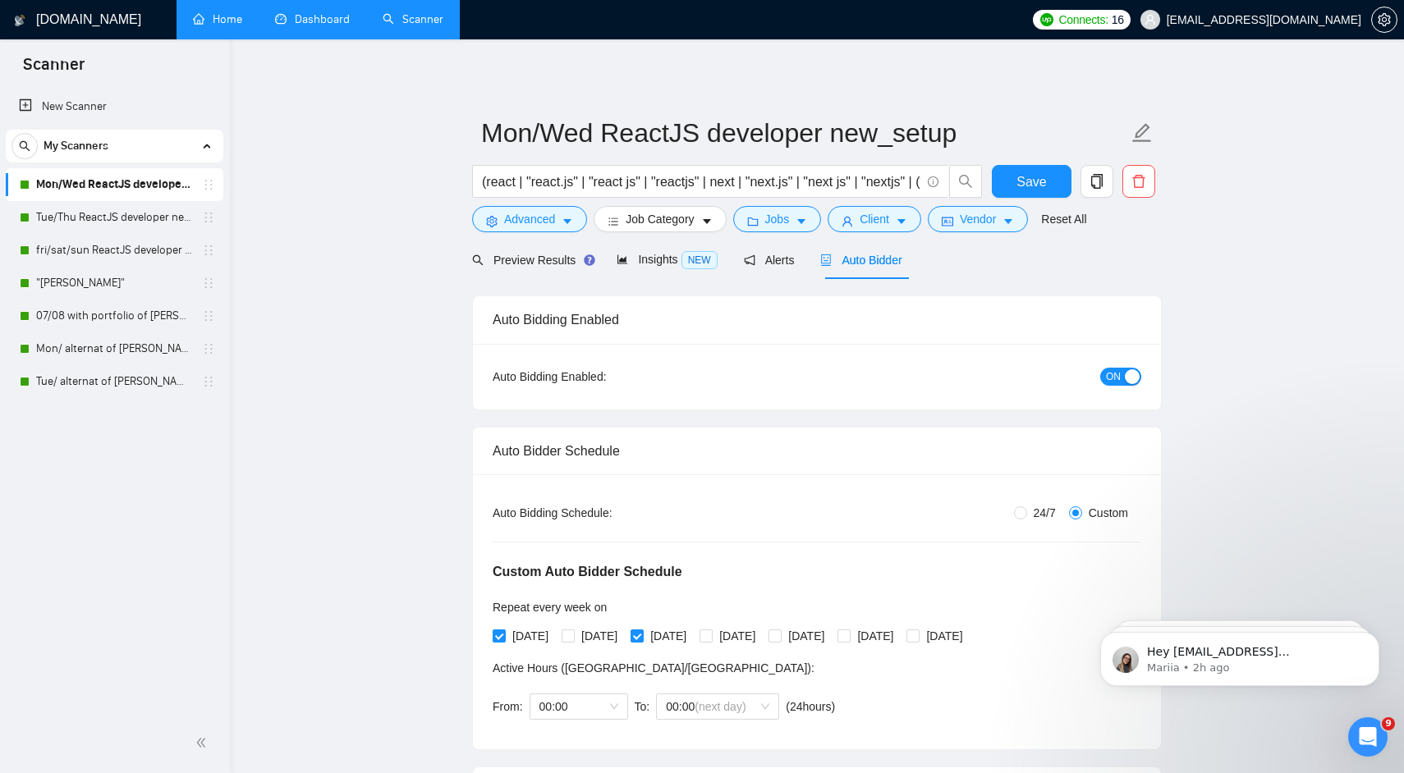
click at [503, 315] on div "Auto Bidding Enabled" at bounding box center [816, 319] width 648 height 47
drag, startPoint x: 503, startPoint y: 315, endPoint x: 634, endPoint y: 397, distance: 154.9
click at [634, 397] on div "Auto Bidding Enabled Auto Bidding Enabled: ON" at bounding box center [816, 352] width 689 height 114
click at [634, 396] on div "Auto Bidding Enabled: ON" at bounding box center [817, 377] width 688 height 66
drag, startPoint x: 634, startPoint y: 396, endPoint x: 495, endPoint y: 323, distance: 157.5
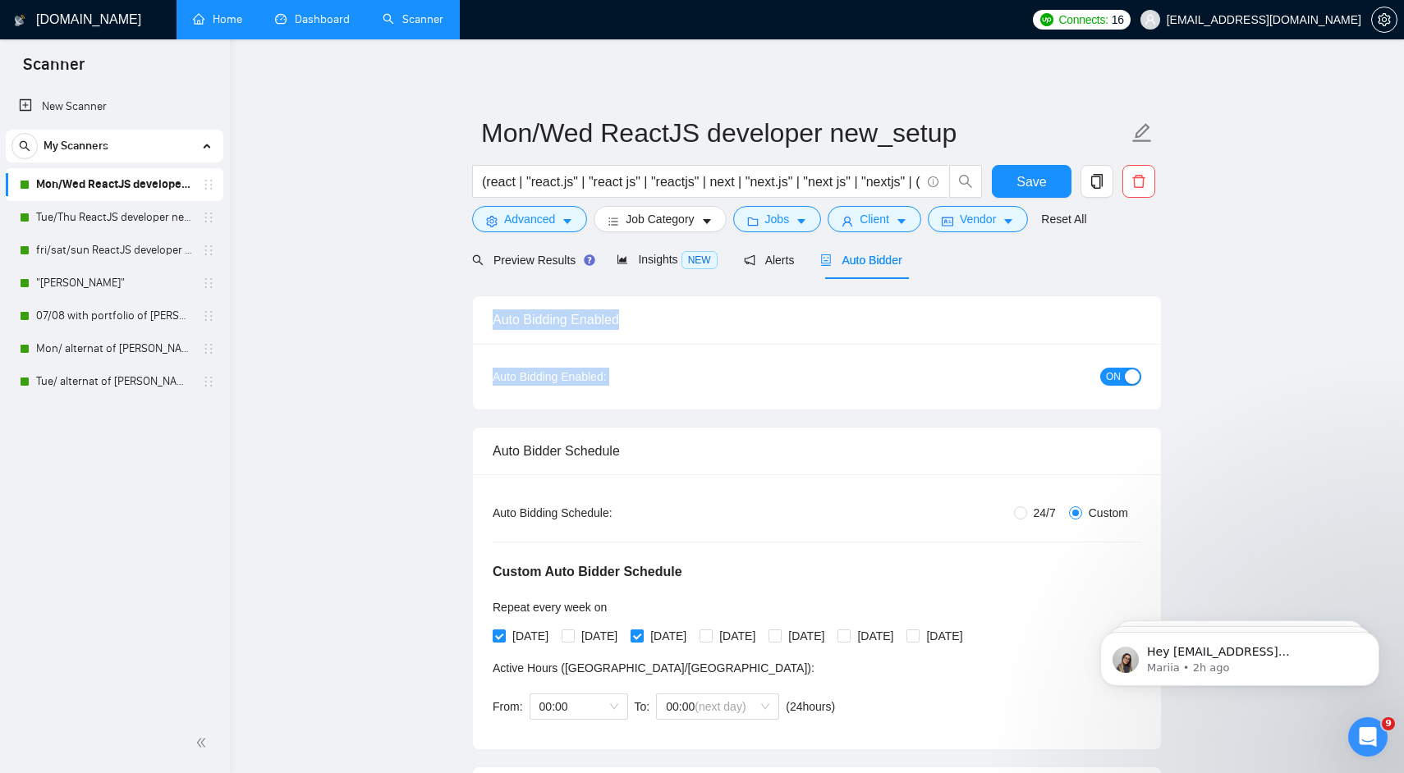
click at [495, 323] on div "Auto Bidding Enabled Auto Bidding Enabled: ON" at bounding box center [816, 352] width 689 height 114
click at [495, 323] on div "Auto Bidding Enabled" at bounding box center [816, 319] width 648 height 47
drag, startPoint x: 495, startPoint y: 323, endPoint x: 631, endPoint y: 372, distance: 144.6
click at [631, 372] on div "Auto Bidding Enabled Auto Bidding Enabled: ON" at bounding box center [816, 352] width 689 height 114
click at [631, 372] on div "Auto Bidding Enabled:" at bounding box center [600, 377] width 216 height 18
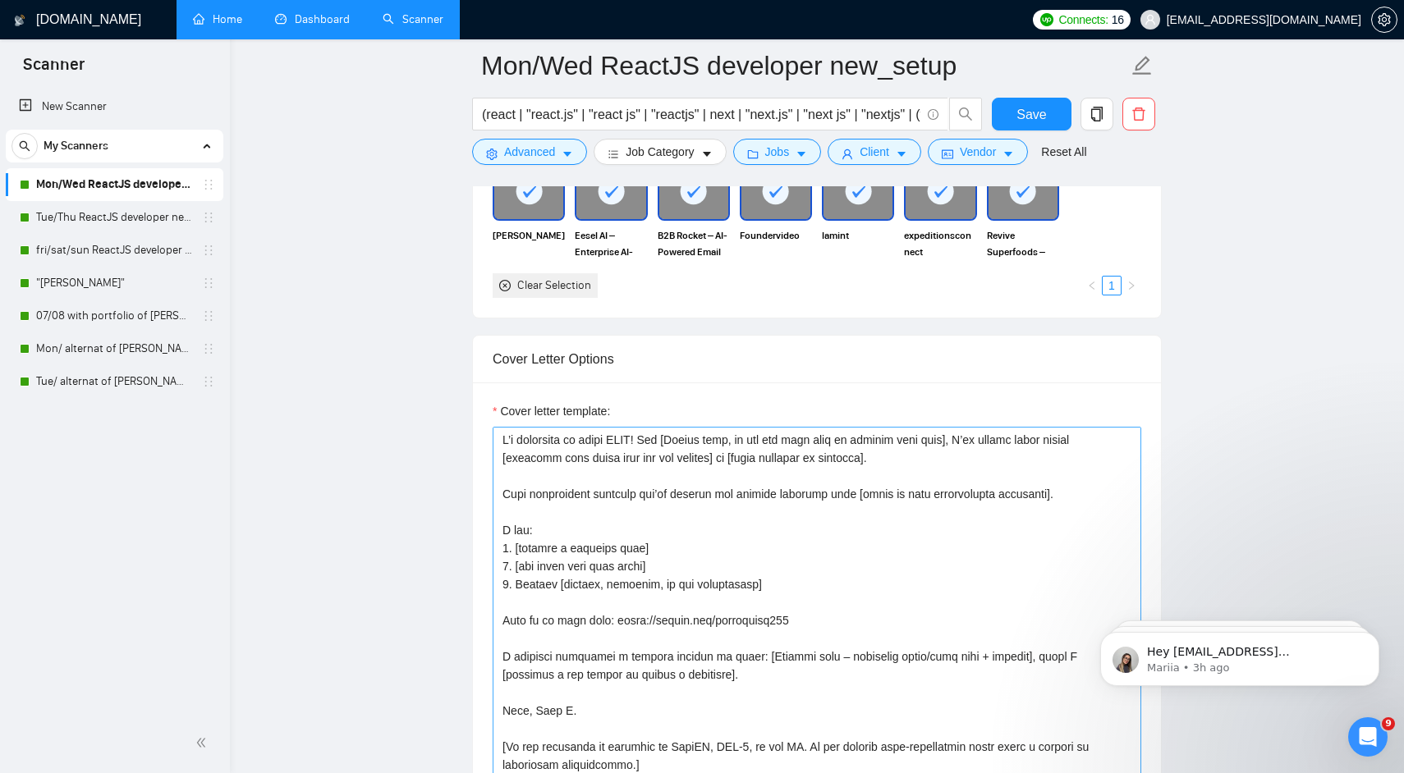
scroll to position [1826, 0]
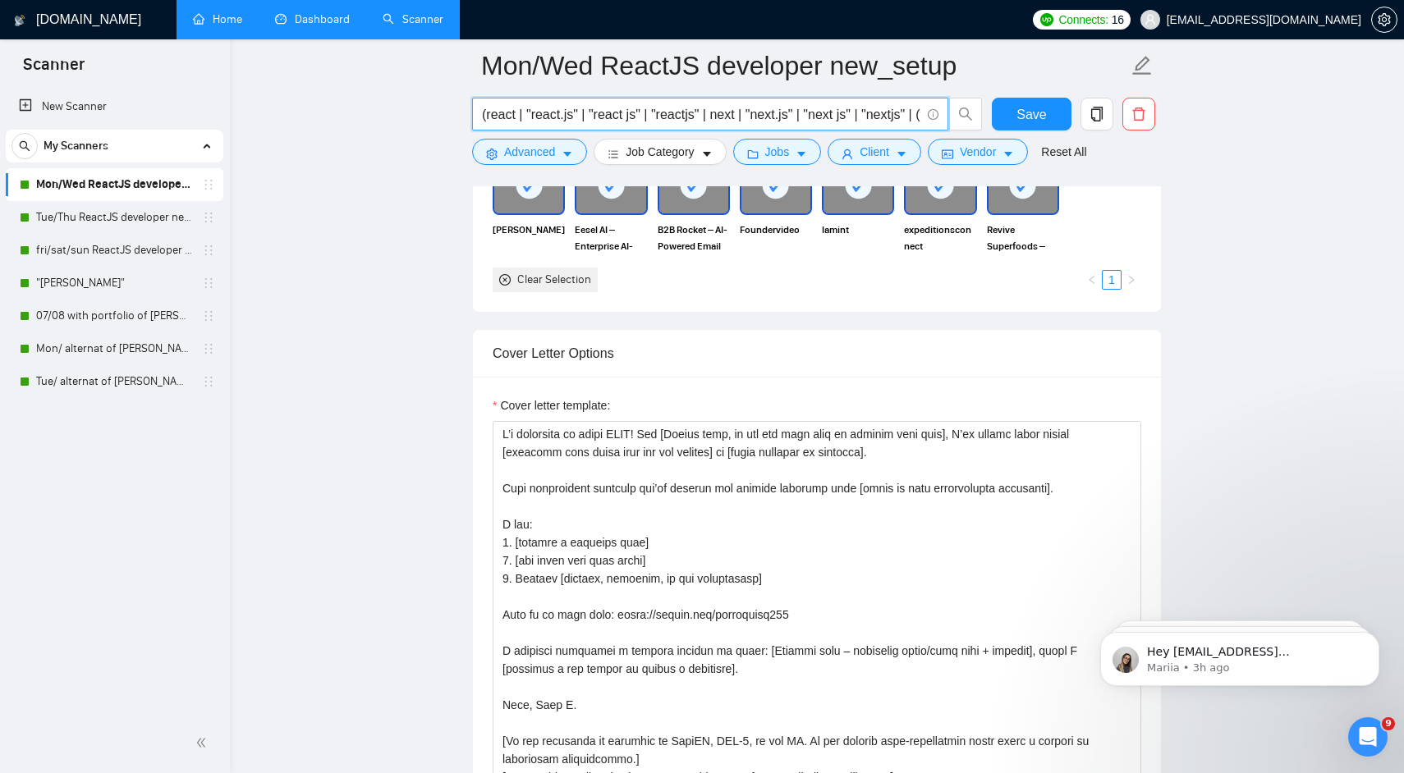
click at [606, 121] on input "(react | "react.js" | "react js" | "reactjs" | next | "next.js" | "next js" | "…" at bounding box center [701, 114] width 438 height 21
click at [630, 121] on input "(react | "react.js" | "react js" | "reactjs" | next | "next.js" | "next js" | "…" at bounding box center [701, 114] width 438 height 21
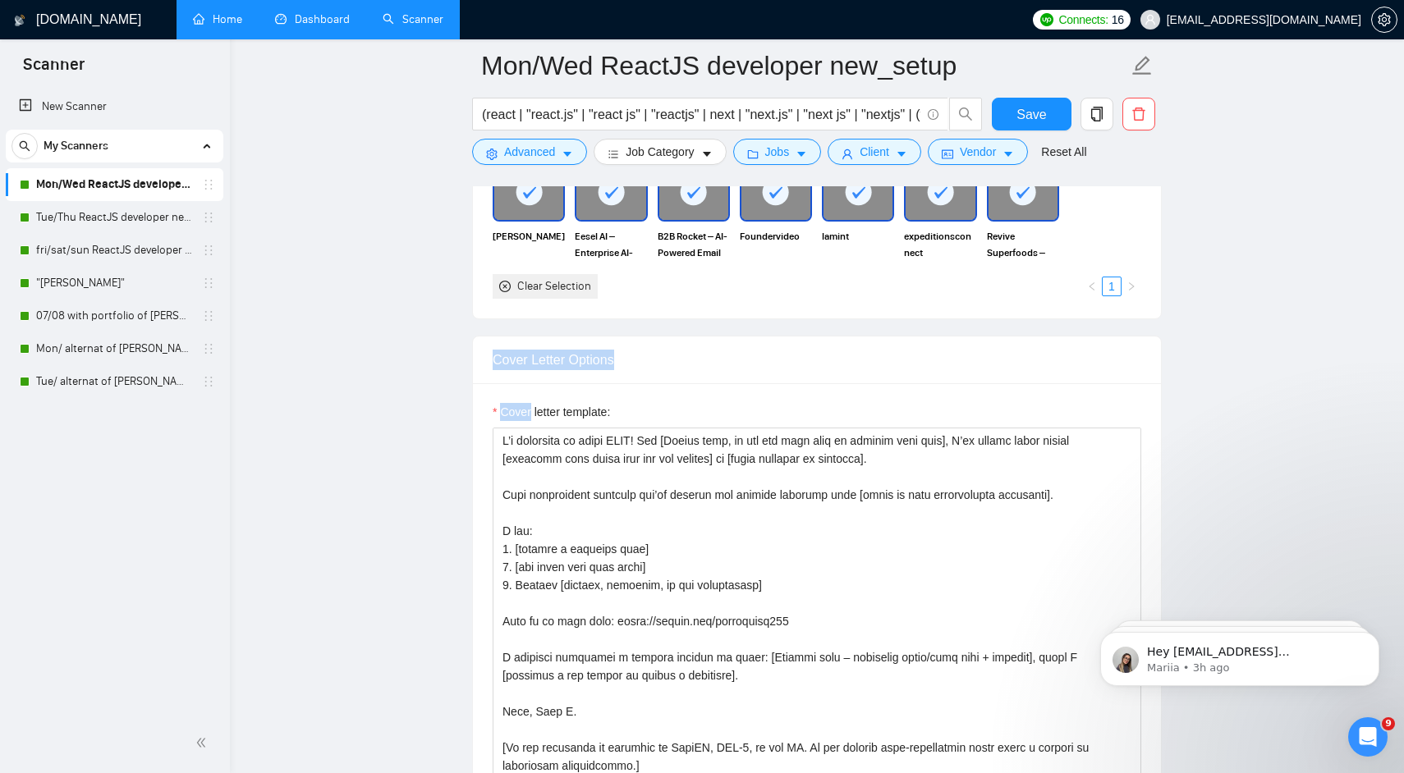
drag, startPoint x: 502, startPoint y: 341, endPoint x: 541, endPoint y: 419, distance: 86.3
click at [540, 419] on div "Cover Letter Options Cover letter template:" at bounding box center [816, 586] width 689 height 501
click at [541, 411] on label "Cover letter template:" at bounding box center [550, 412] width 117 height 18
click at [541, 428] on textarea "Cover letter template:" at bounding box center [816, 612] width 648 height 369
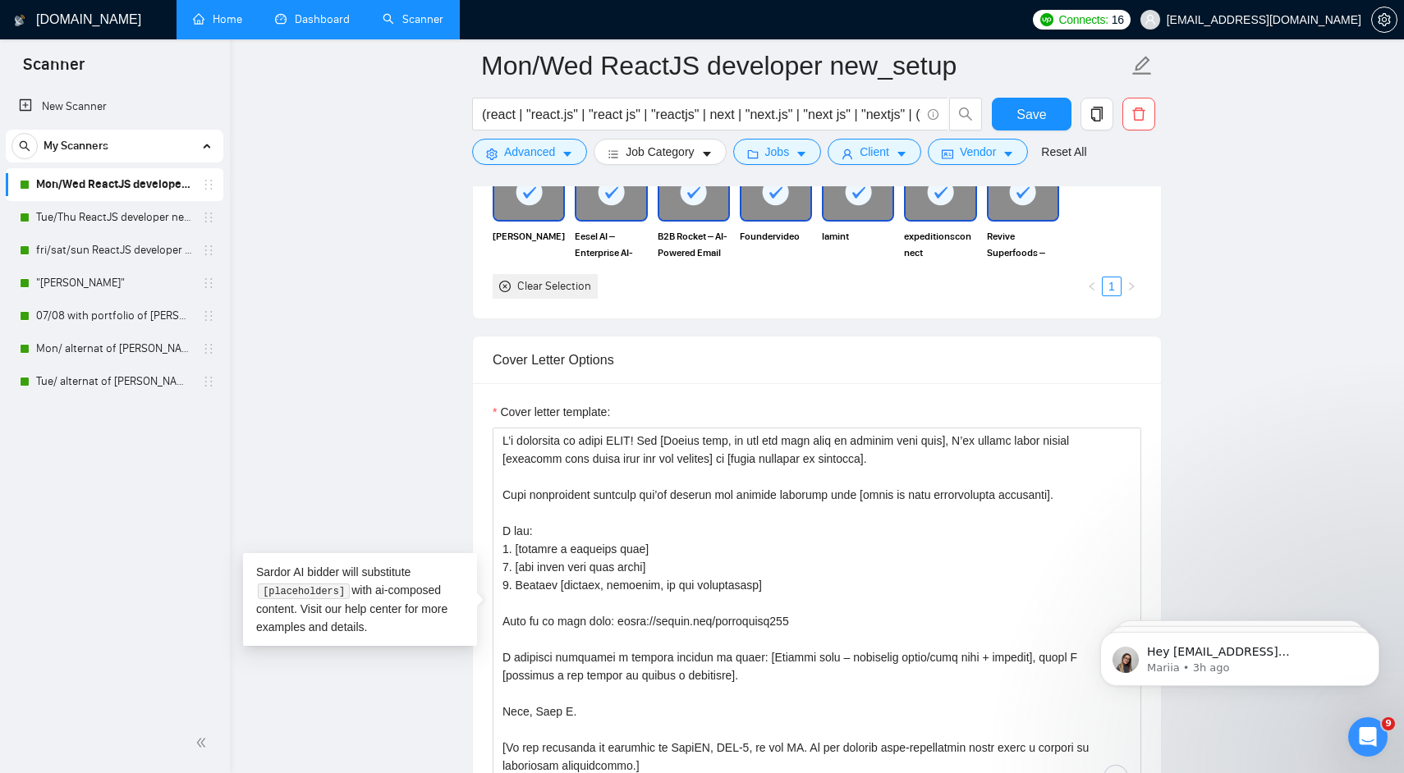
click at [515, 358] on div "Cover Letter Options" at bounding box center [816, 360] width 648 height 47
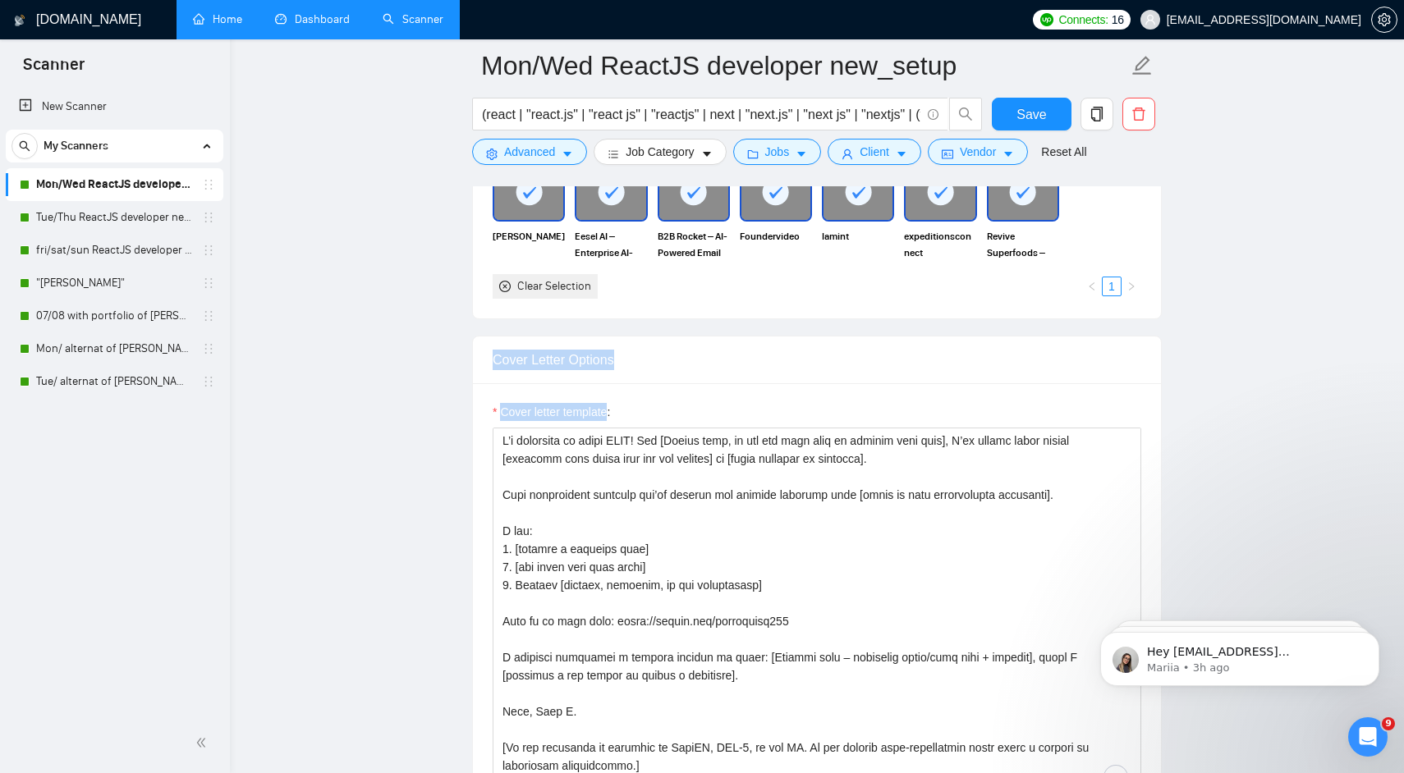
drag, startPoint x: 515, startPoint y: 358, endPoint x: 588, endPoint y: 419, distance: 95.6
click at [588, 419] on div "Cover Letter Options Cover letter template:" at bounding box center [816, 586] width 689 height 501
click at [578, 419] on div at bounding box center [578, 419] width 0 height 0
click at [570, 351] on div "Cover Letter Options" at bounding box center [816, 360] width 648 height 47
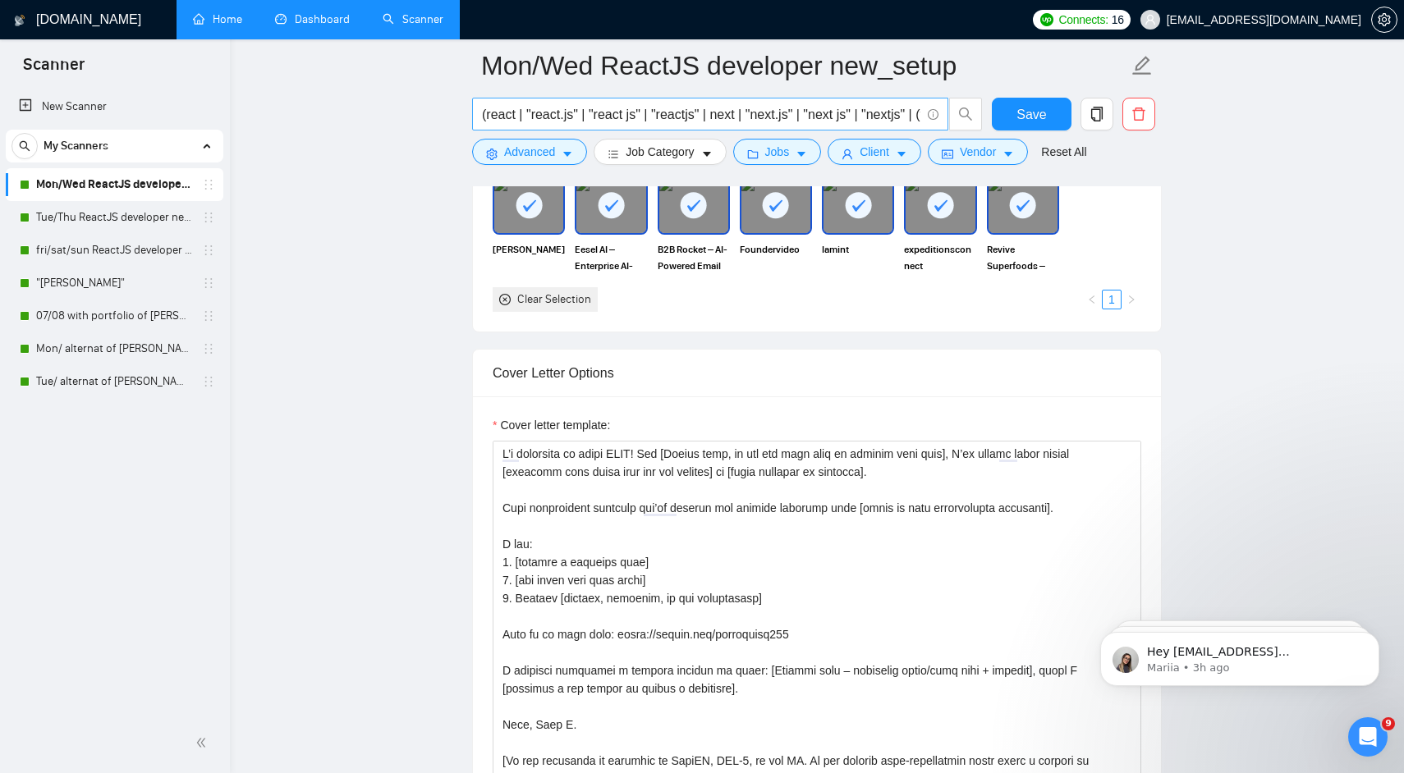
drag, startPoint x: 536, startPoint y: 115, endPoint x: 546, endPoint y: 115, distance: 9.8
click at [536, 115] on input "(react | "react.js" | "react js" | "reactjs" | next | "next.js" | "next js" | "…" at bounding box center [701, 114] width 438 height 21
drag, startPoint x: 546, startPoint y: 115, endPoint x: 596, endPoint y: 115, distance: 50.1
click at [596, 115] on input "(react | "react.js" | "react js" | "reactjs" | next | "next.js" | "next js" | "…" at bounding box center [701, 114] width 438 height 21
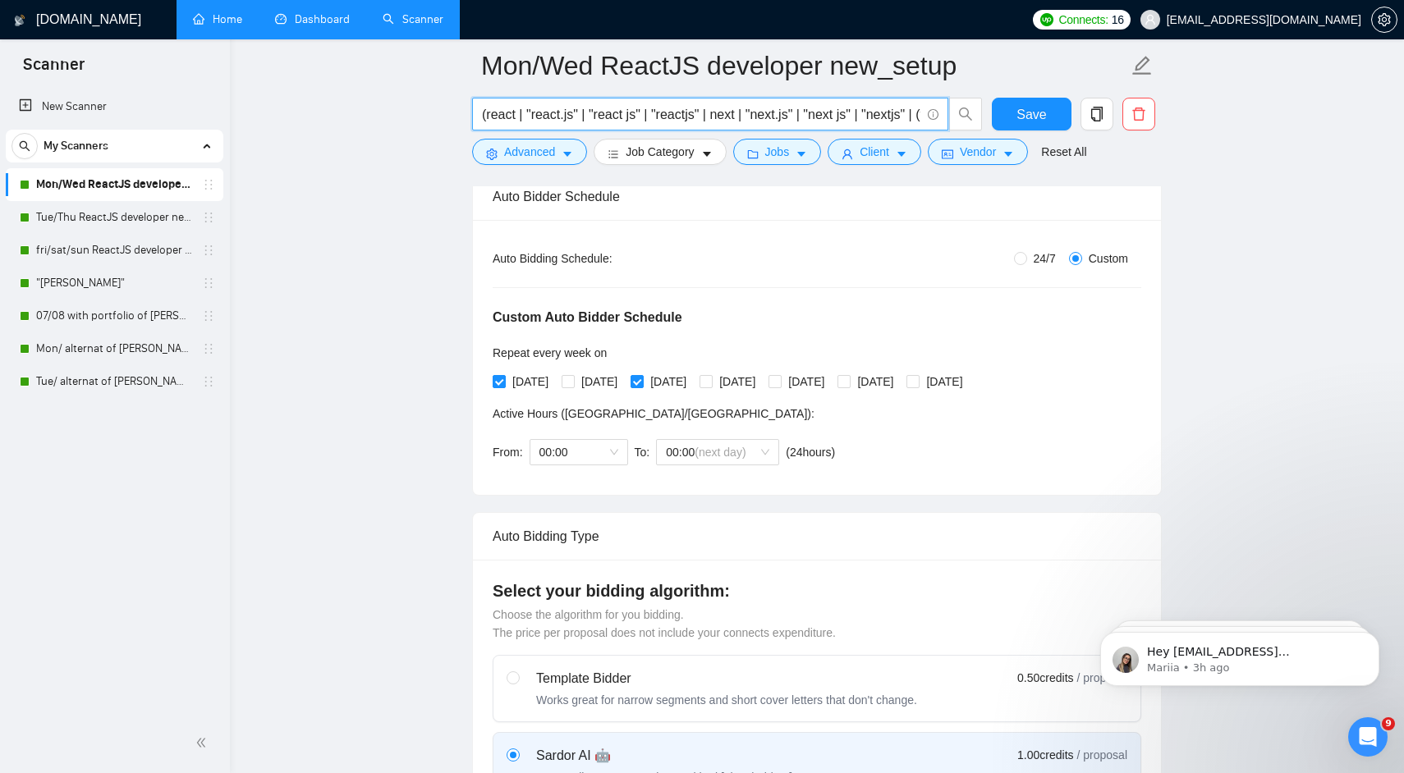
scroll to position [0, 0]
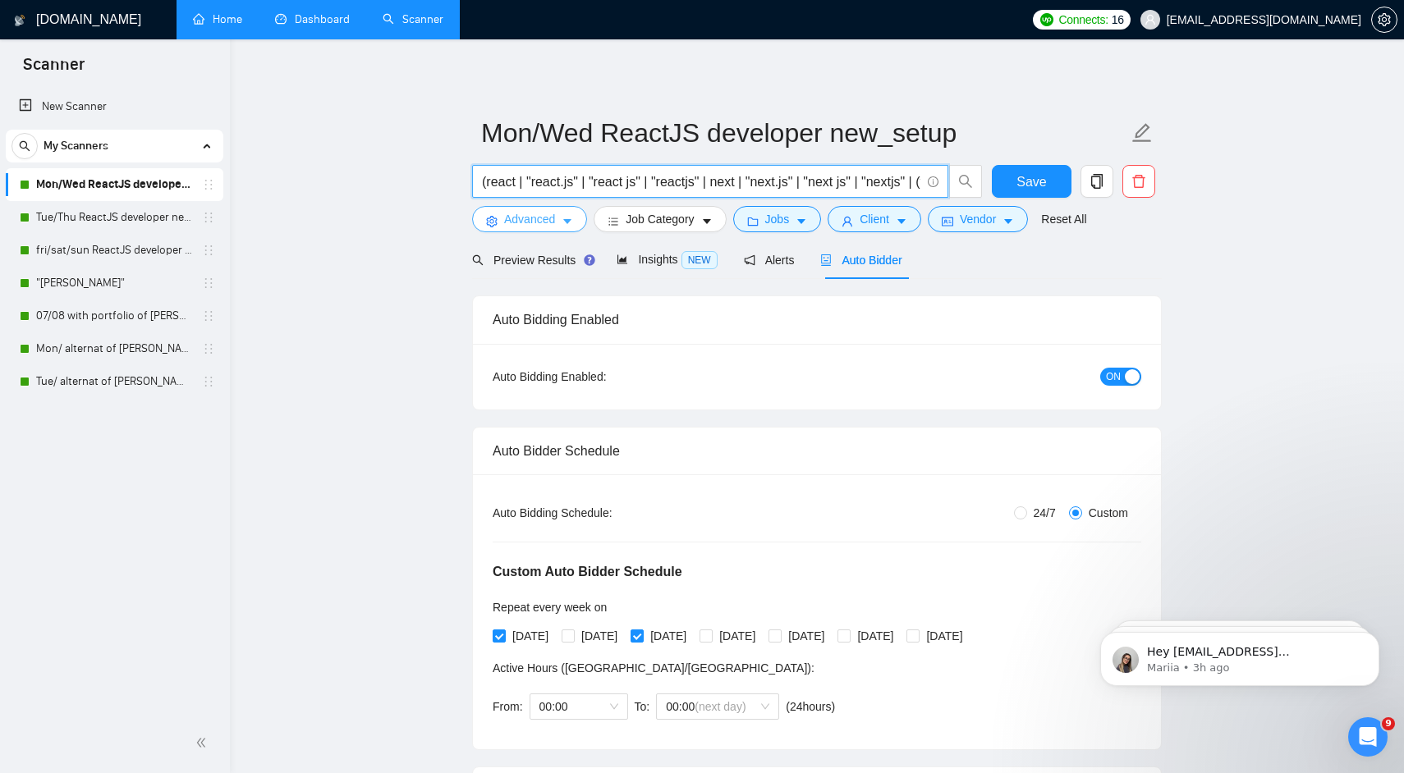
click at [527, 229] on button "Advanced" at bounding box center [529, 219] width 115 height 26
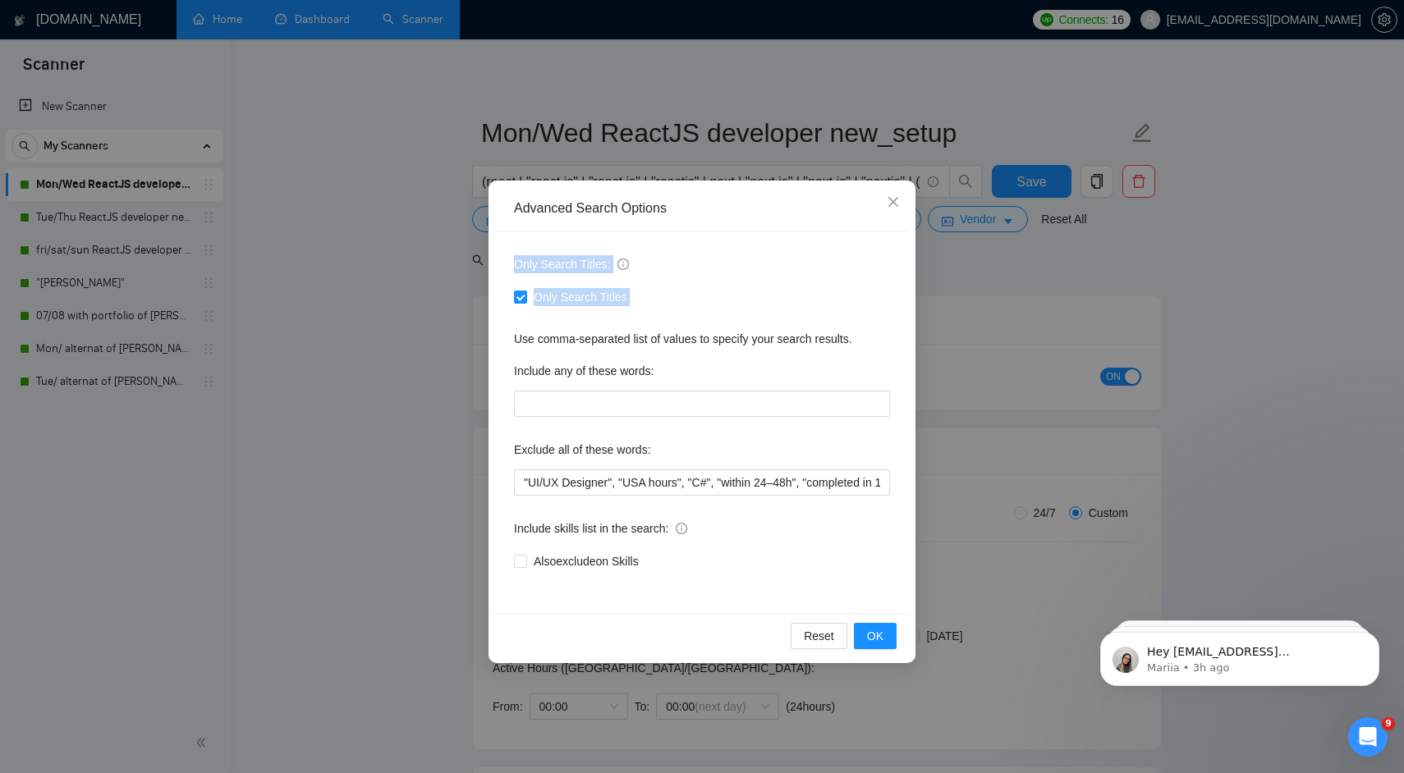
drag, startPoint x: 521, startPoint y: 250, endPoint x: 575, endPoint y: 350, distance: 112.7
click at [575, 347] on div "Only Search Titles: Only Search Titles Use comma-separated list of values to sp…" at bounding box center [701, 422] width 415 height 382
click at [578, 377] on label "Include any of these words:" at bounding box center [584, 371] width 140 height 26
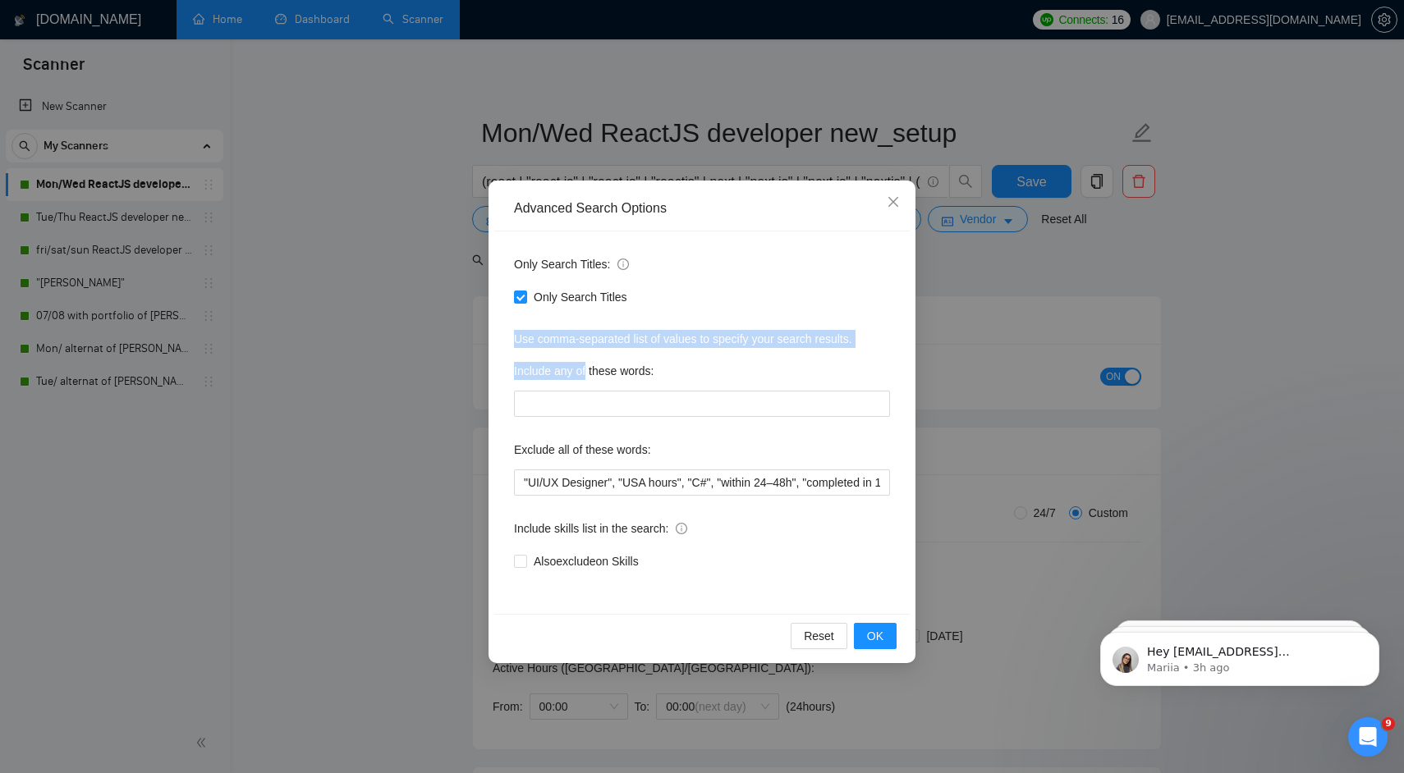
drag, startPoint x: 578, startPoint y: 377, endPoint x: 576, endPoint y: 309, distance: 68.1
click at [576, 309] on div "Only Search Titles: Only Search Titles Use comma-separated list of values to sp…" at bounding box center [701, 422] width 415 height 382
click at [570, 268] on span "Only Search Titles:" at bounding box center [571, 264] width 115 height 18
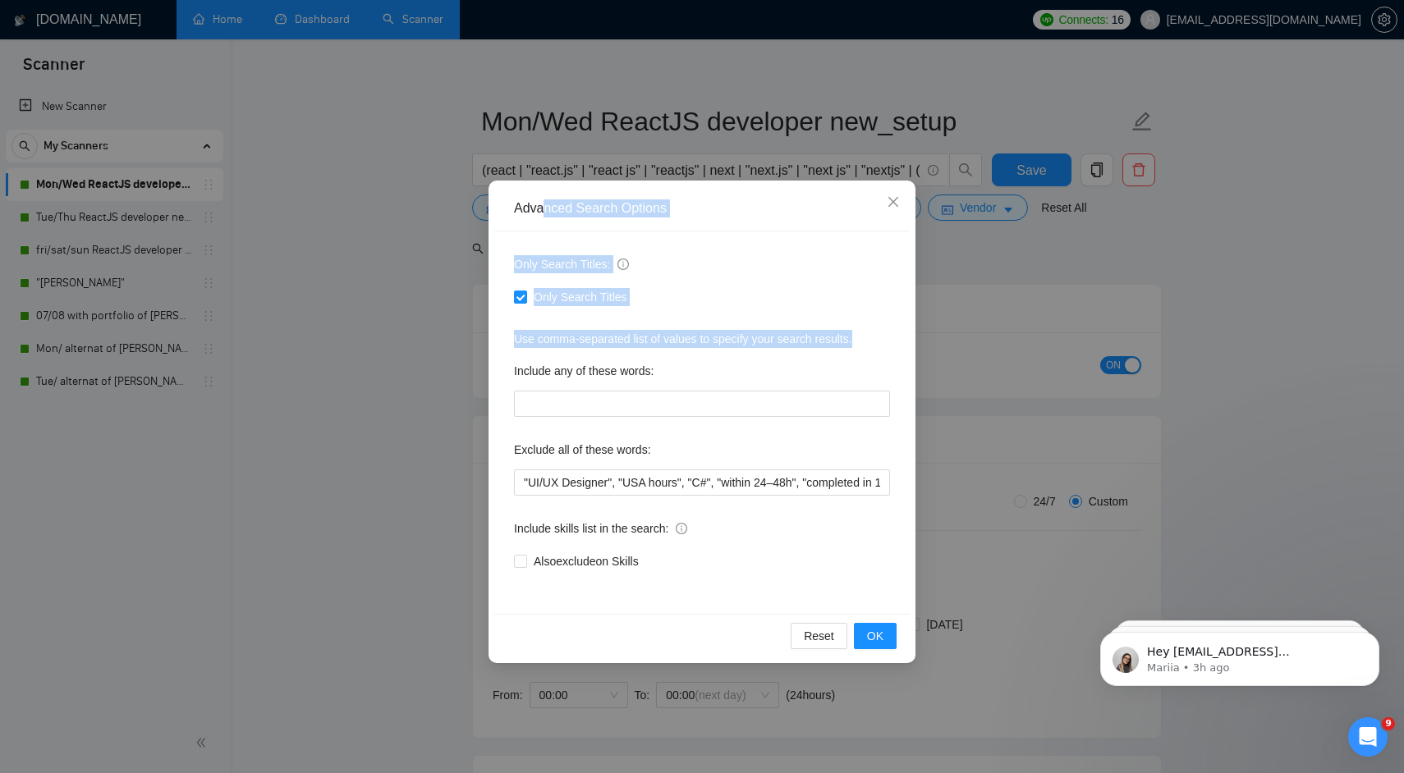
drag, startPoint x: 541, startPoint y: 206, endPoint x: 584, endPoint y: 357, distance: 156.9
click at [584, 357] on div "Advanced Search Options Only Search Titles: Only Search Titles Use comma-separa…" at bounding box center [701, 422] width 427 height 483
click at [584, 358] on label "Include any of these words:" at bounding box center [584, 371] width 140 height 26
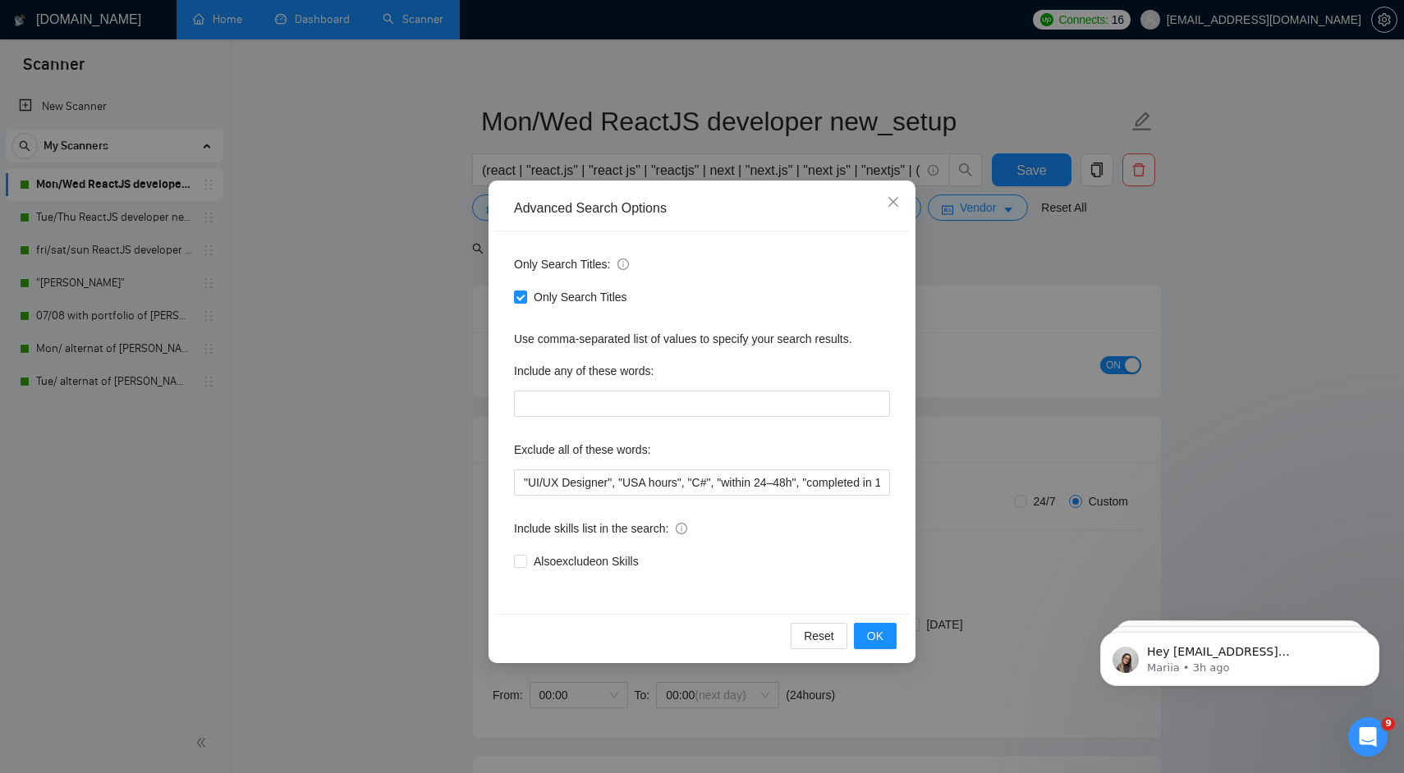
scroll to position [16, 0]
click at [894, 204] on icon "close" at bounding box center [893, 202] width 10 height 10
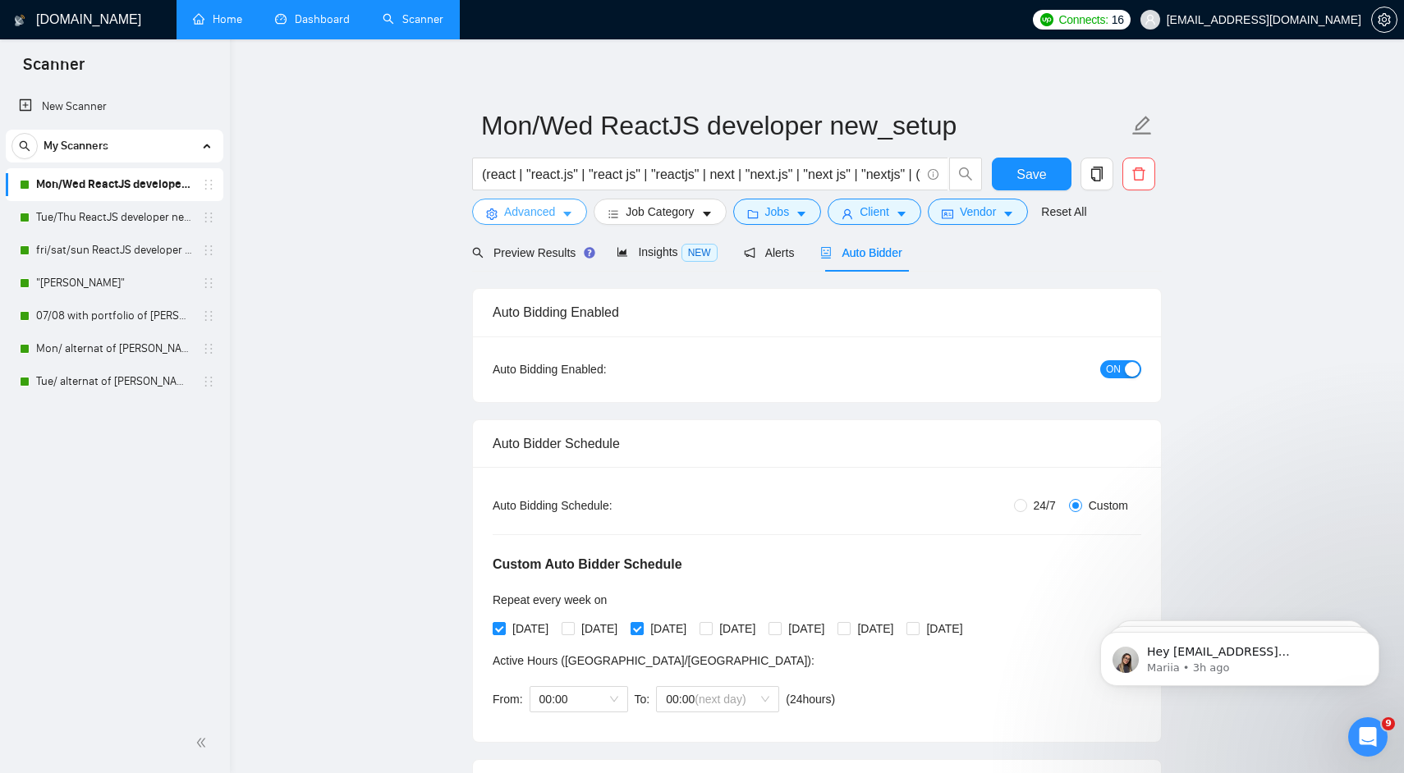
scroll to position [0, 0]
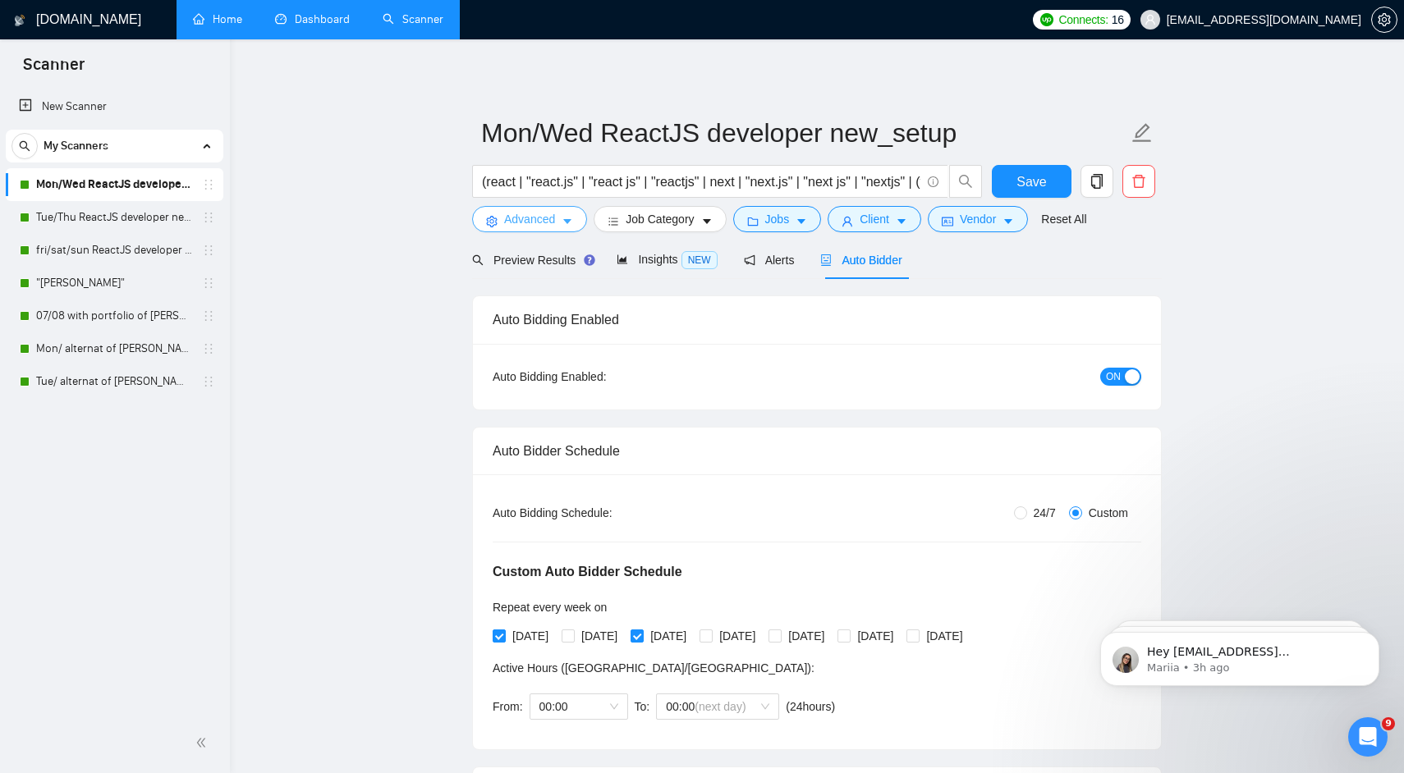
click at [556, 217] on button "Advanced" at bounding box center [529, 219] width 115 height 26
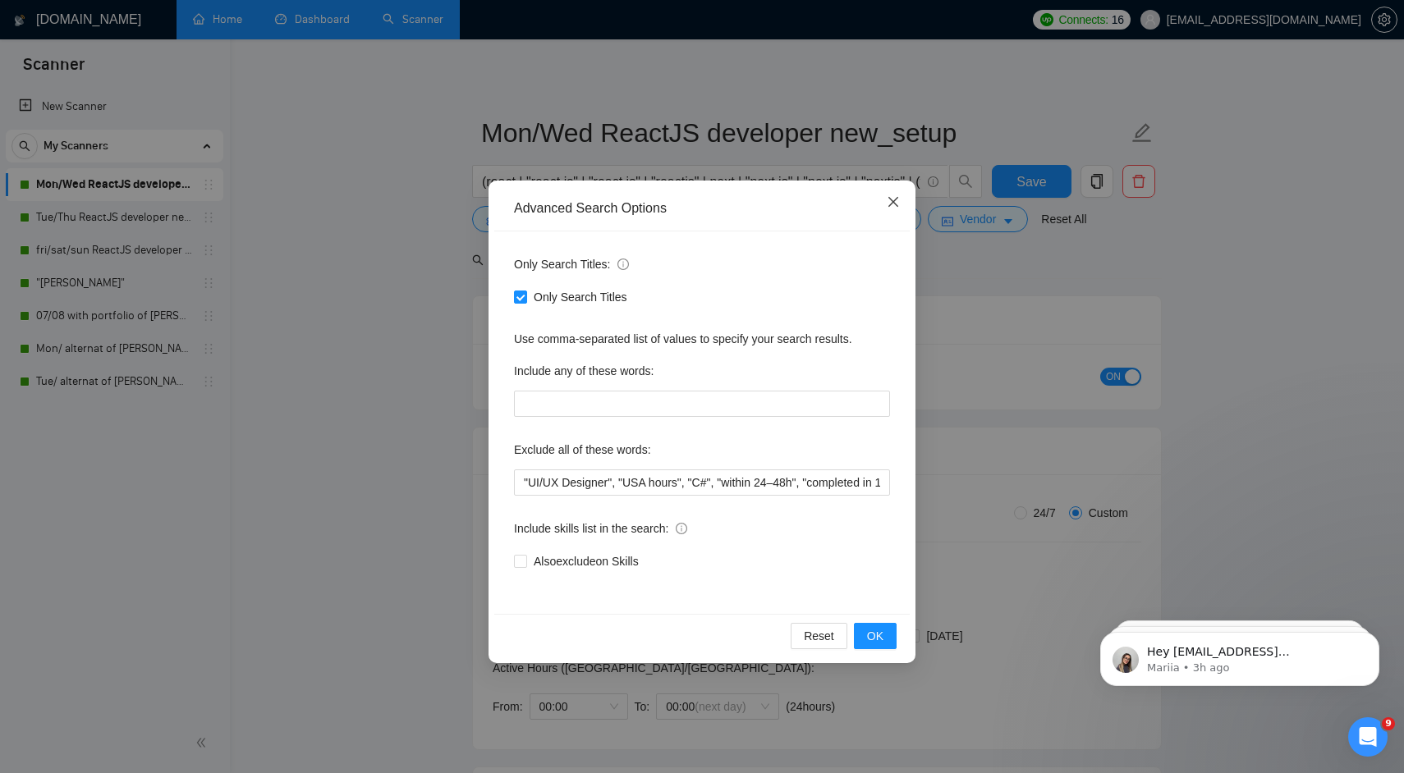
click at [895, 206] on icon "close" at bounding box center [892, 201] width 13 height 13
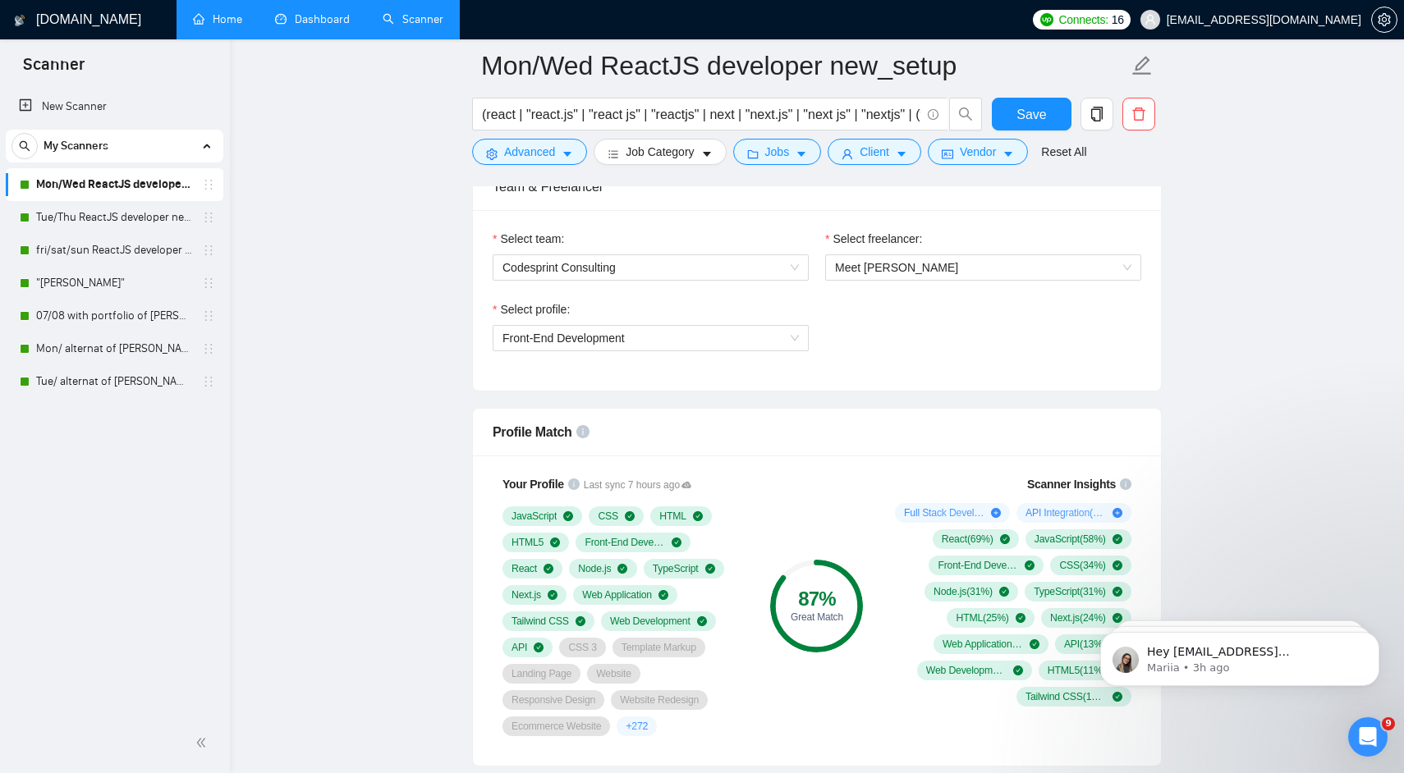
scroll to position [1038, 0]
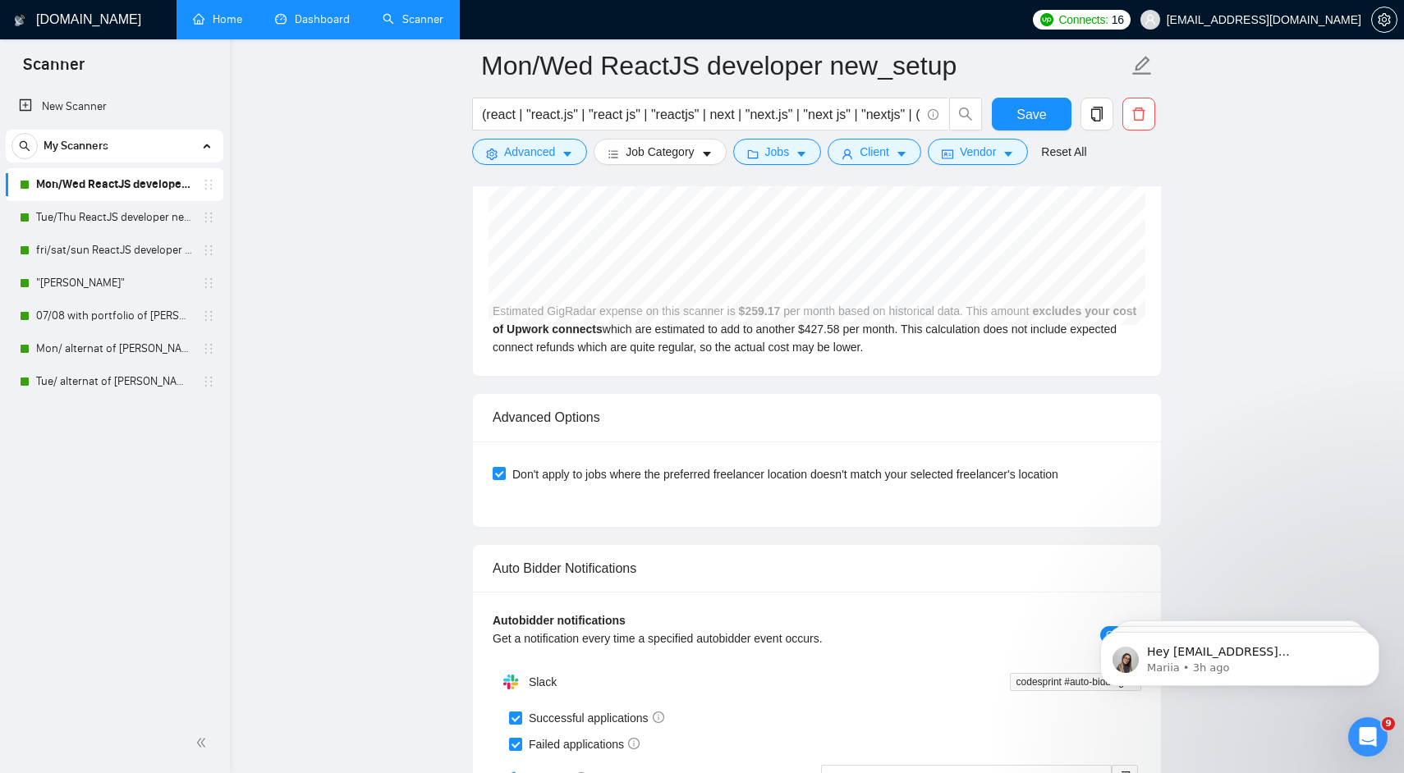
scroll to position [3702, 0]
